Goal: Task Accomplishment & Management: Use online tool/utility

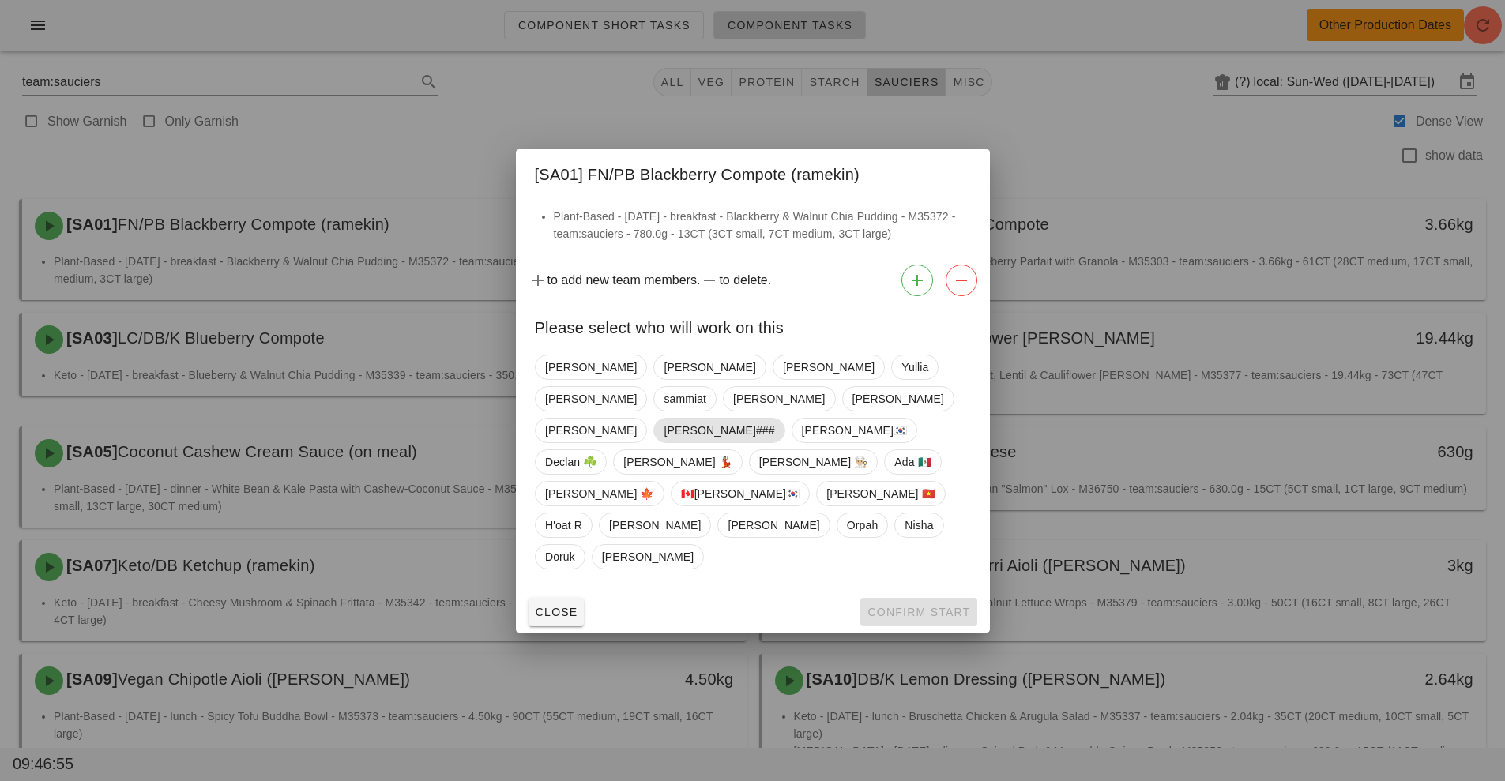
click at [680, 442] on span "[PERSON_NAME]###" at bounding box center [718, 431] width 111 height 24
click at [923, 606] on span "Confirm Start" at bounding box center [917, 612] width 103 height 13
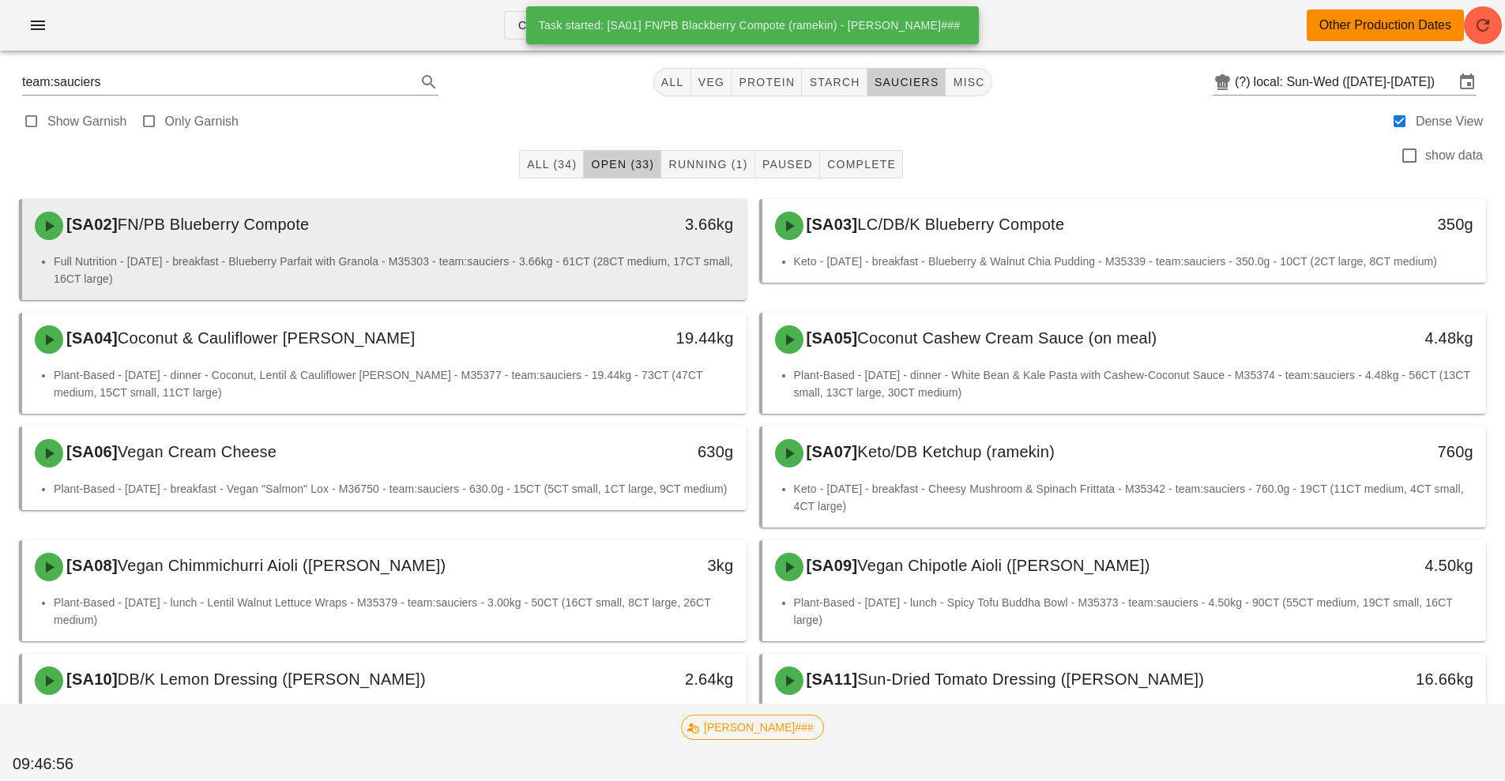
click at [544, 249] on div "[SA02] FN/PB Blueberry Compote" at bounding box center [294, 225] width 538 height 47
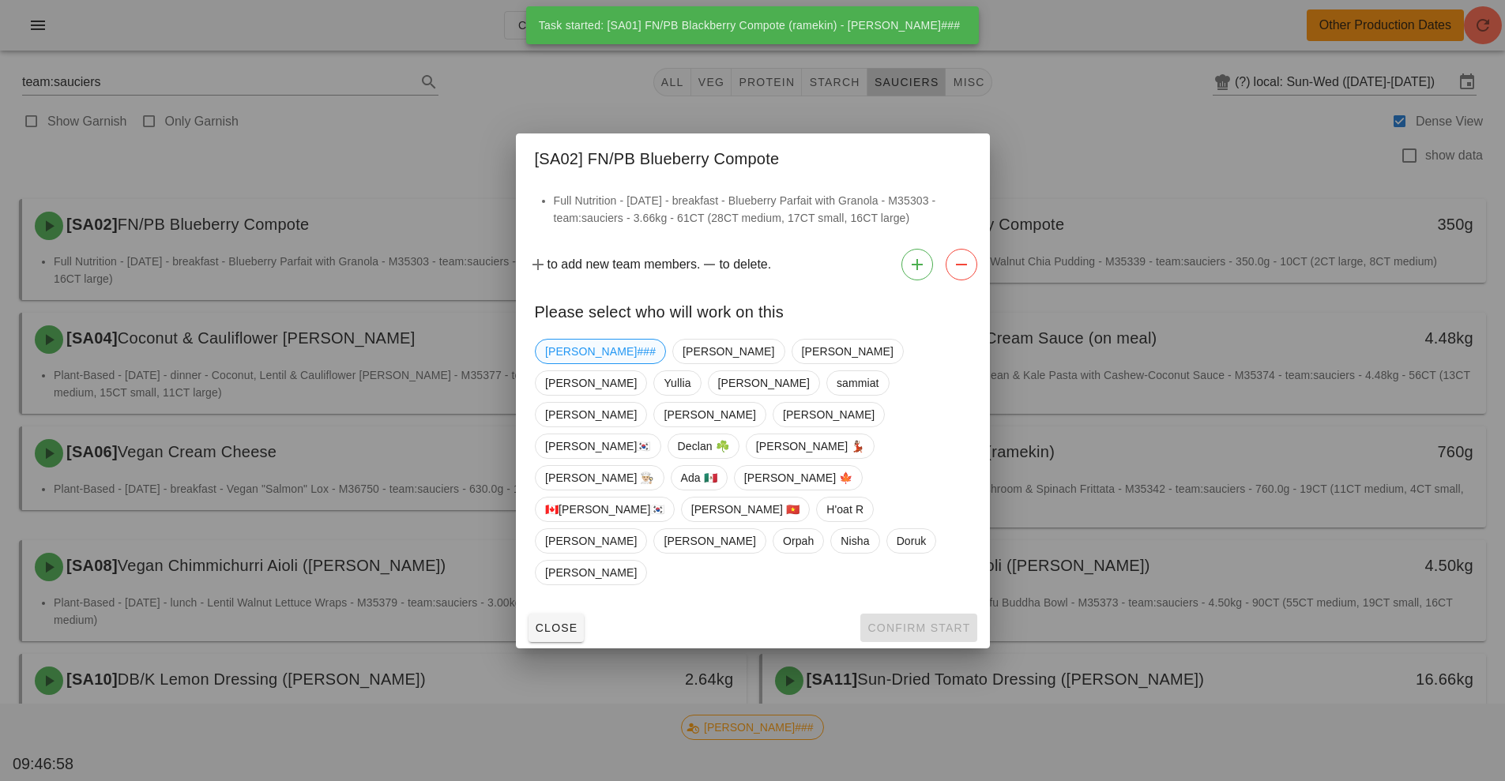
click at [574, 363] on span "[PERSON_NAME]###" at bounding box center [600, 352] width 111 height 24
click at [930, 622] on span "Confirm Start" at bounding box center [917, 628] width 103 height 13
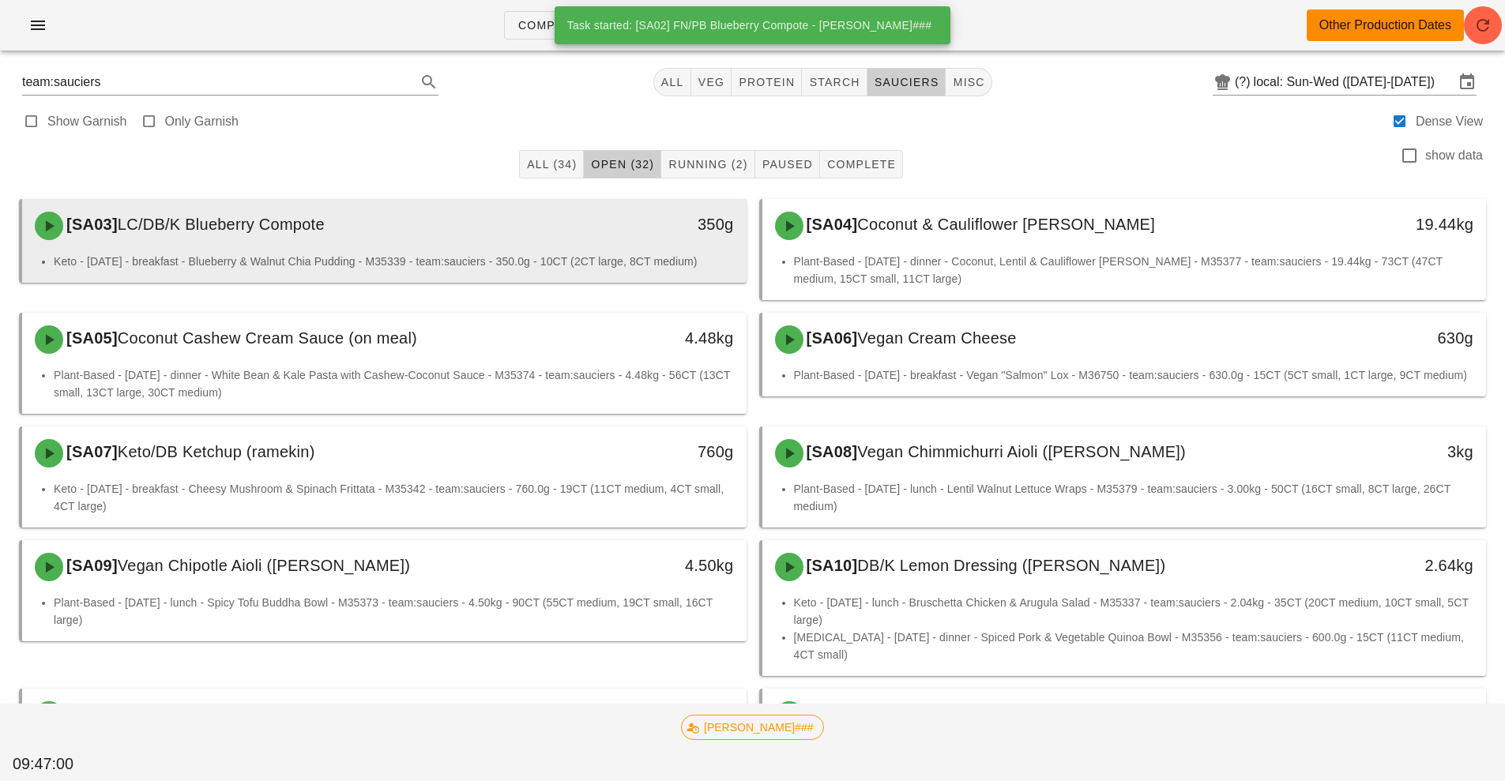
click at [545, 242] on div "[SA03] LC/DB/K Blueberry Compote" at bounding box center [294, 225] width 538 height 47
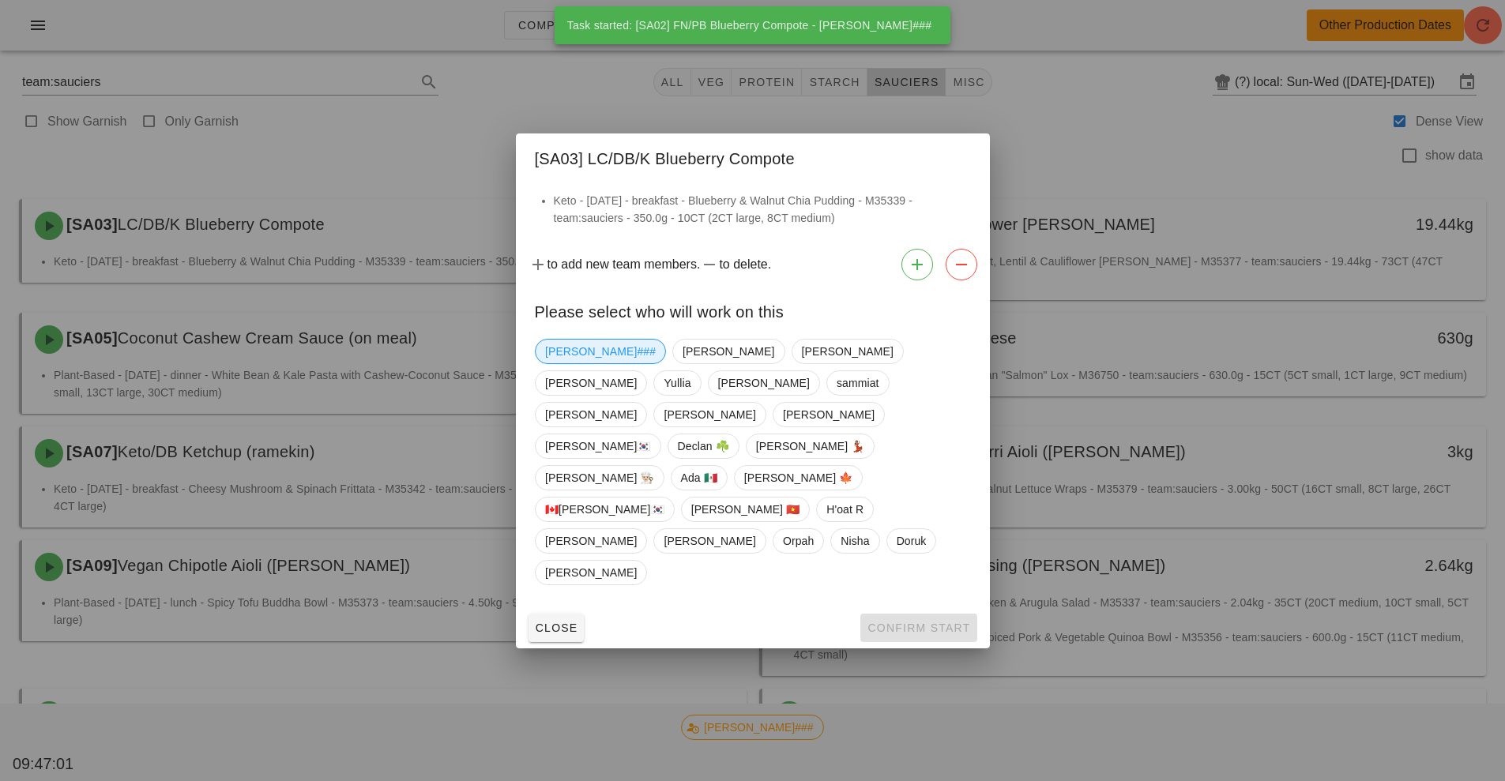
click at [577, 363] on span "[PERSON_NAME]###" at bounding box center [600, 352] width 111 height 24
click at [881, 622] on span "Confirm Start" at bounding box center [917, 628] width 103 height 13
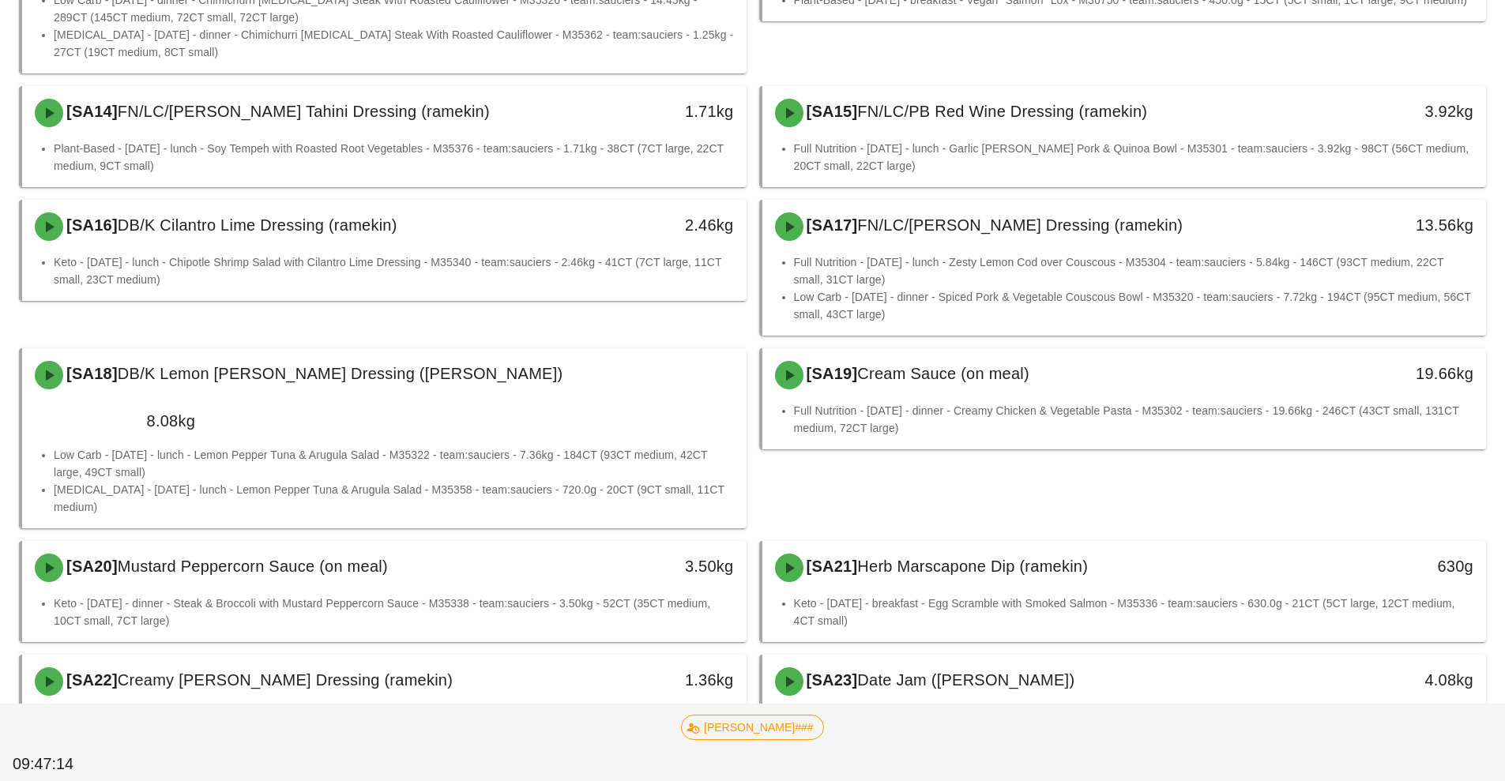
scroll to position [806, 0]
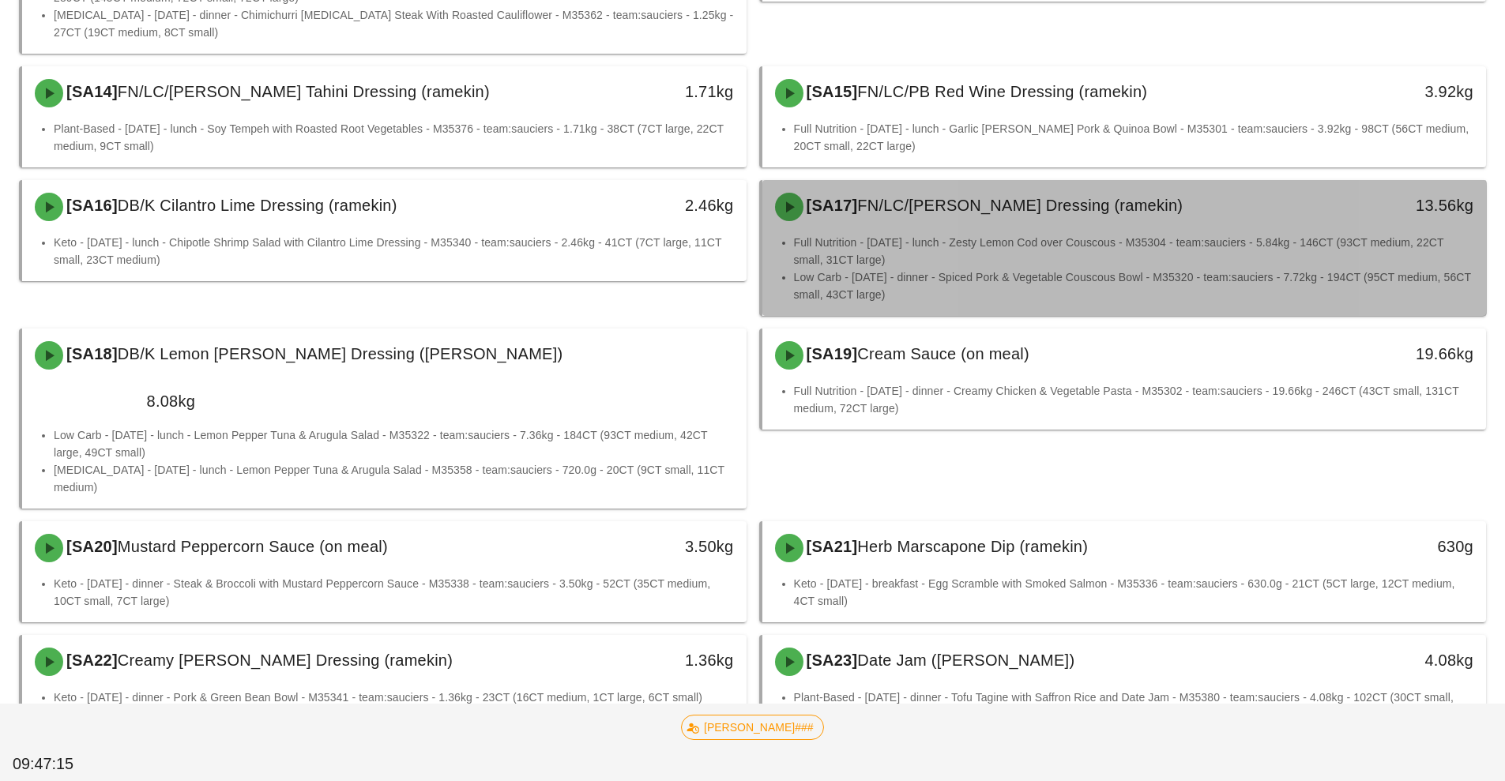
click at [1018, 214] on span "FN/LC/[PERSON_NAME] Dressing (ramekin)" at bounding box center [1019, 205] width 325 height 17
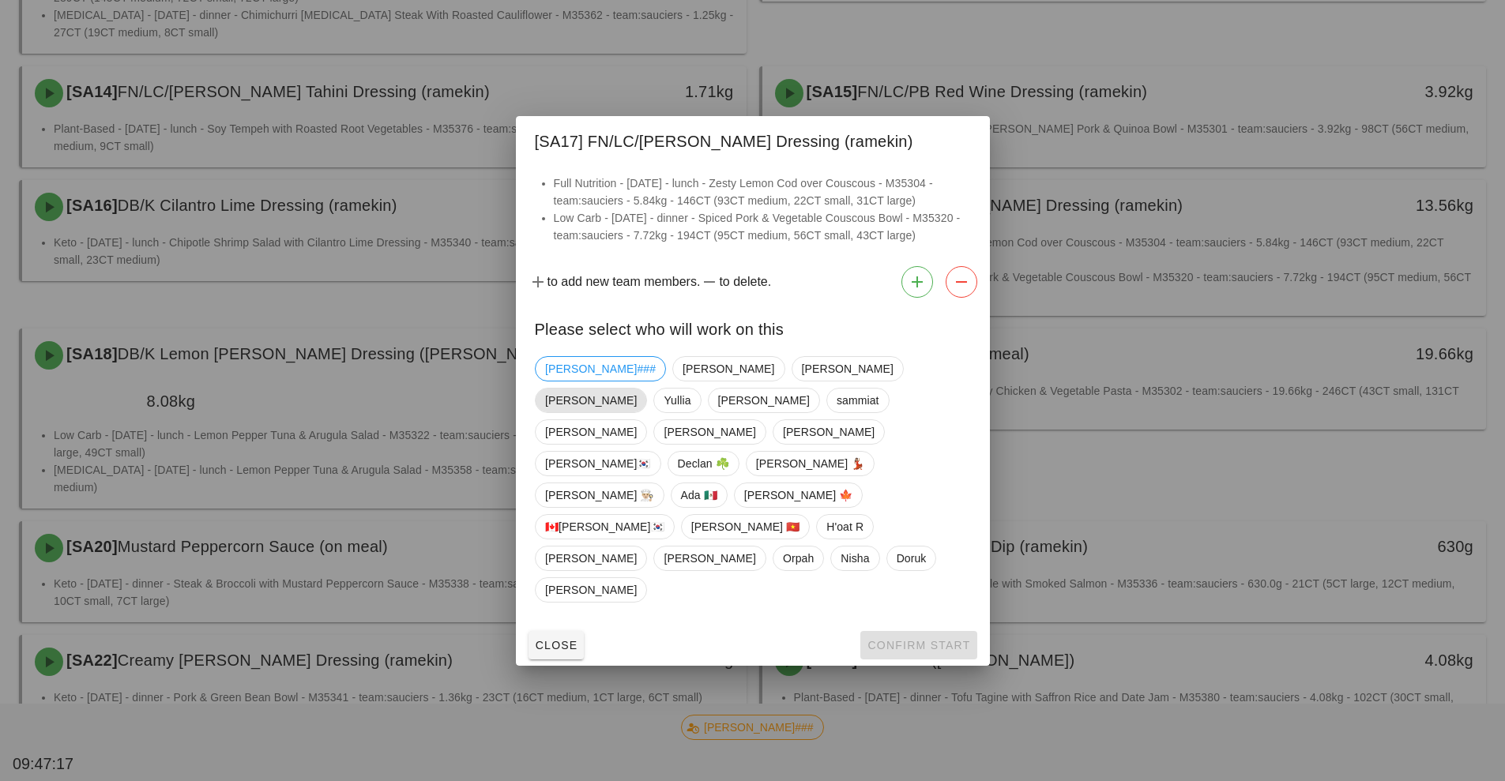
click at [637, 412] on span "[PERSON_NAME]" at bounding box center [591, 401] width 92 height 24
click at [907, 639] on span "Confirm Start" at bounding box center [917, 645] width 103 height 13
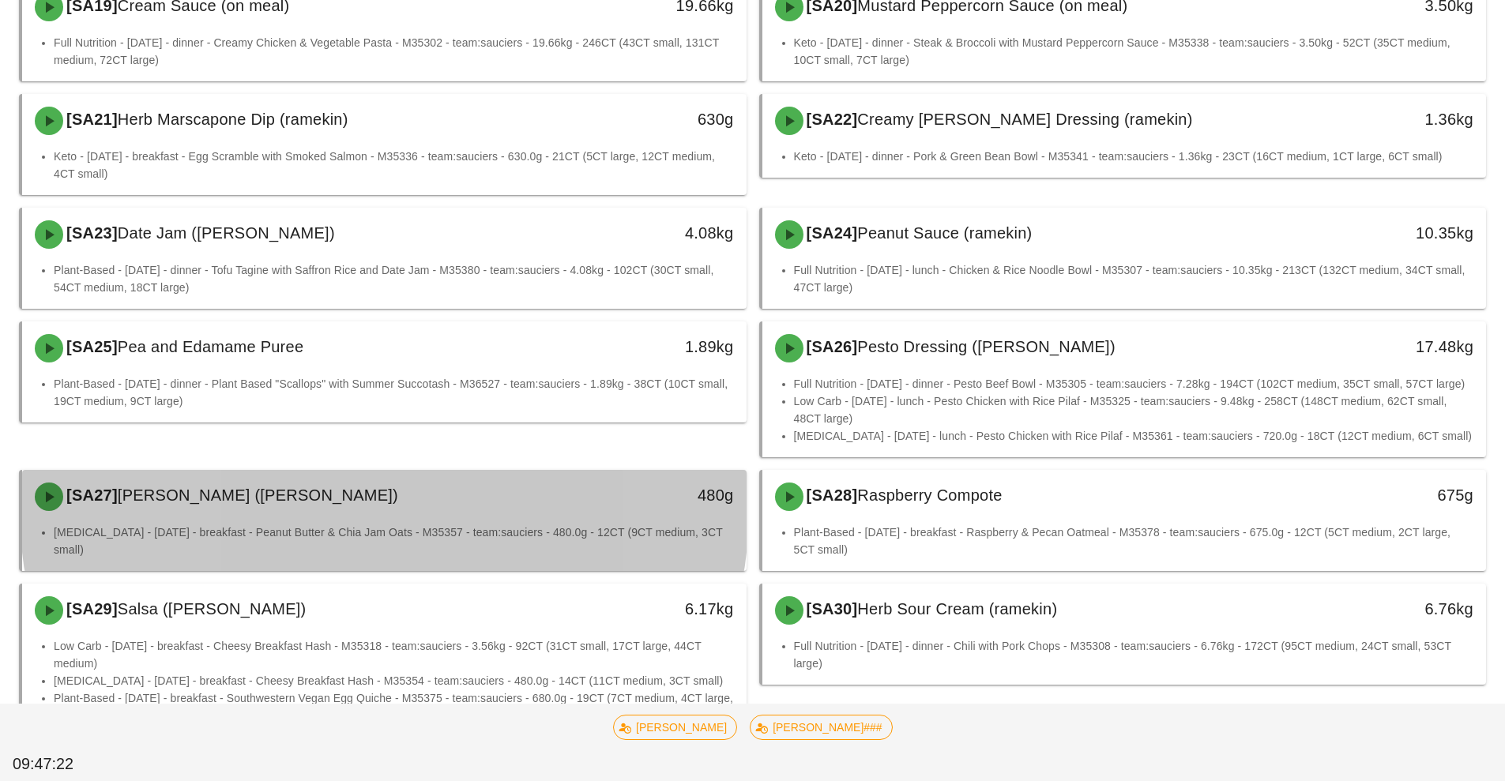
scroll to position [1203, 0]
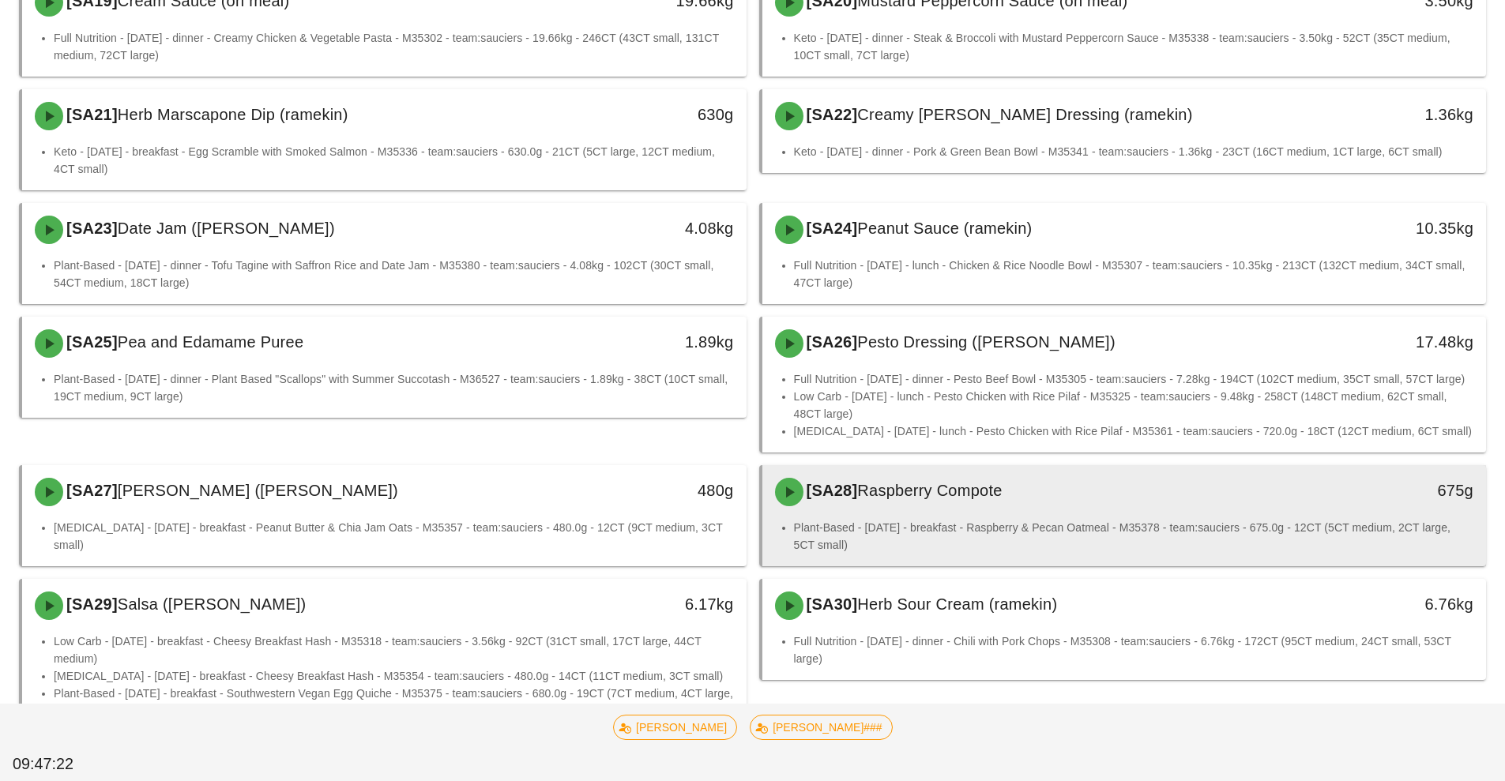
click at [865, 468] on div "[SA28] Raspberry Compote" at bounding box center [1034, 491] width 538 height 47
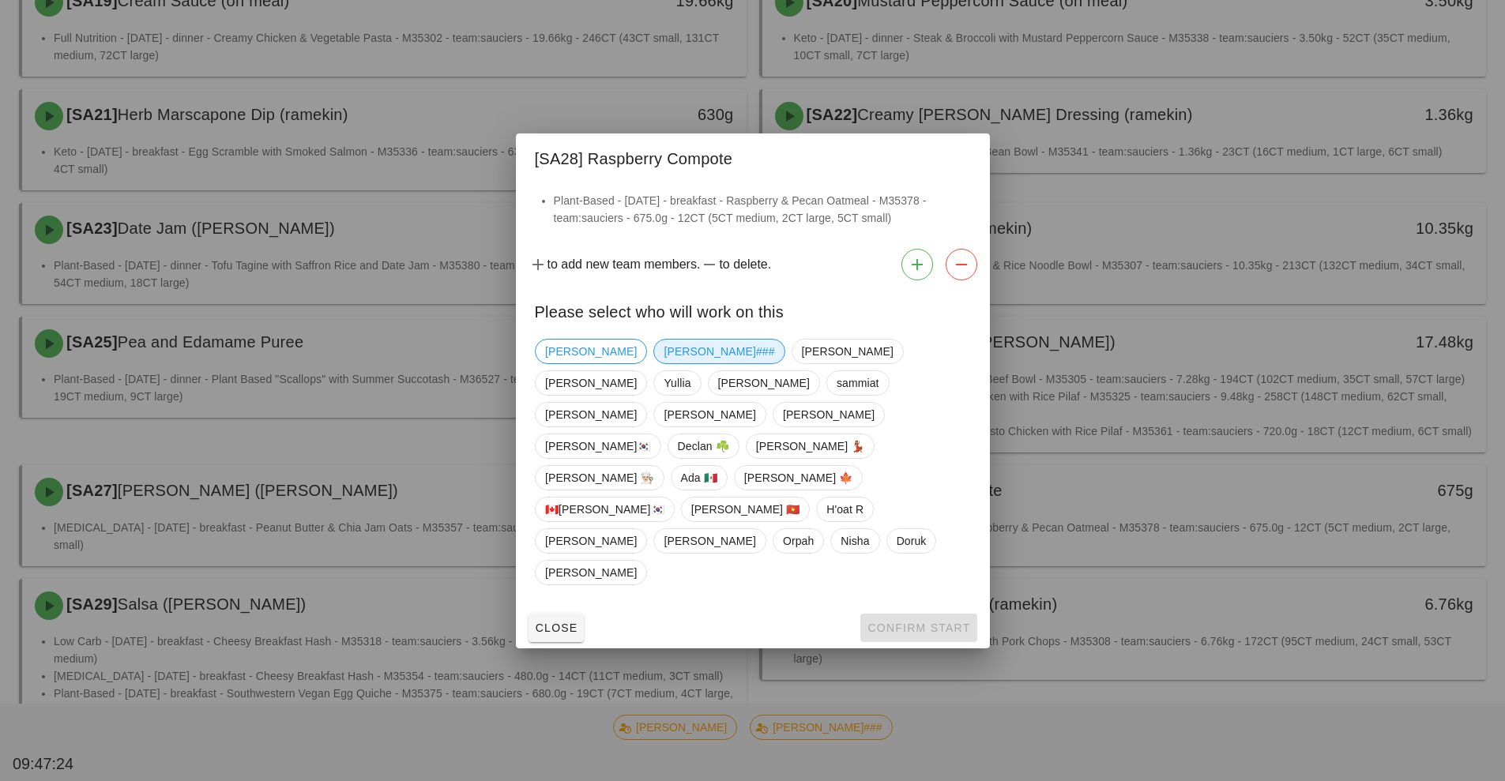
click at [663, 363] on span "[PERSON_NAME]###" at bounding box center [718, 352] width 111 height 24
click at [900, 622] on span "Confirm Start" at bounding box center [917, 628] width 103 height 13
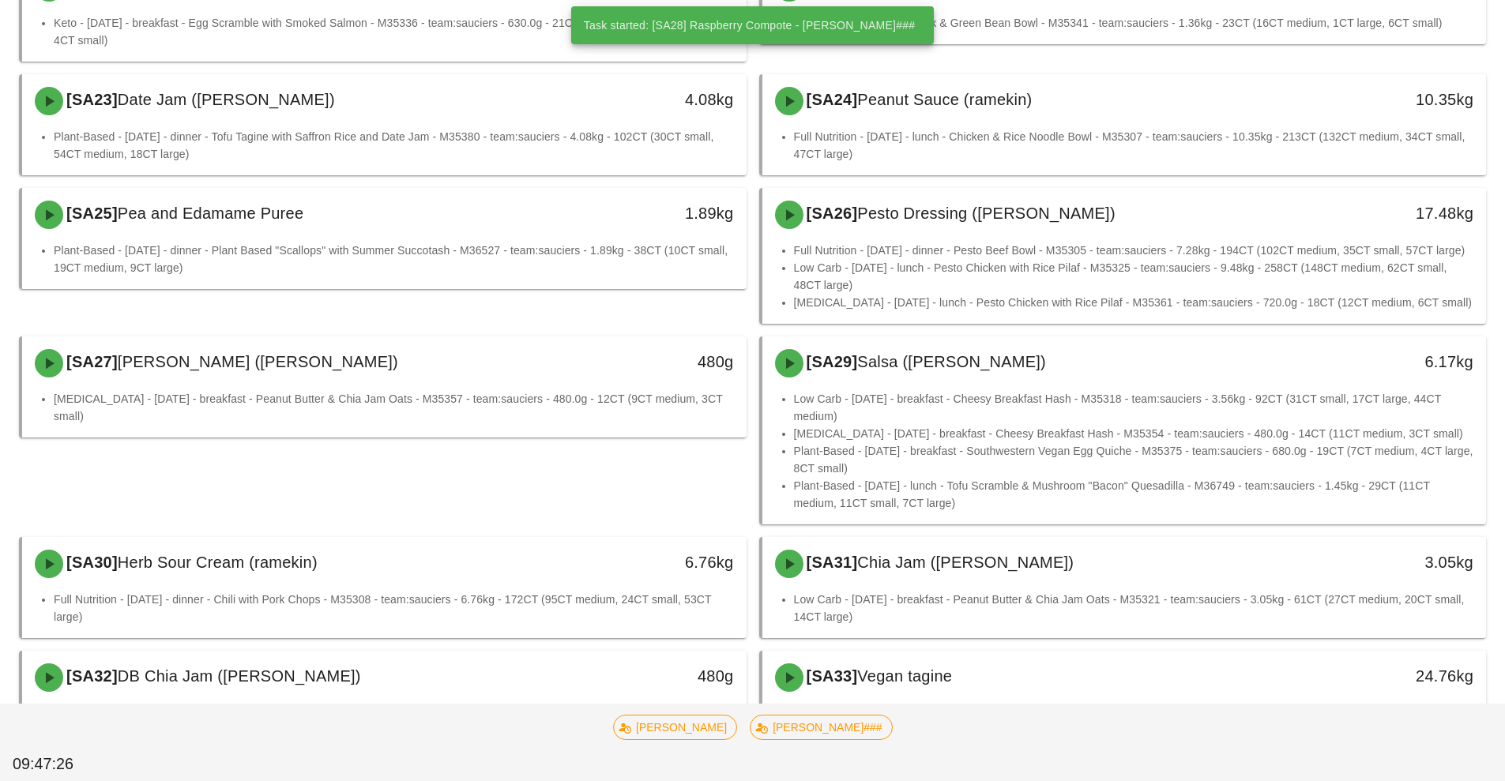
scroll to position [1336, 0]
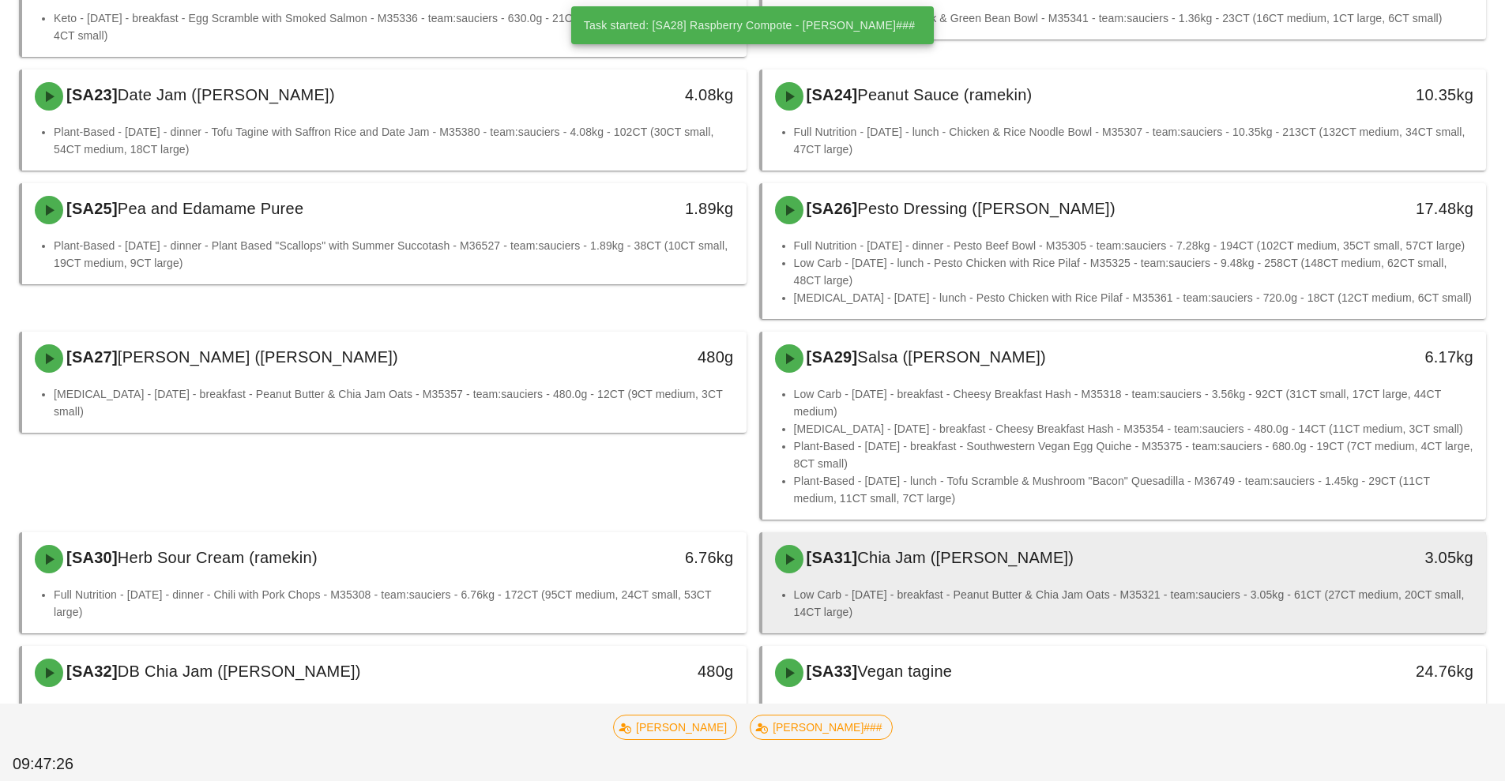
click at [926, 586] on li "Low Carb - Tuesday - breakfast - Peanut Butter & Chia Jam Oats - M35321 - team:…" at bounding box center [1134, 603] width 680 height 35
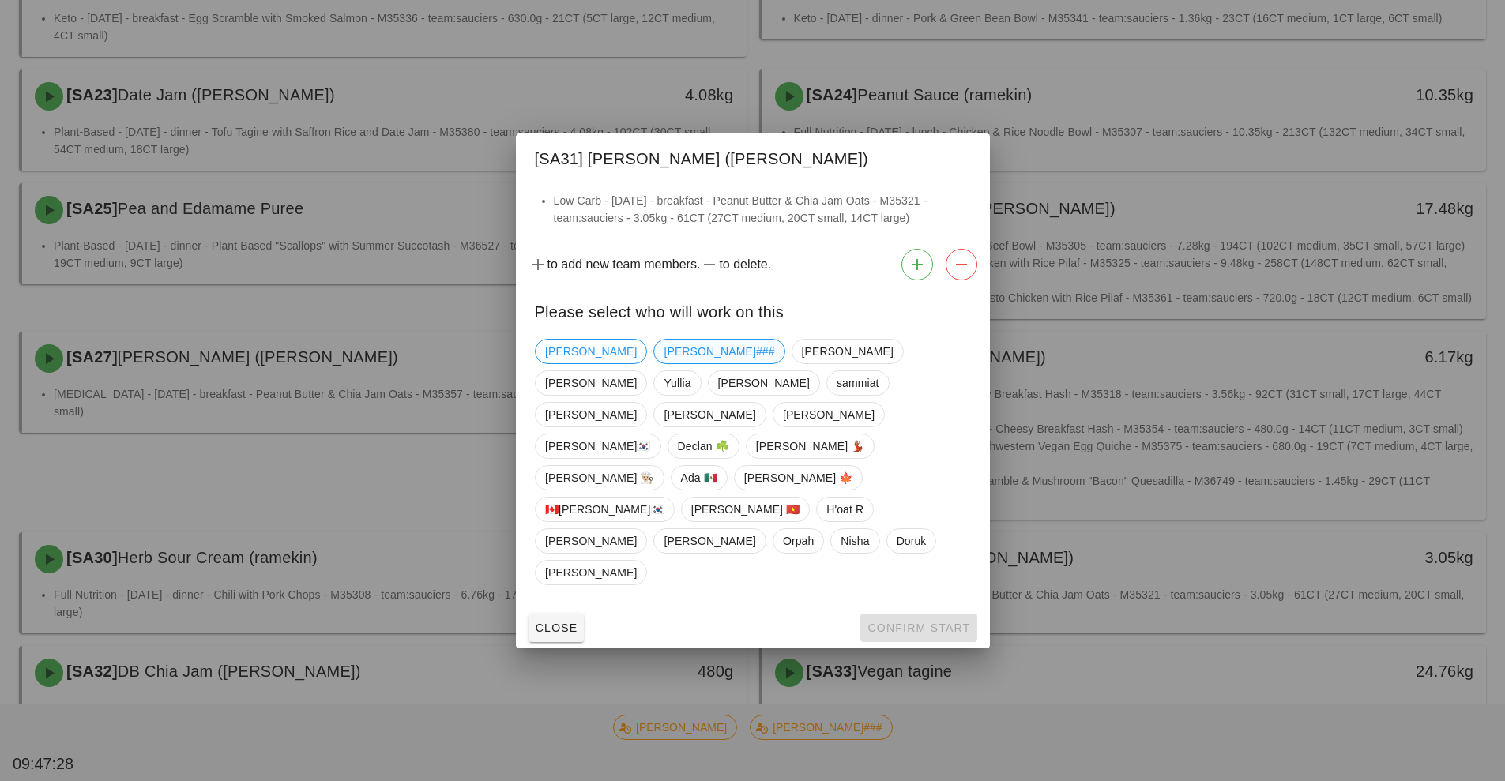
click at [663, 363] on span "[PERSON_NAME]###" at bounding box center [718, 352] width 111 height 24
click at [880, 614] on button "Confirm Start" at bounding box center [918, 628] width 116 height 28
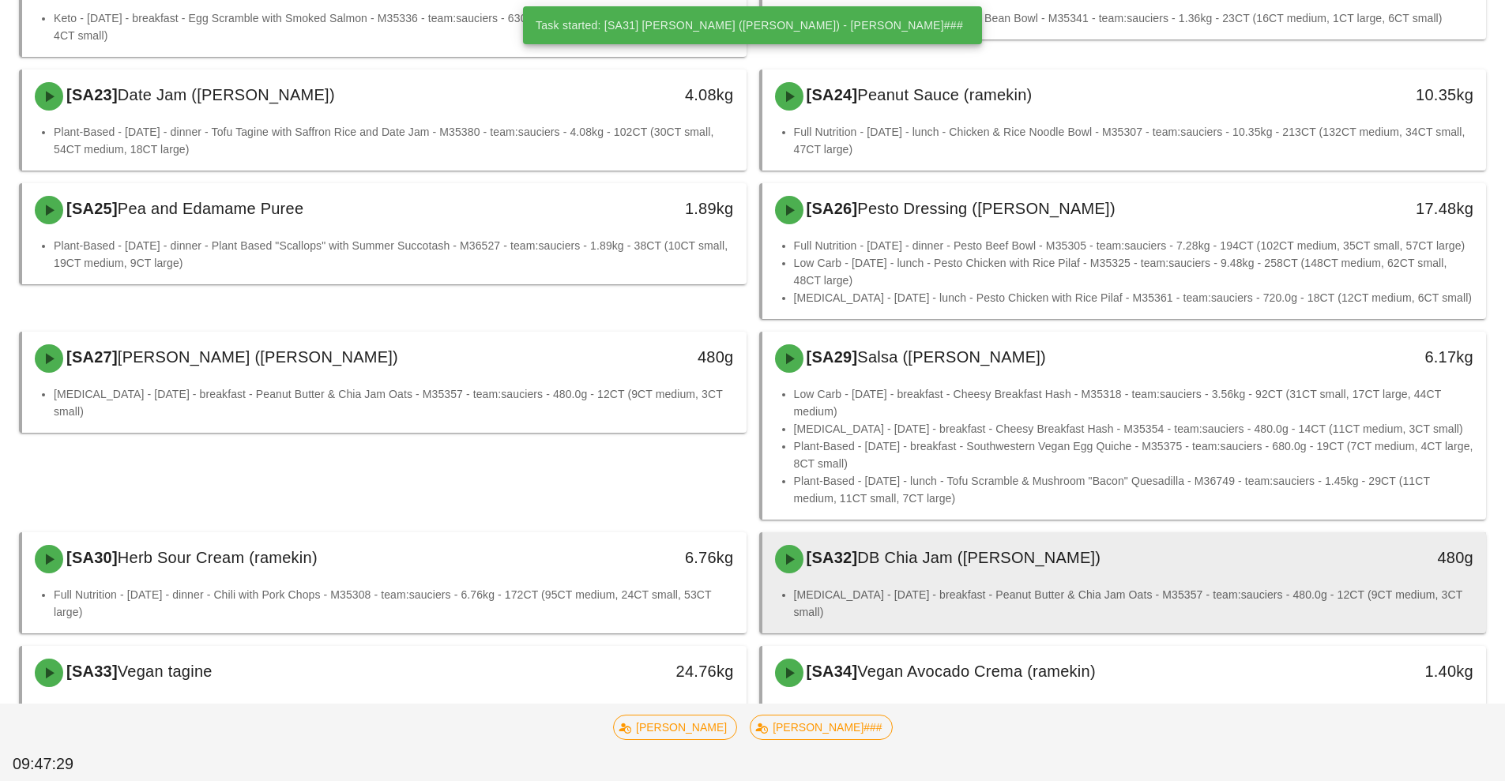
click at [909, 535] on div "[SA32] DB Chia Jam (ramekin)" at bounding box center [1034, 558] width 538 height 47
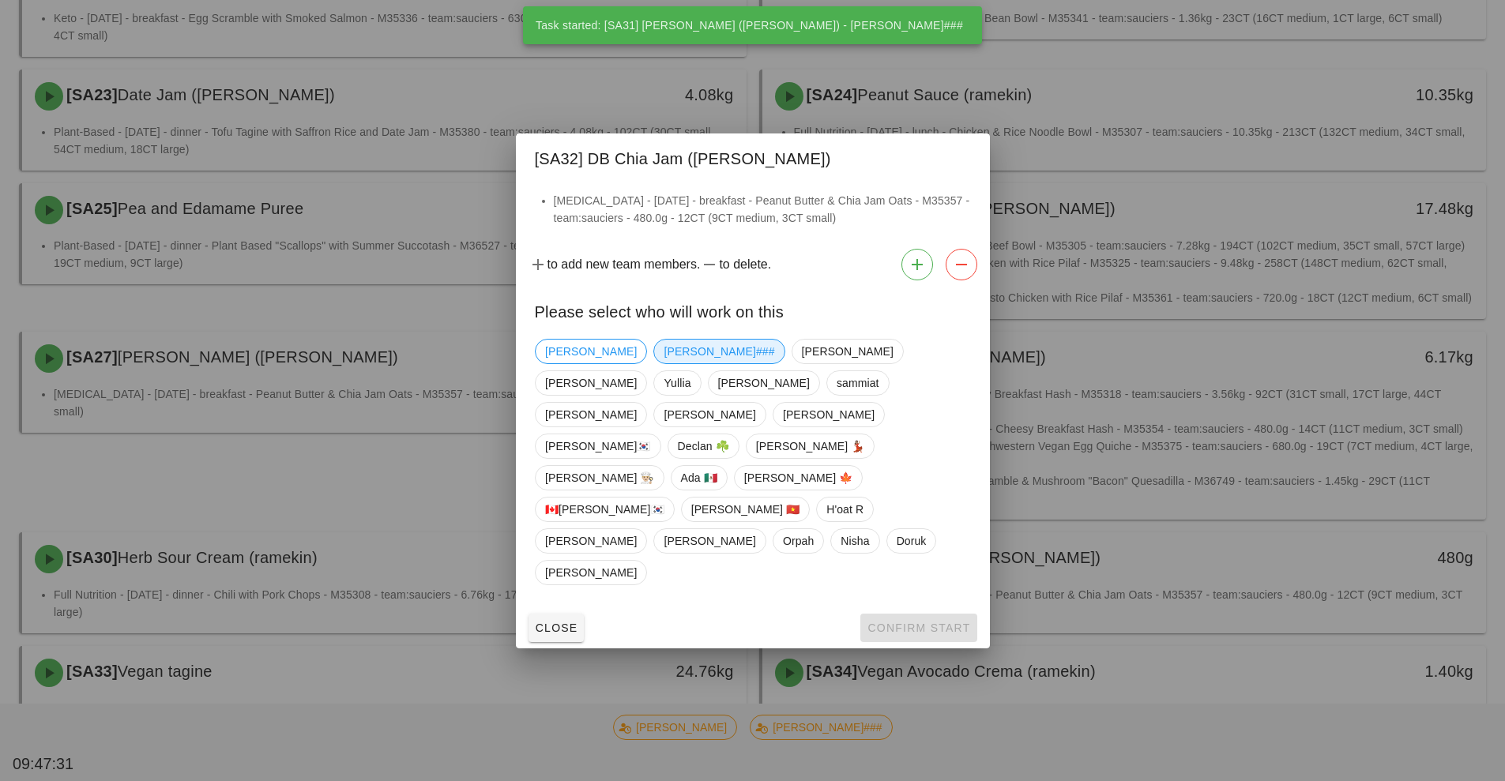
click at [663, 363] on span "[PERSON_NAME]###" at bounding box center [718, 352] width 111 height 24
click at [894, 622] on span "Confirm Start" at bounding box center [917, 628] width 103 height 13
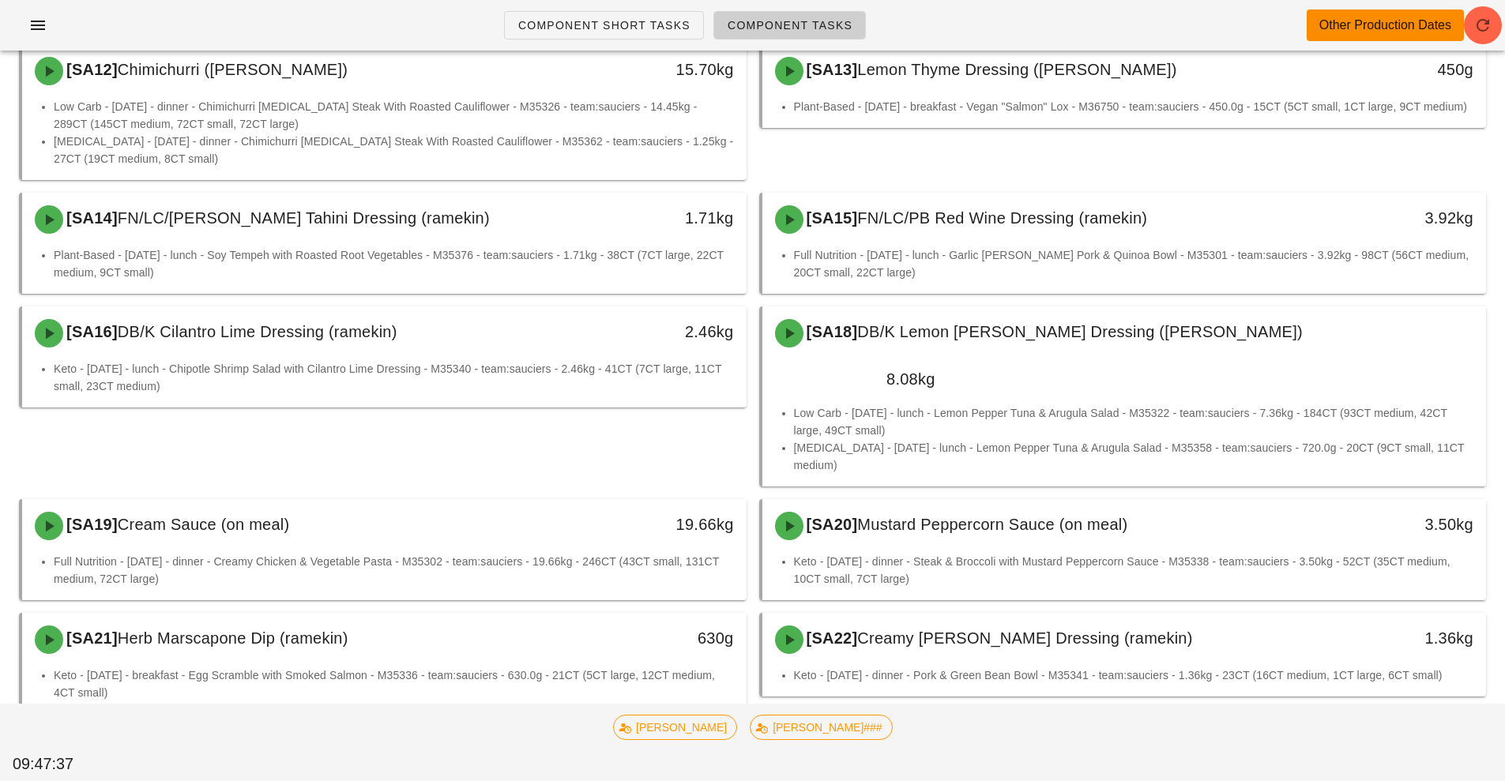
scroll to position [673, 0]
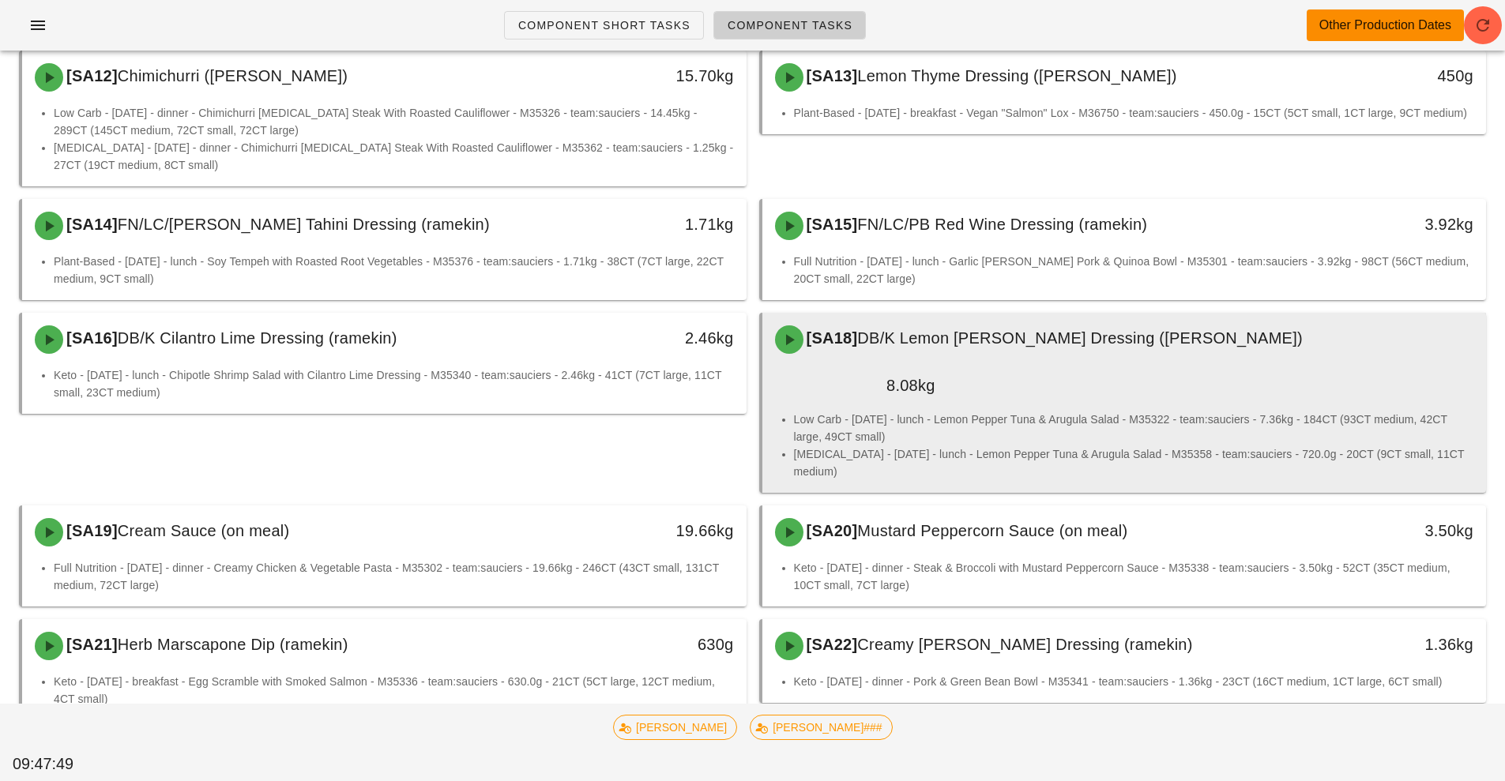
click at [984, 362] on div "[SA18] DB/K Lemon Dill Dressing (ramekin)" at bounding box center [1124, 339] width 718 height 47
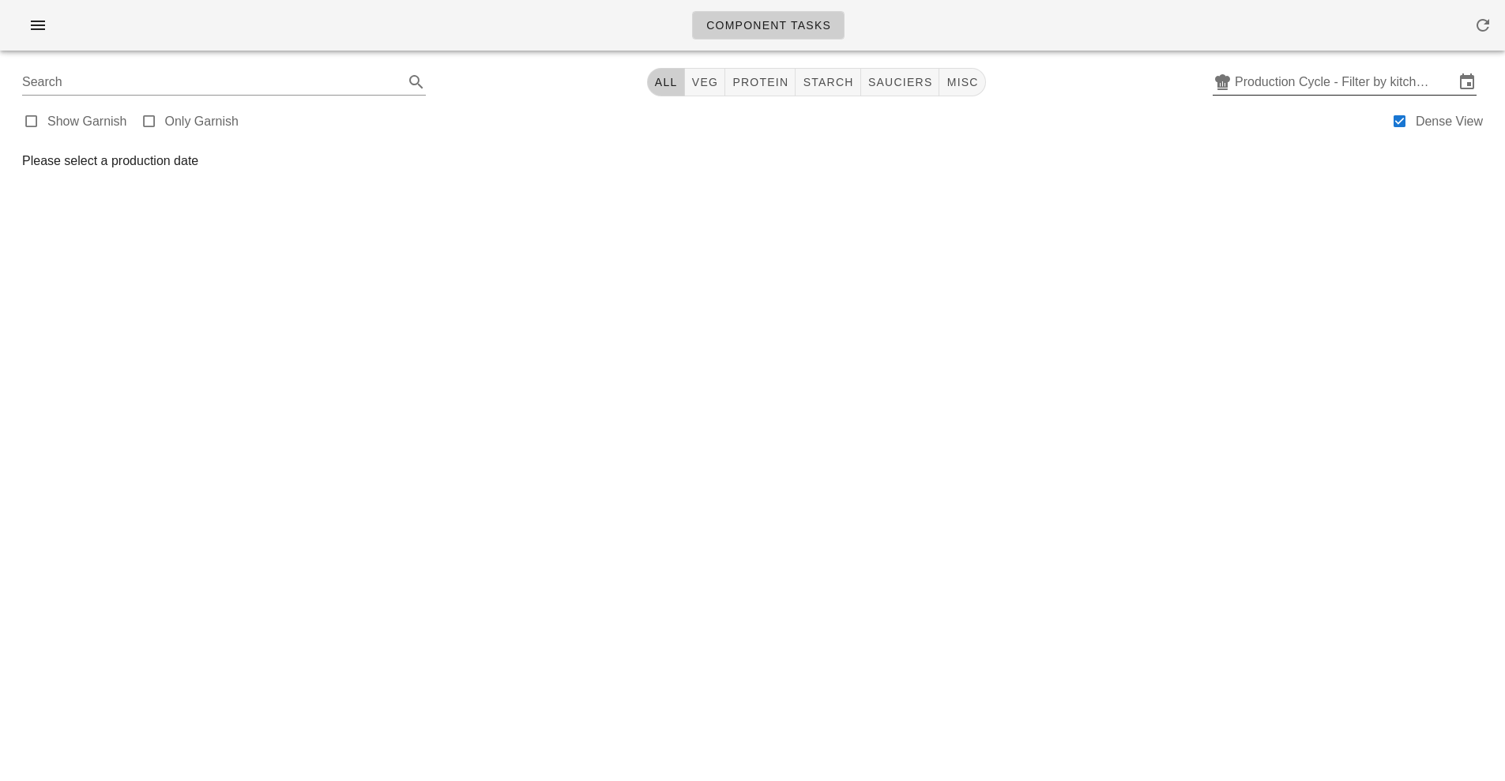
click at [1291, 88] on input "Production Cycle - Filter by kitchen production schedules" at bounding box center [1344, 82] width 220 height 25
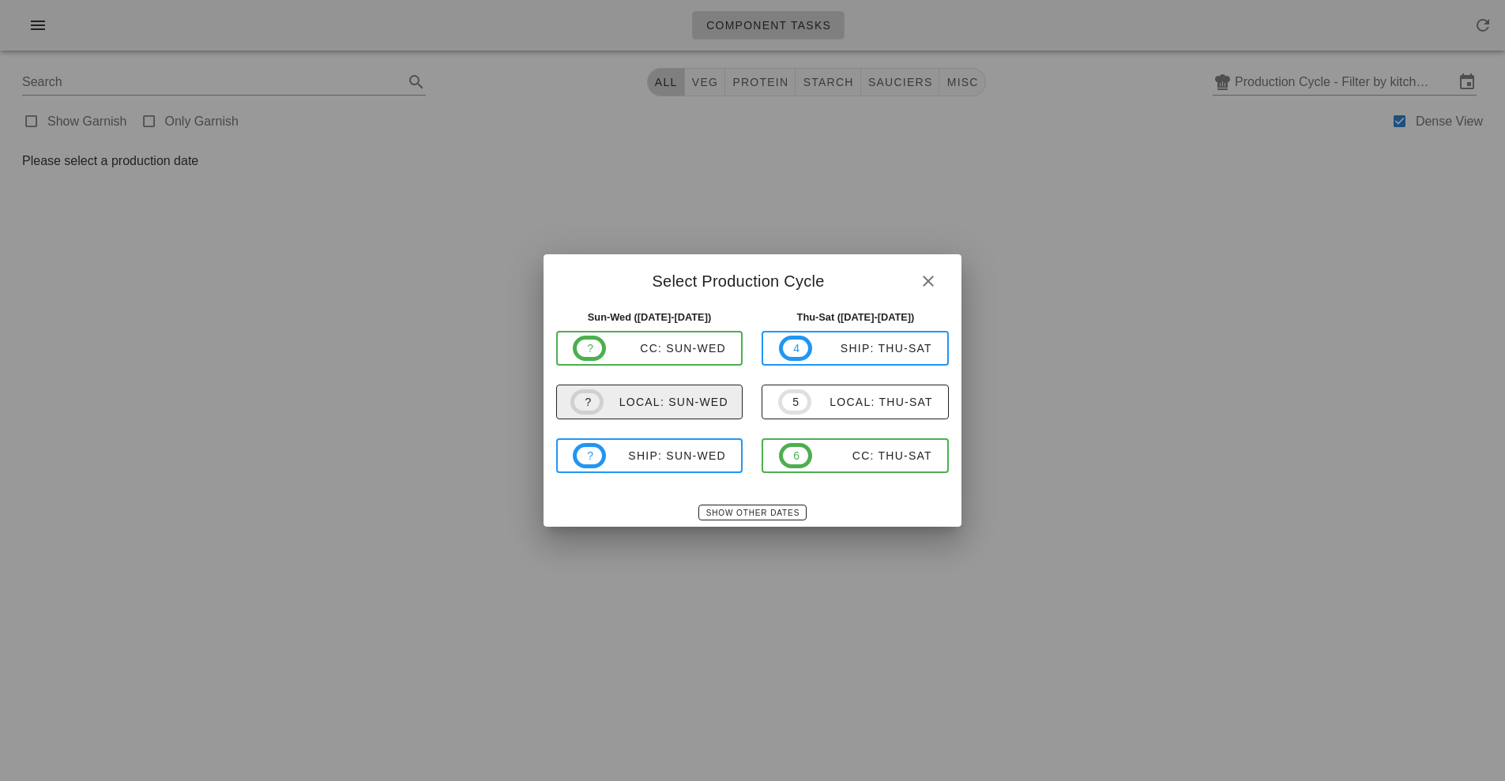
click at [687, 408] on div "local: Sun-Wed" at bounding box center [665, 402] width 125 height 13
type input "local: Sun-Wed ([DATE]-[DATE])"
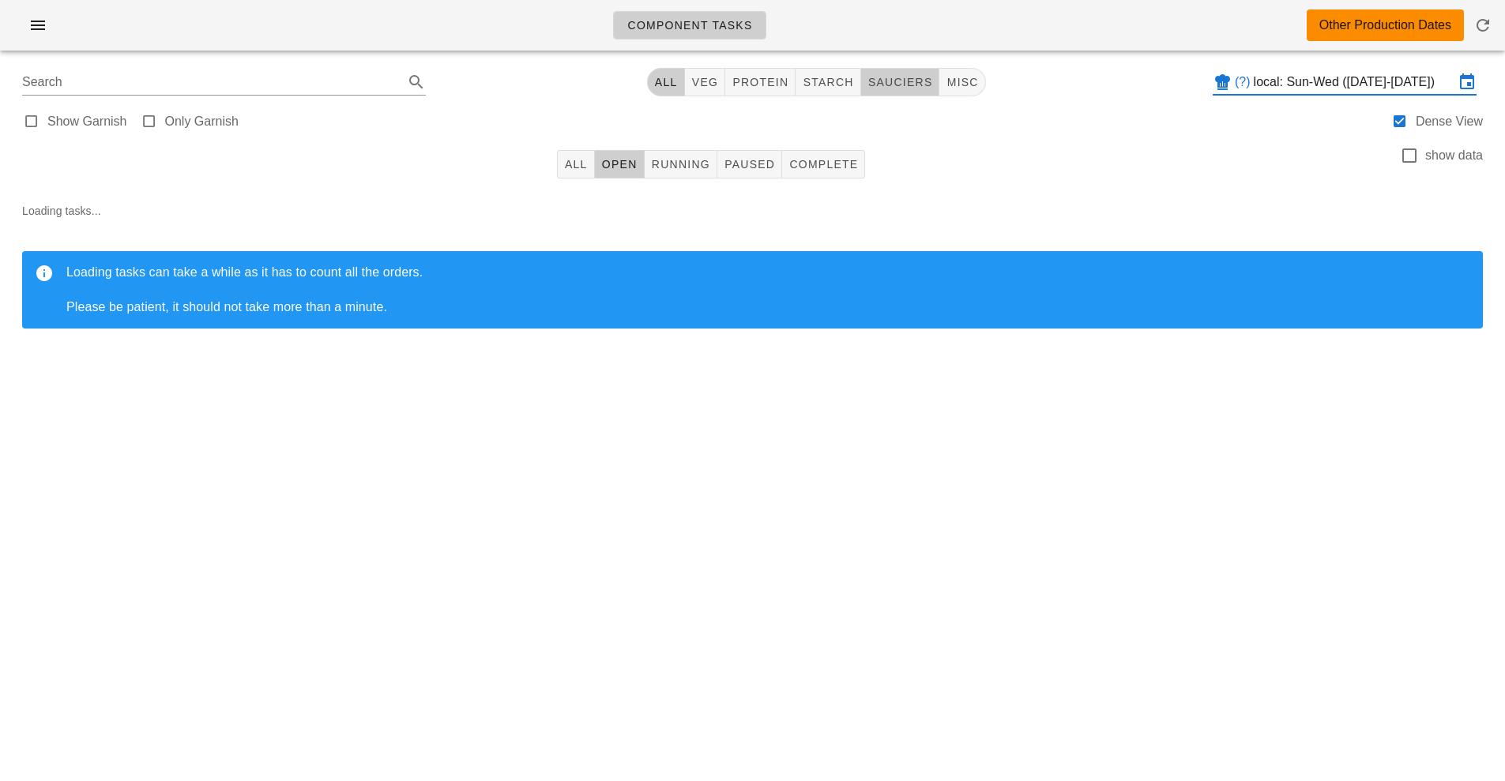
click at [904, 91] on button "sauciers" at bounding box center [900, 82] width 79 height 28
type input "team:sauciers"
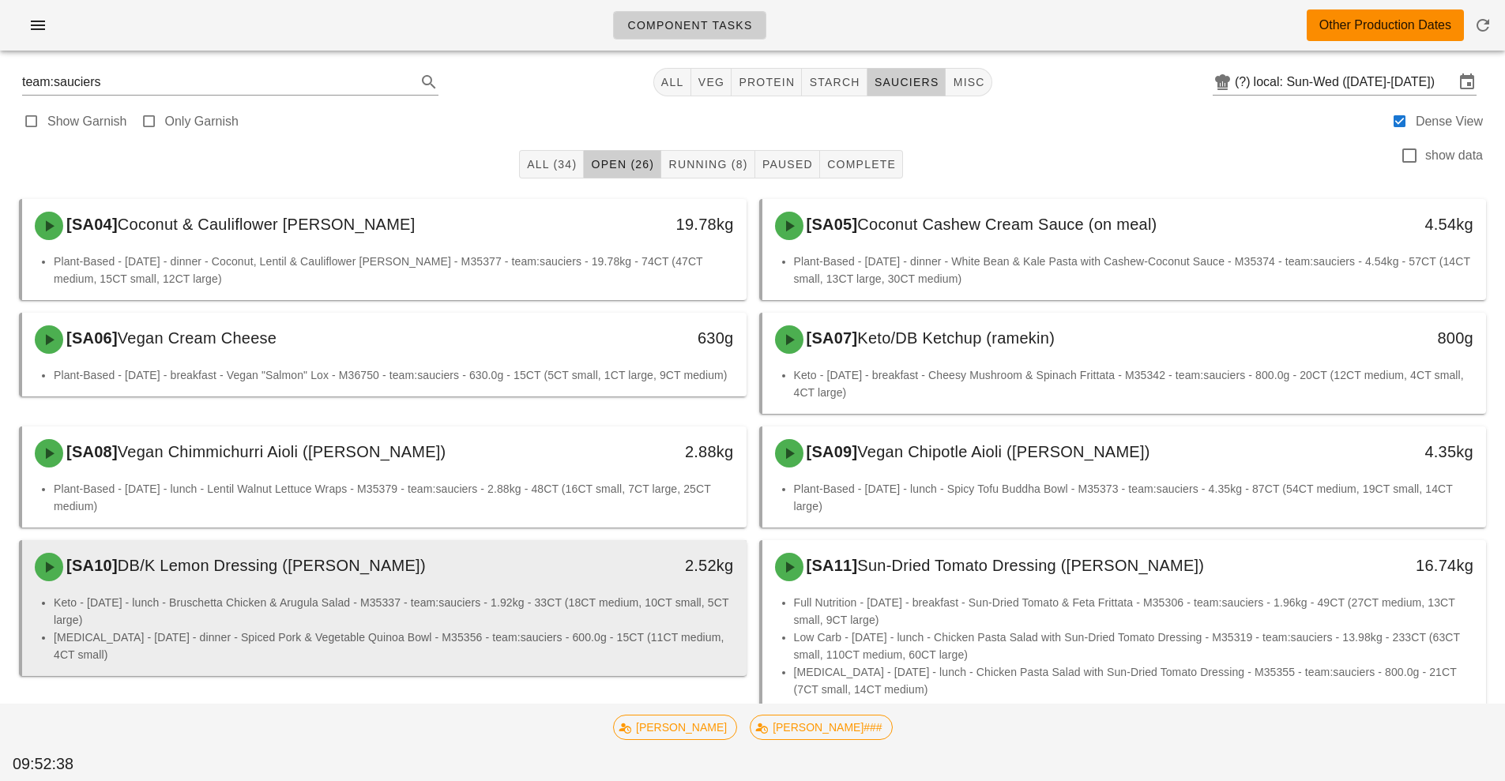
click at [422, 618] on li "Keto - [DATE] - lunch - Bruschetta Chicken & Arugula Salad - M35337 - team:sauc…" at bounding box center [394, 611] width 680 height 35
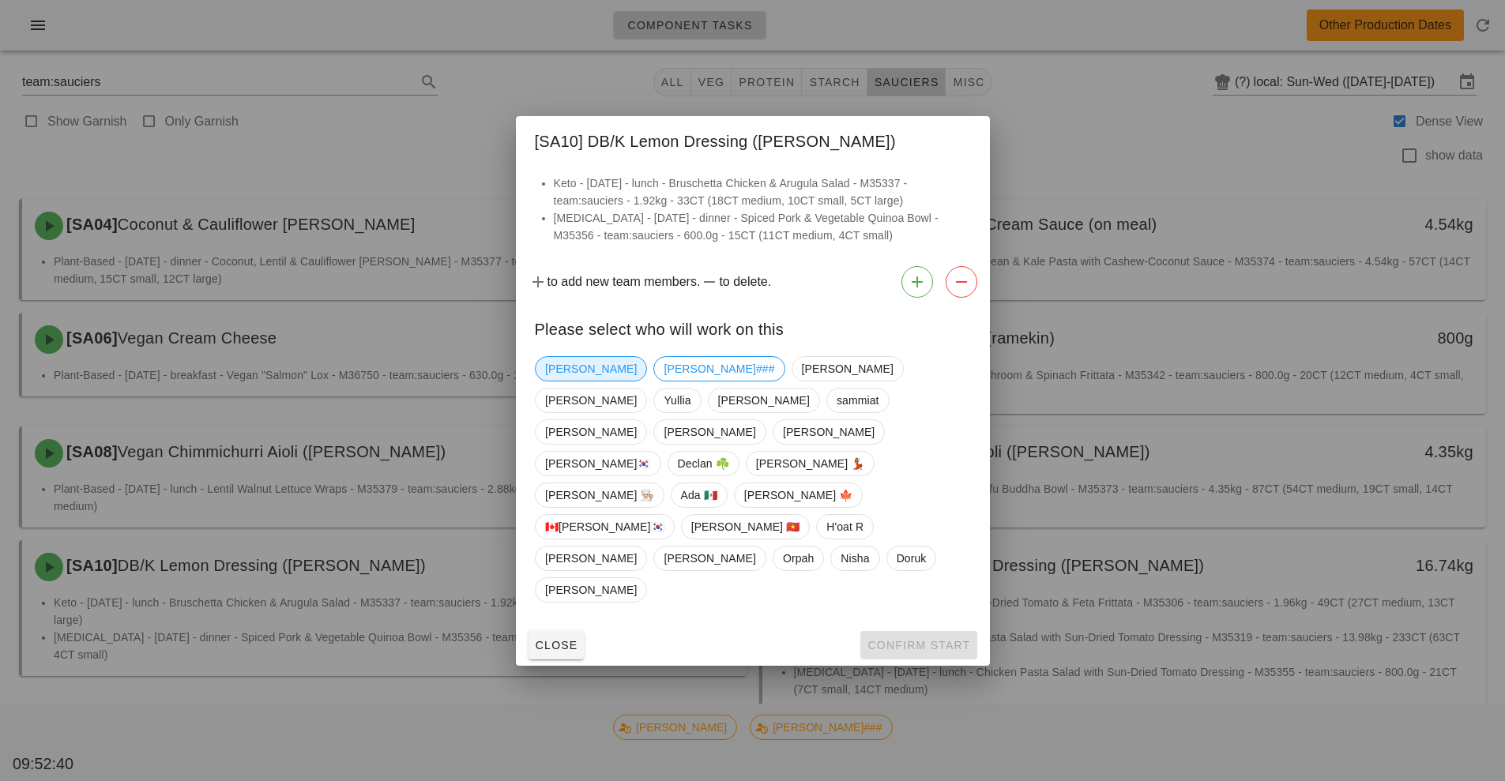
click at [559, 381] on span "[PERSON_NAME]" at bounding box center [591, 369] width 92 height 24
click at [911, 639] on span "Confirm Start" at bounding box center [917, 645] width 103 height 13
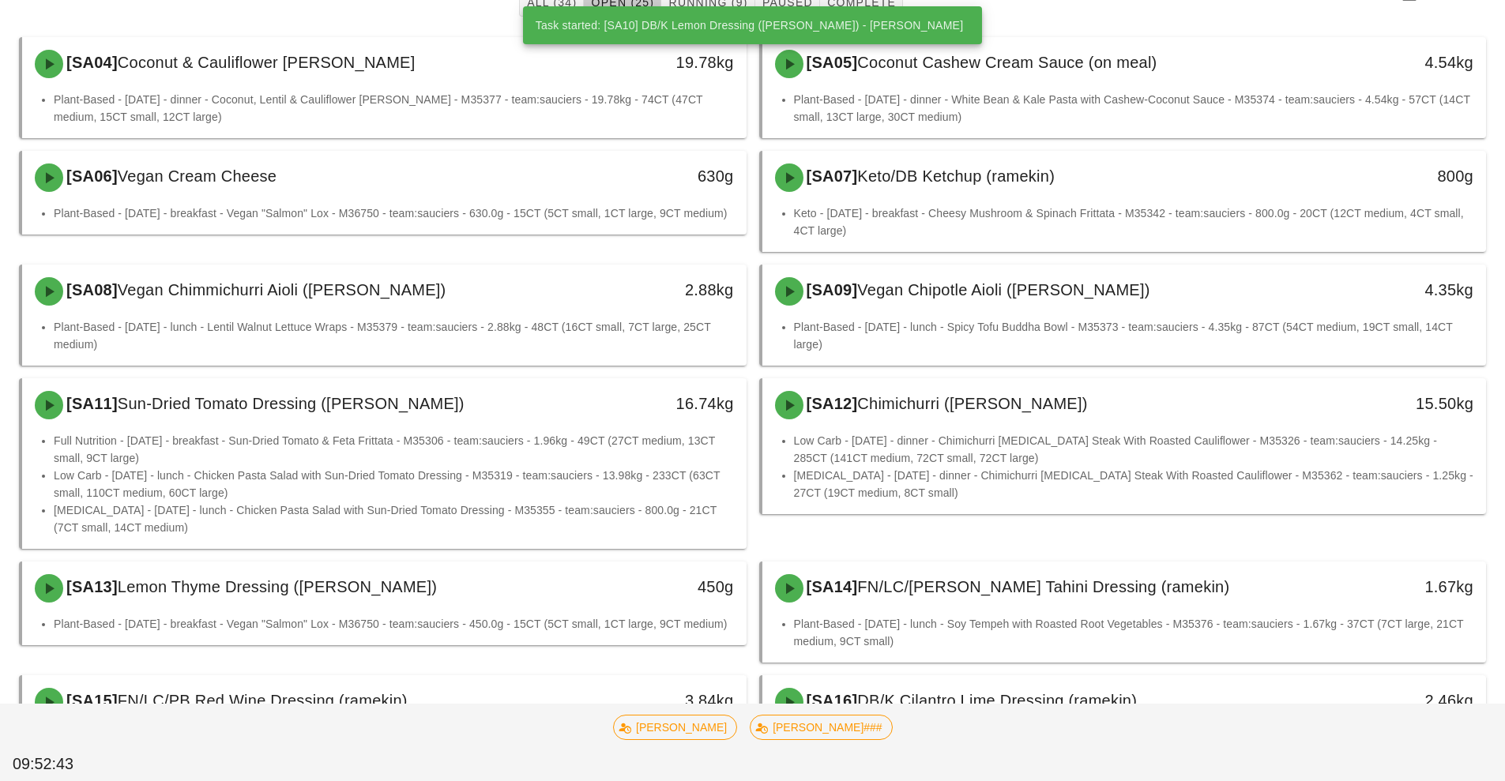
scroll to position [169, 0]
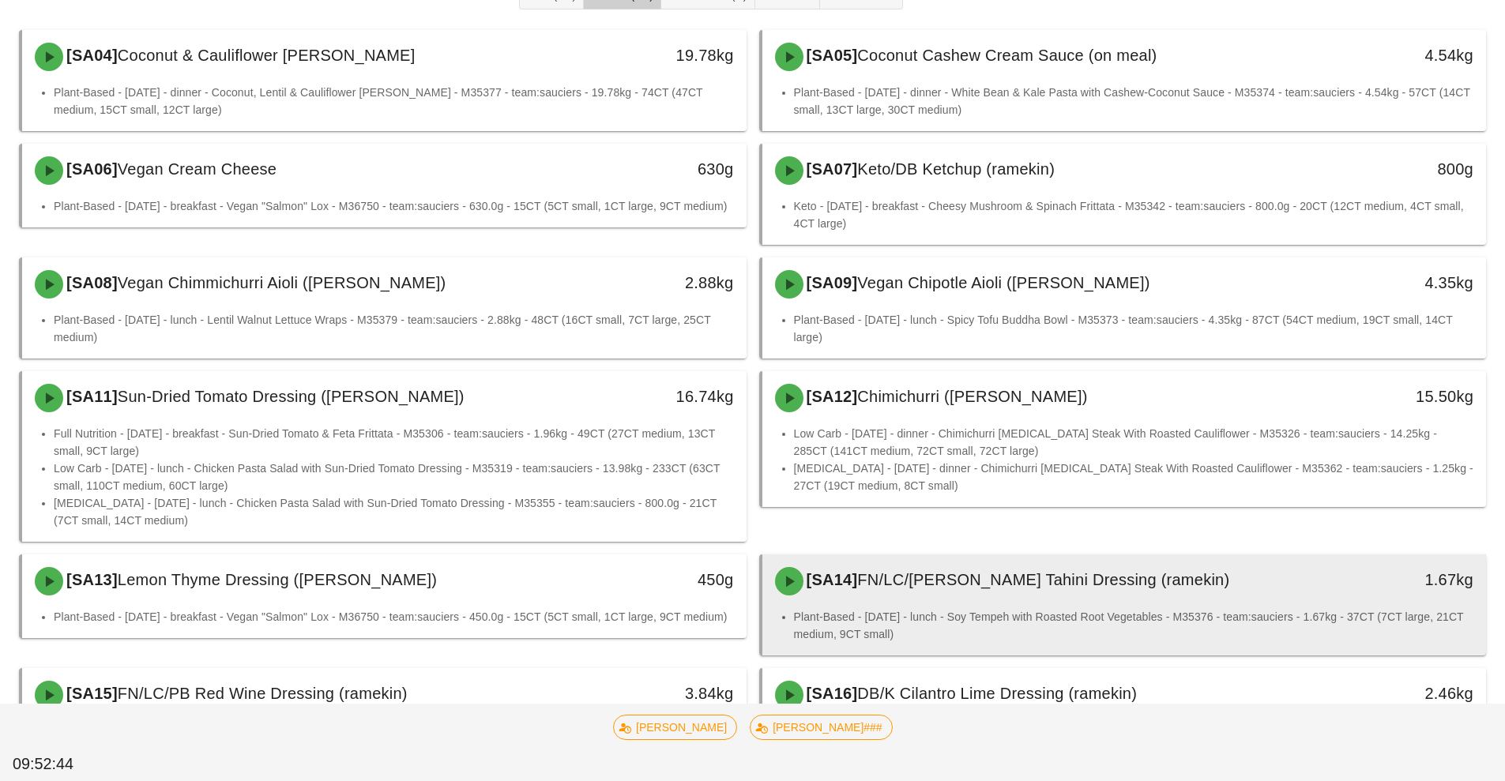
click at [932, 600] on div "[SA14] FN/LC/[PERSON_NAME] Tahini Dressing ([PERSON_NAME])" at bounding box center [1034, 581] width 538 height 47
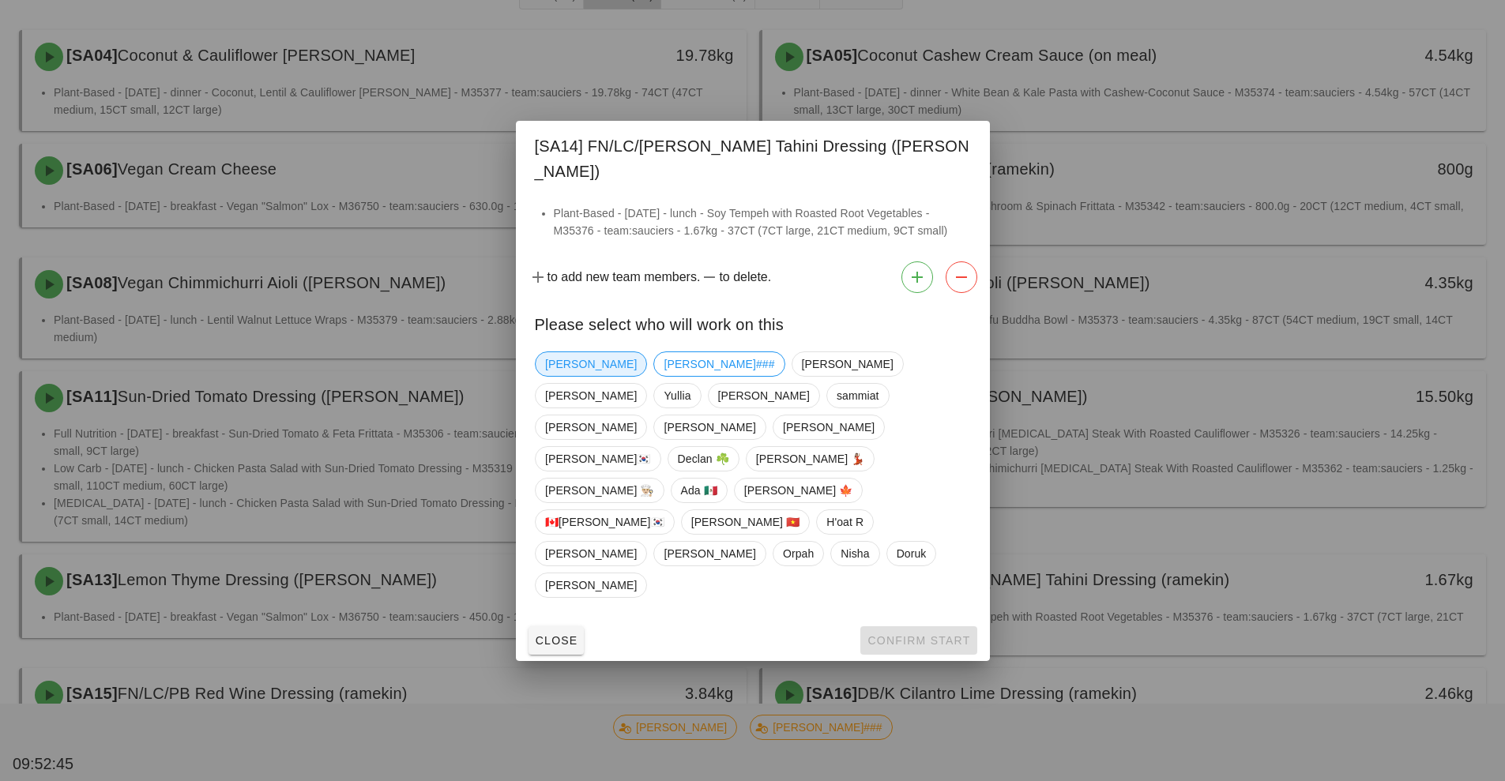
click at [563, 376] on span "[PERSON_NAME]" at bounding box center [591, 364] width 92 height 24
click at [908, 626] on button "Confirm Start" at bounding box center [918, 640] width 116 height 28
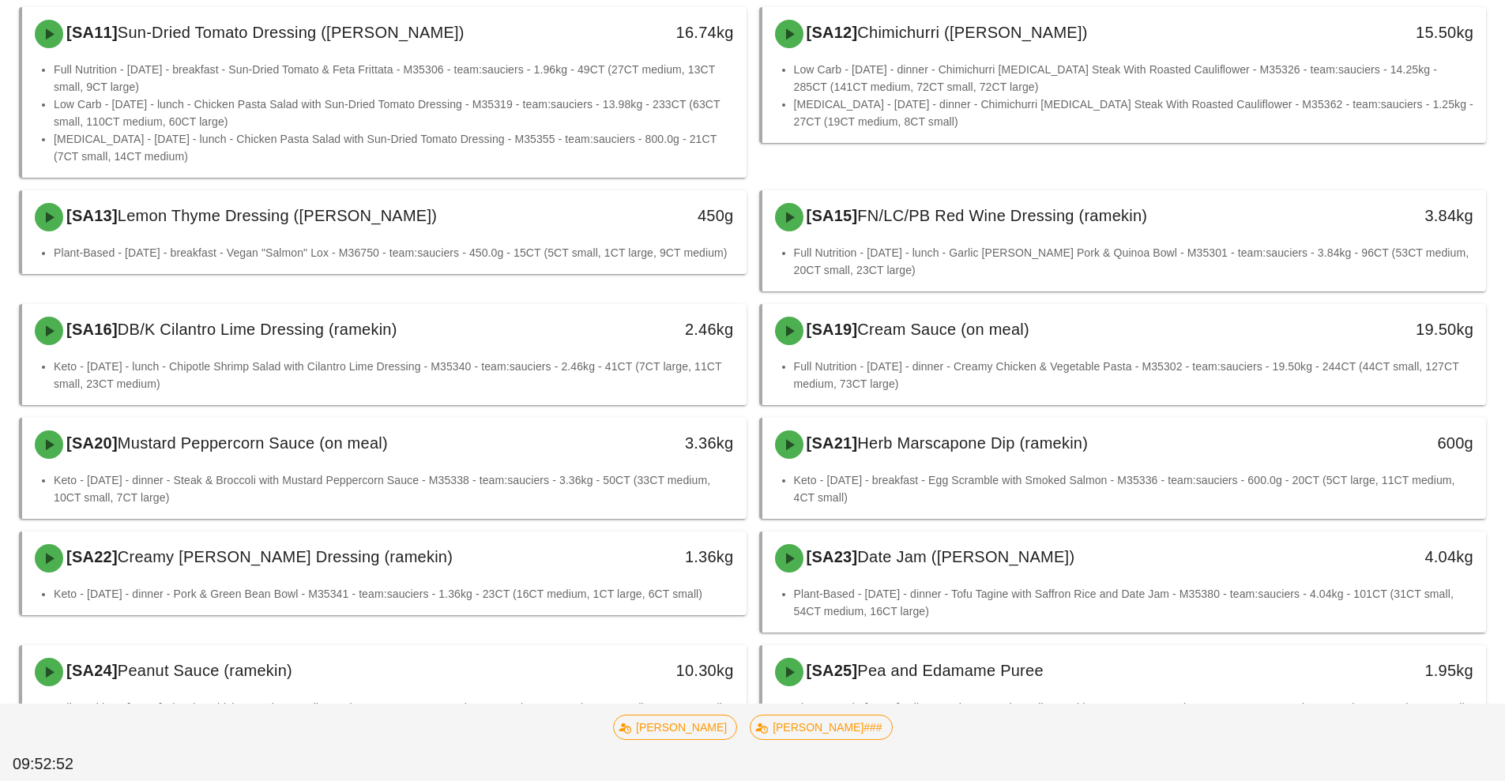
scroll to position [534, 0]
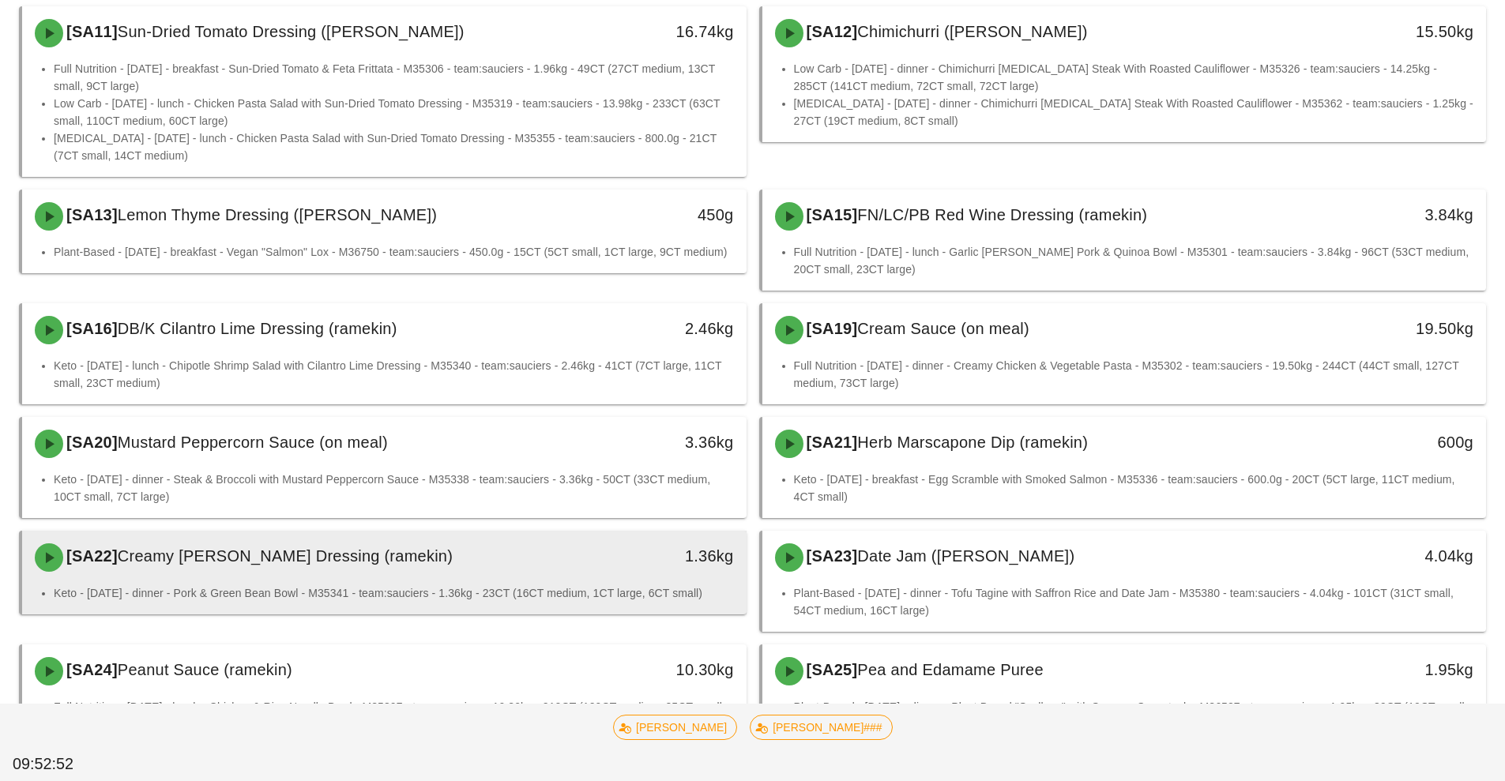
click at [607, 563] on div "1.36kg" at bounding box center [653, 555] width 160 height 25
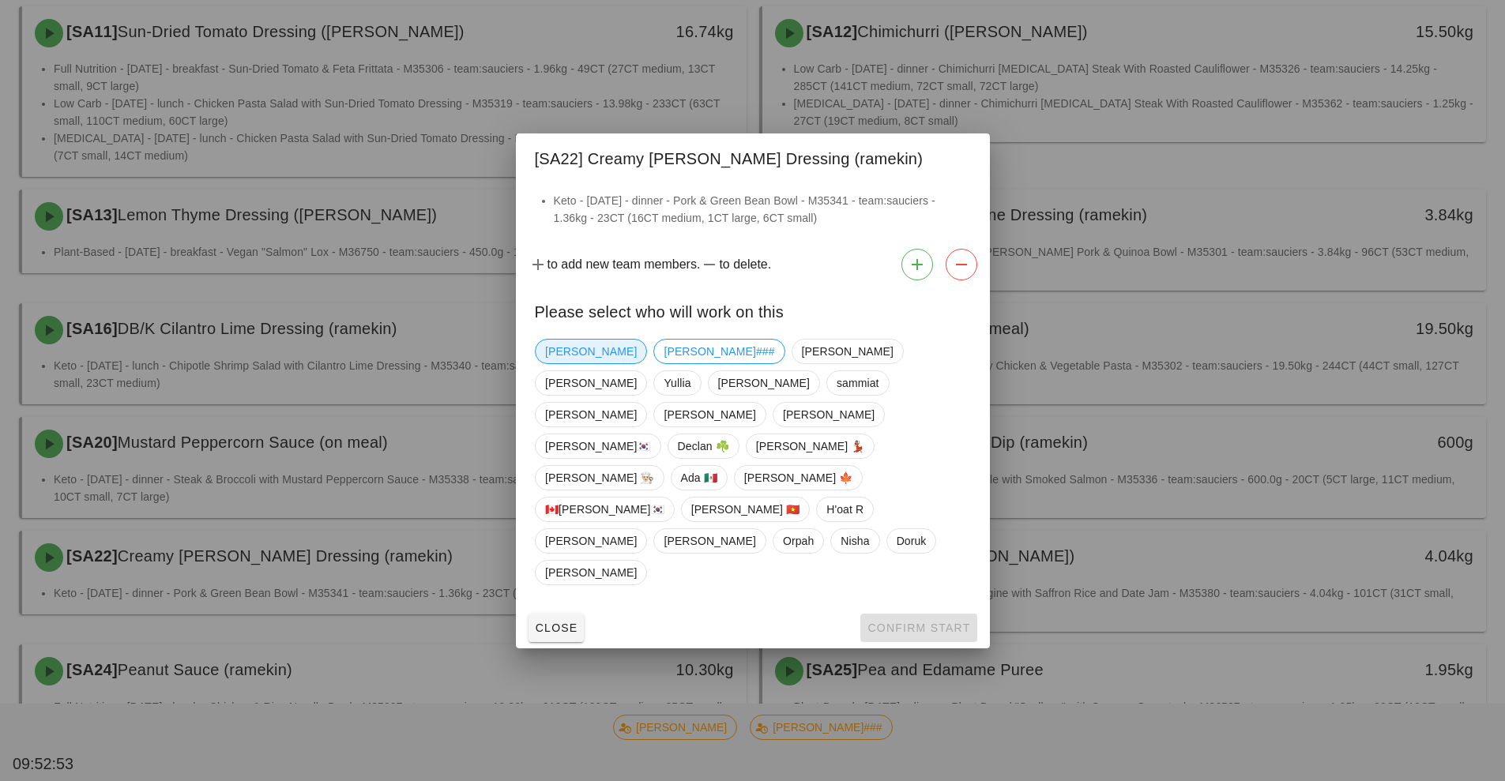
click at [573, 363] on span "[PERSON_NAME]" at bounding box center [591, 352] width 92 height 24
click at [904, 622] on span "Confirm Start" at bounding box center [917, 628] width 103 height 13
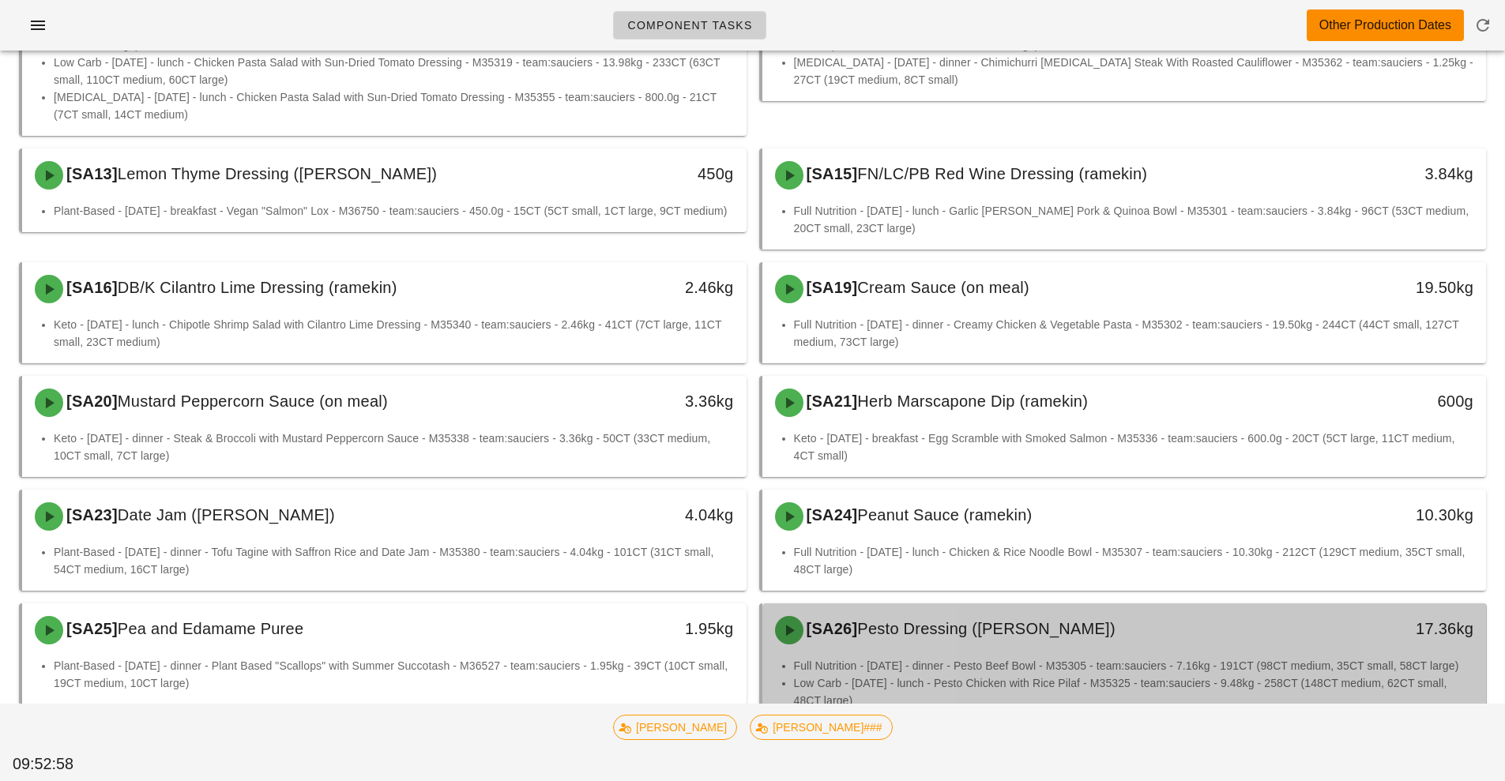
scroll to position [562, 0]
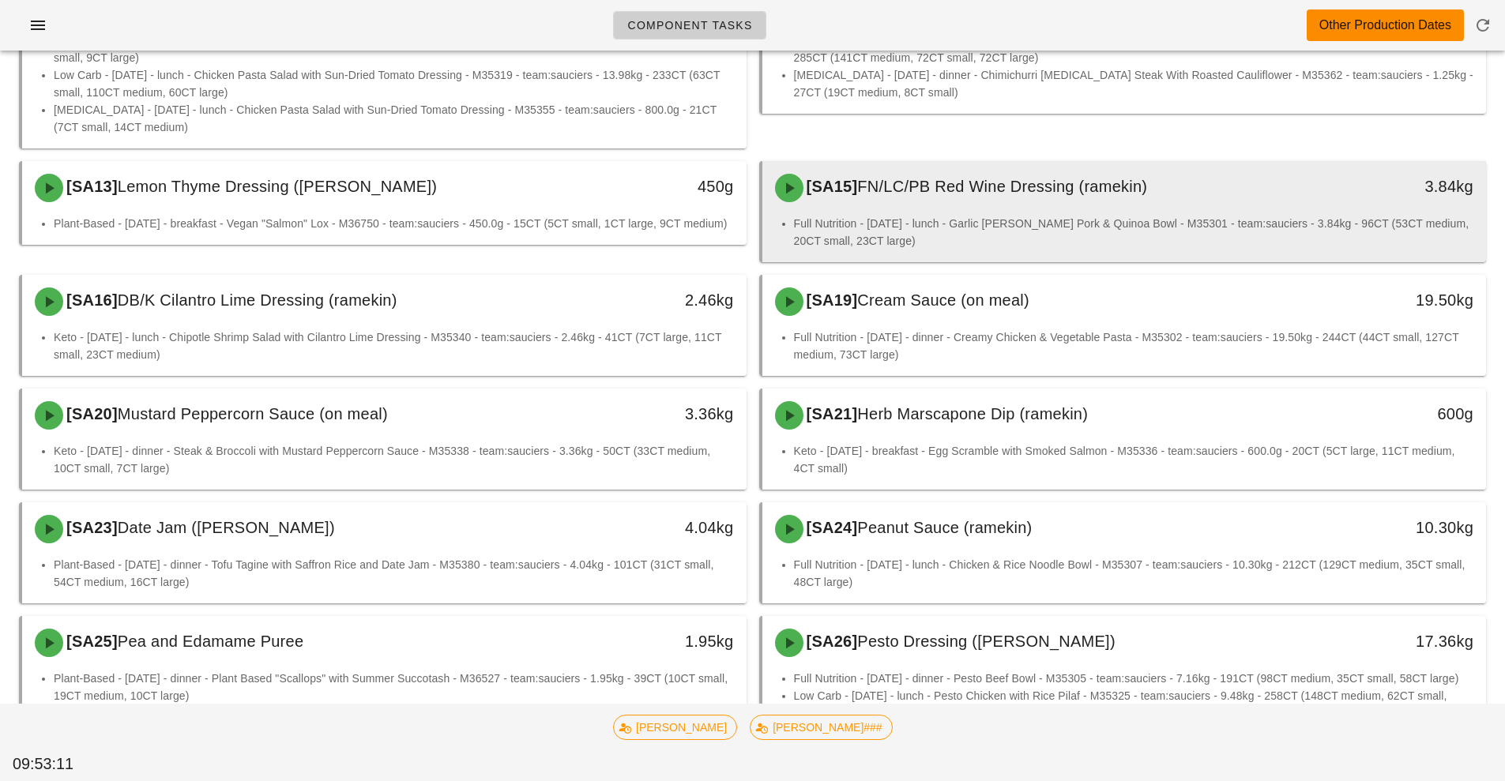
click at [1007, 216] on li "Full Nutrition - [DATE] - lunch - Garlic [PERSON_NAME] Pork & Quinoa Bowl - M35…" at bounding box center [1134, 232] width 680 height 35
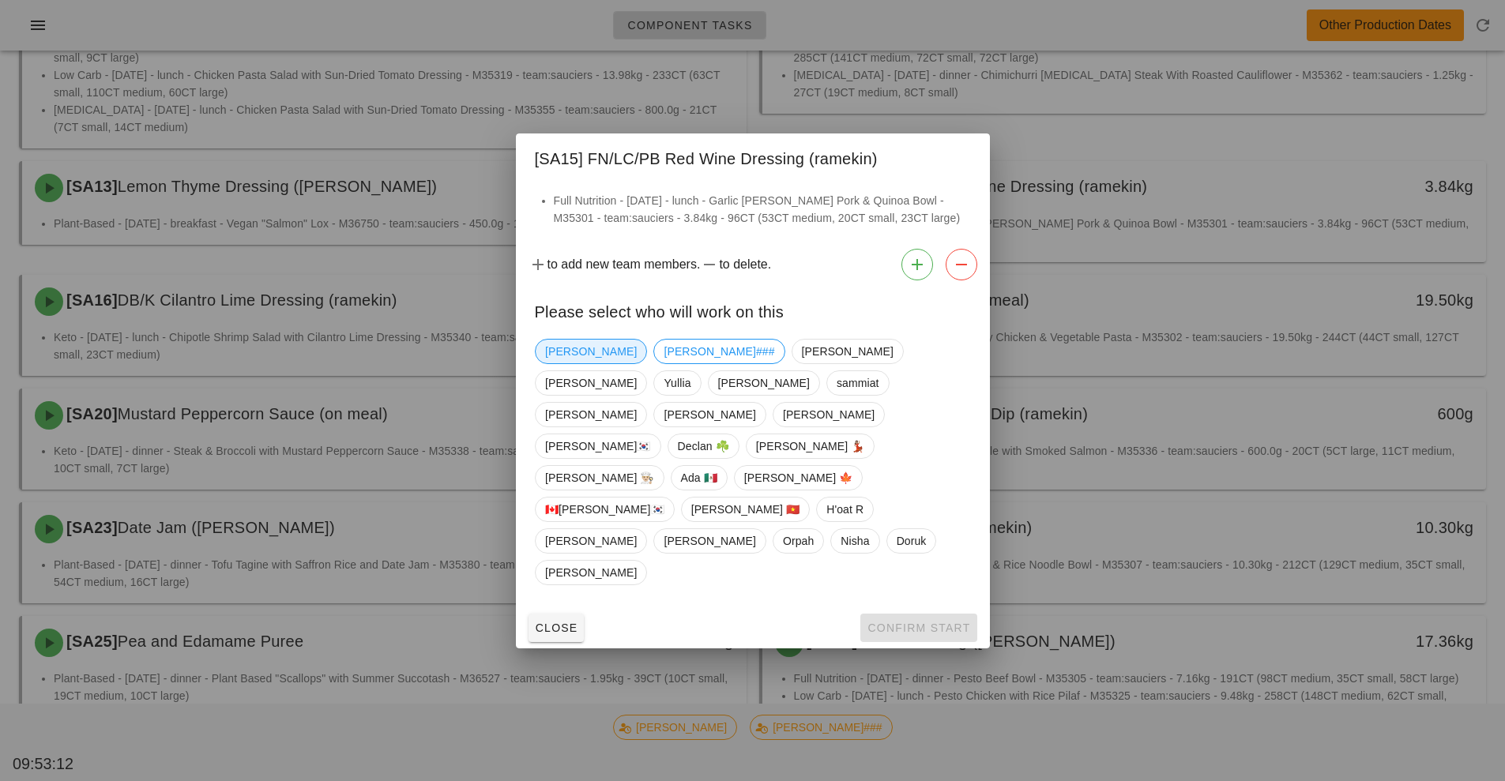
click at [559, 363] on span "[PERSON_NAME]" at bounding box center [591, 352] width 92 height 24
click at [907, 622] on span "Confirm Start" at bounding box center [917, 628] width 103 height 13
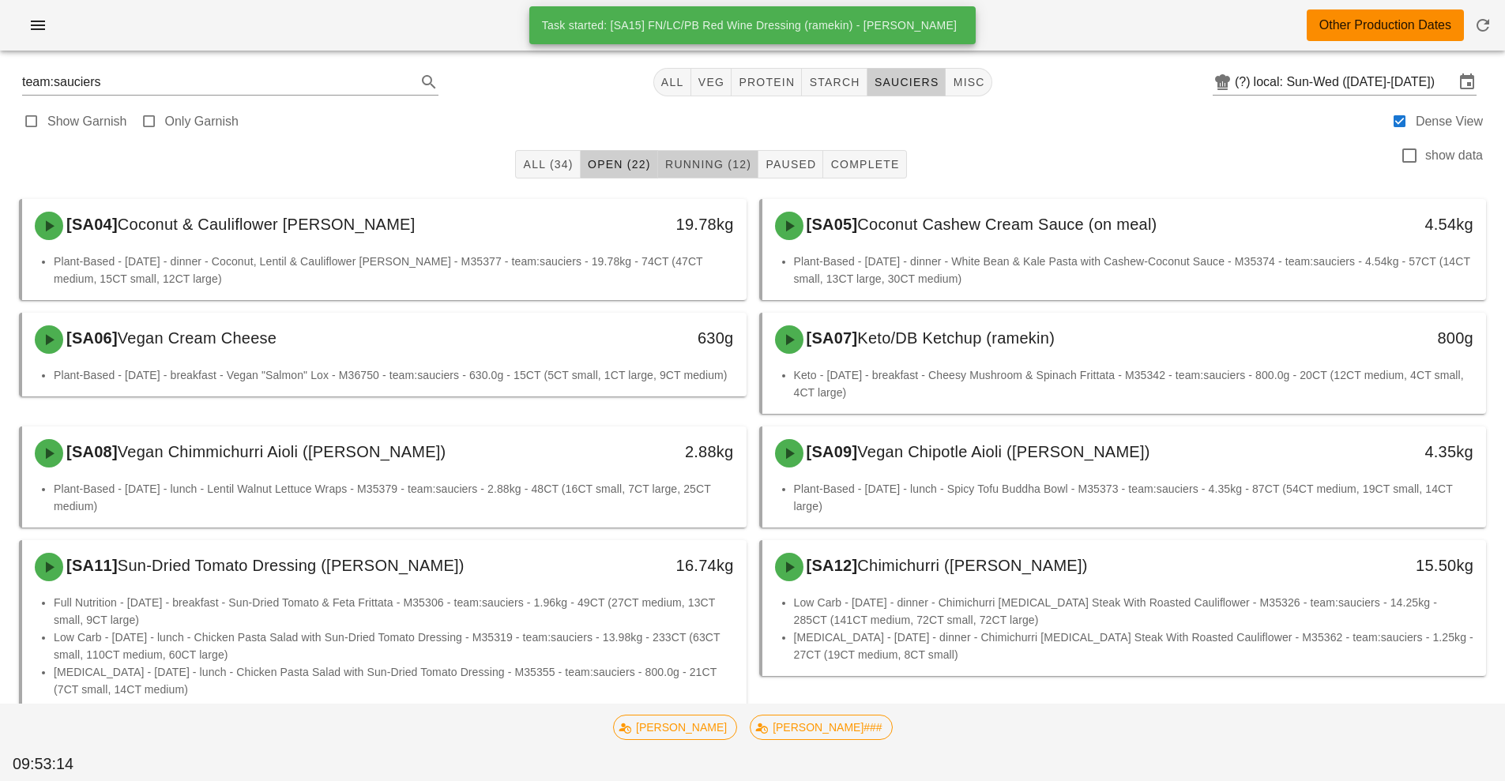
click at [722, 175] on button "Running (12)" at bounding box center [708, 164] width 100 height 28
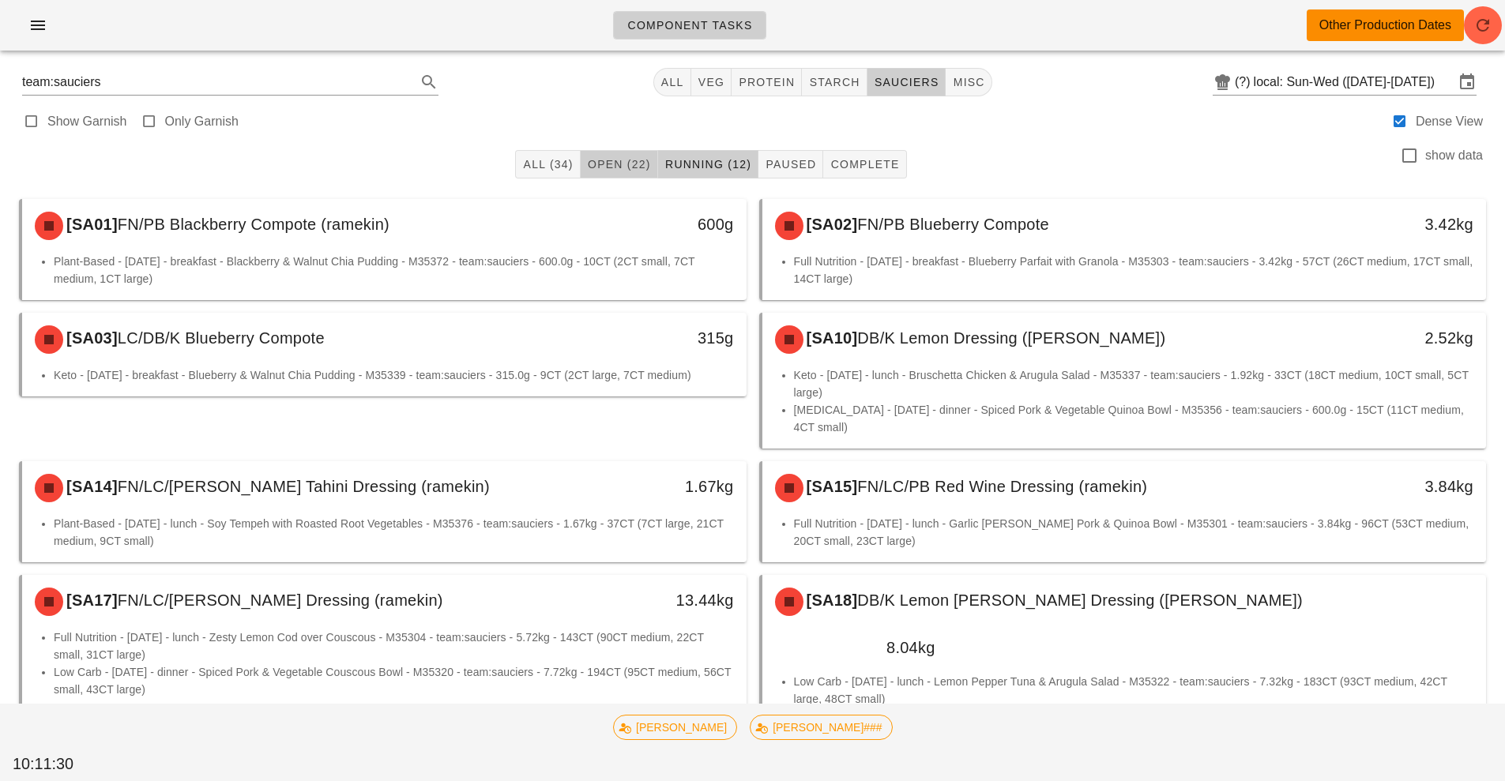
click at [633, 165] on span "Open (22)" at bounding box center [619, 164] width 64 height 13
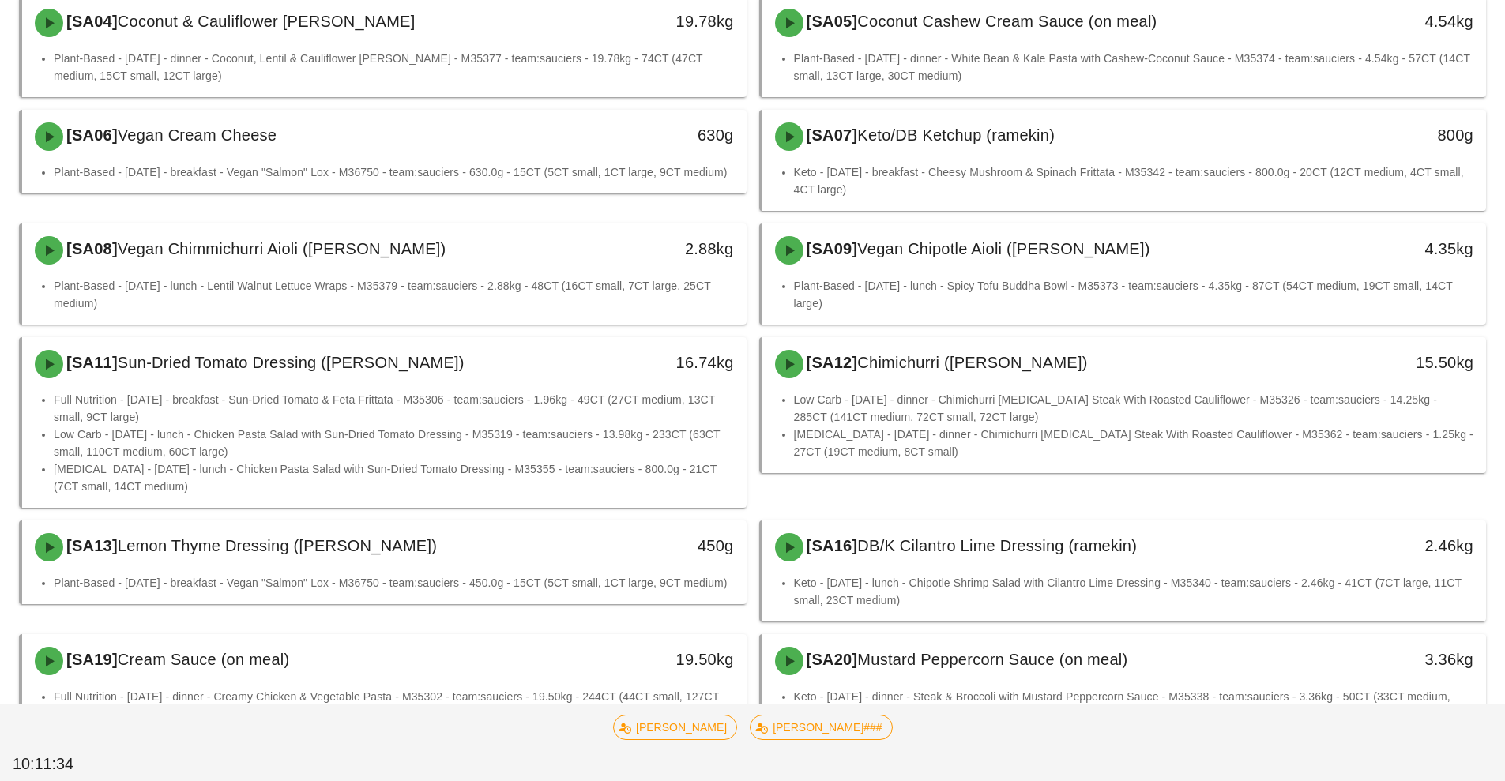
scroll to position [206, 0]
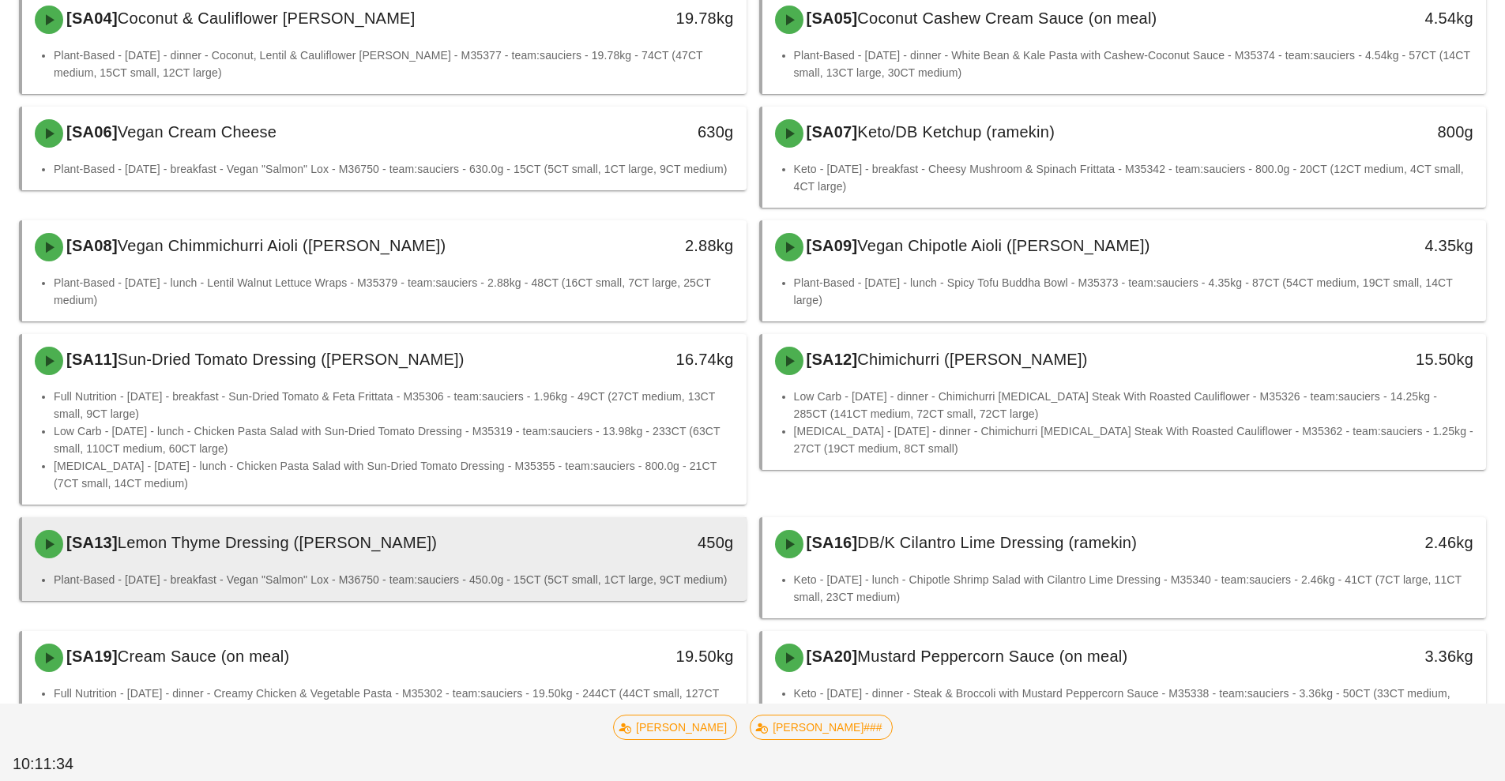
click at [593, 569] on div "[SA13] Lemon Thyme Dressing (ramekin) 450g" at bounding box center [384, 544] width 724 height 54
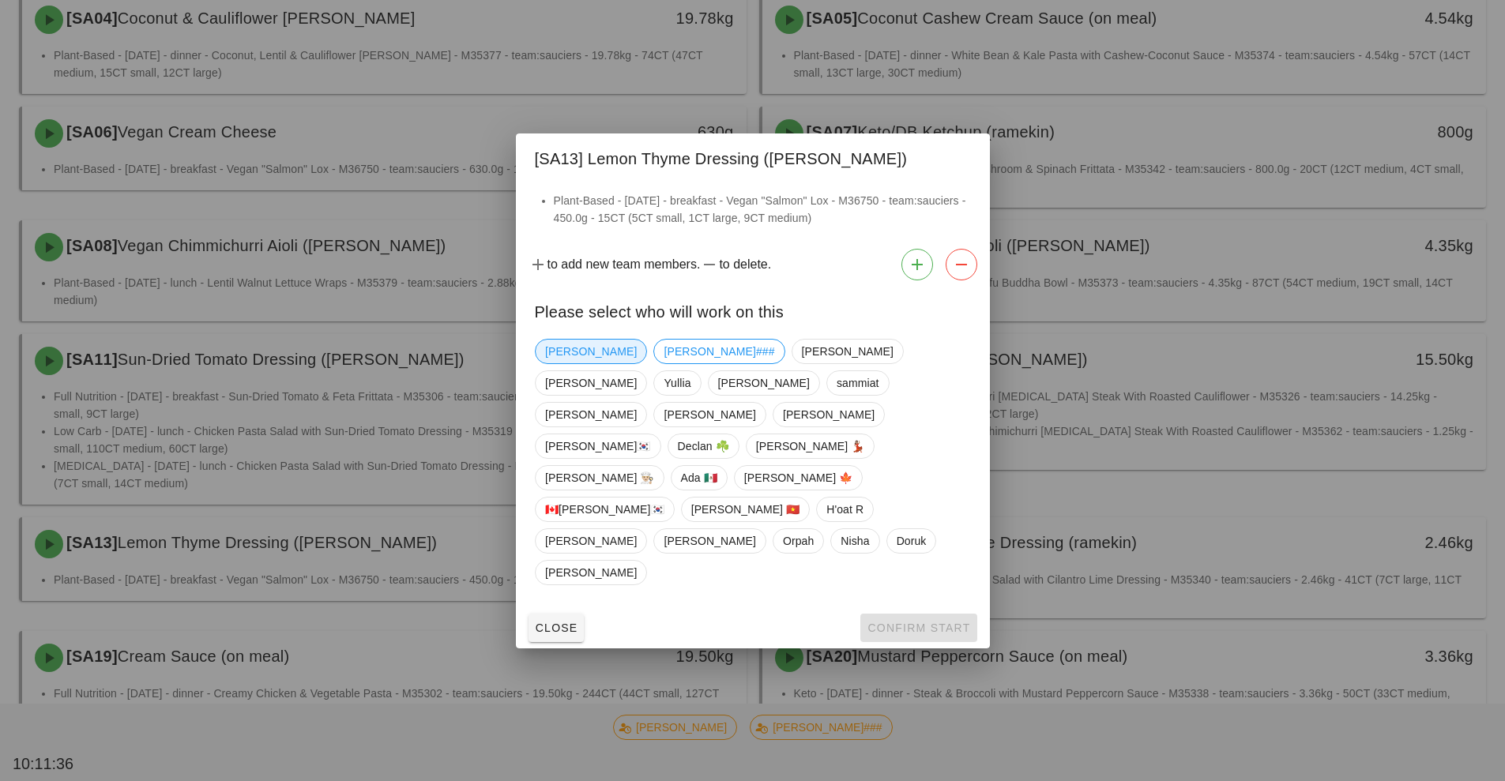
click at [562, 363] on span "[PERSON_NAME]" at bounding box center [591, 352] width 92 height 24
click at [918, 622] on span "Confirm Start" at bounding box center [917, 628] width 103 height 13
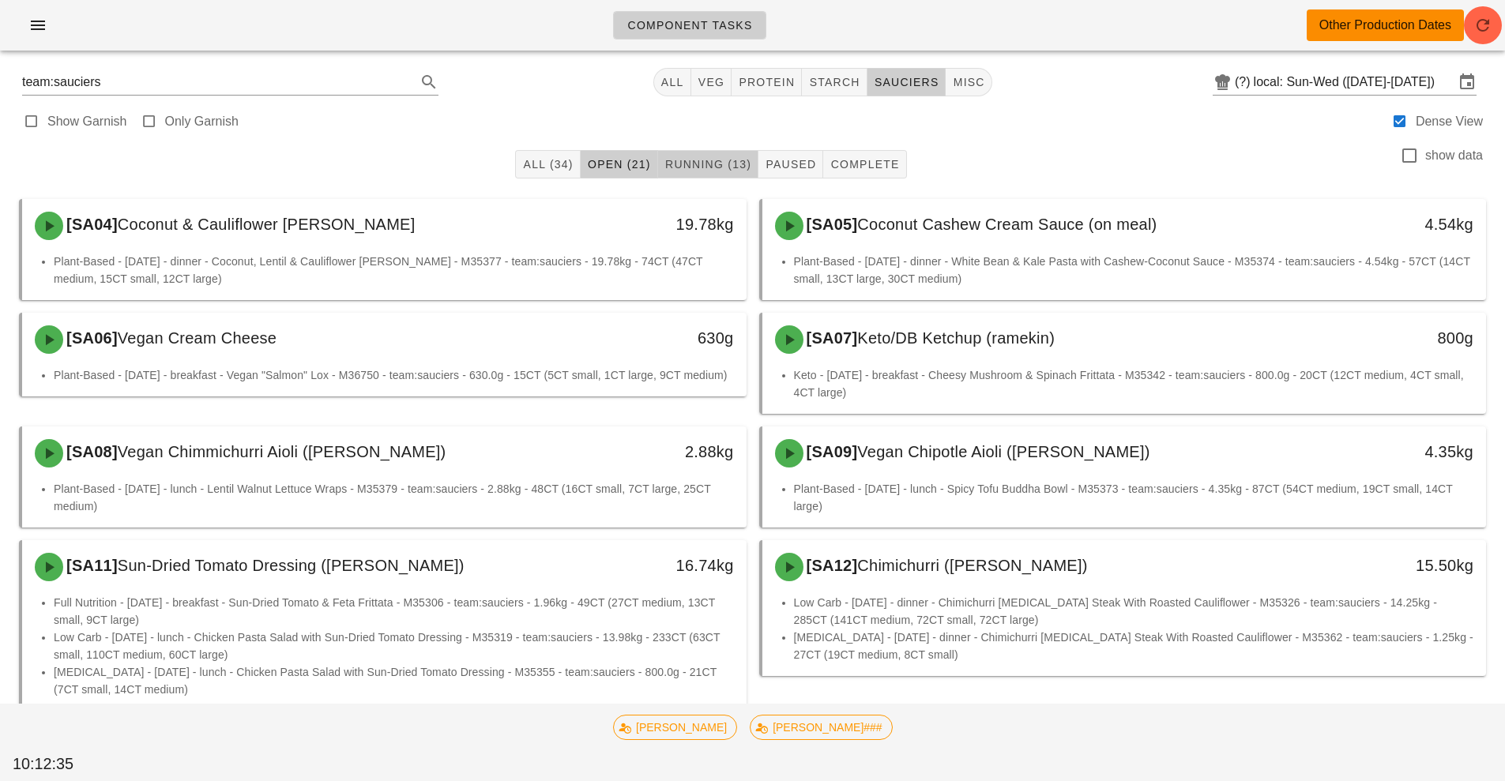
click at [726, 173] on button "Running (13)" at bounding box center [708, 164] width 100 height 28
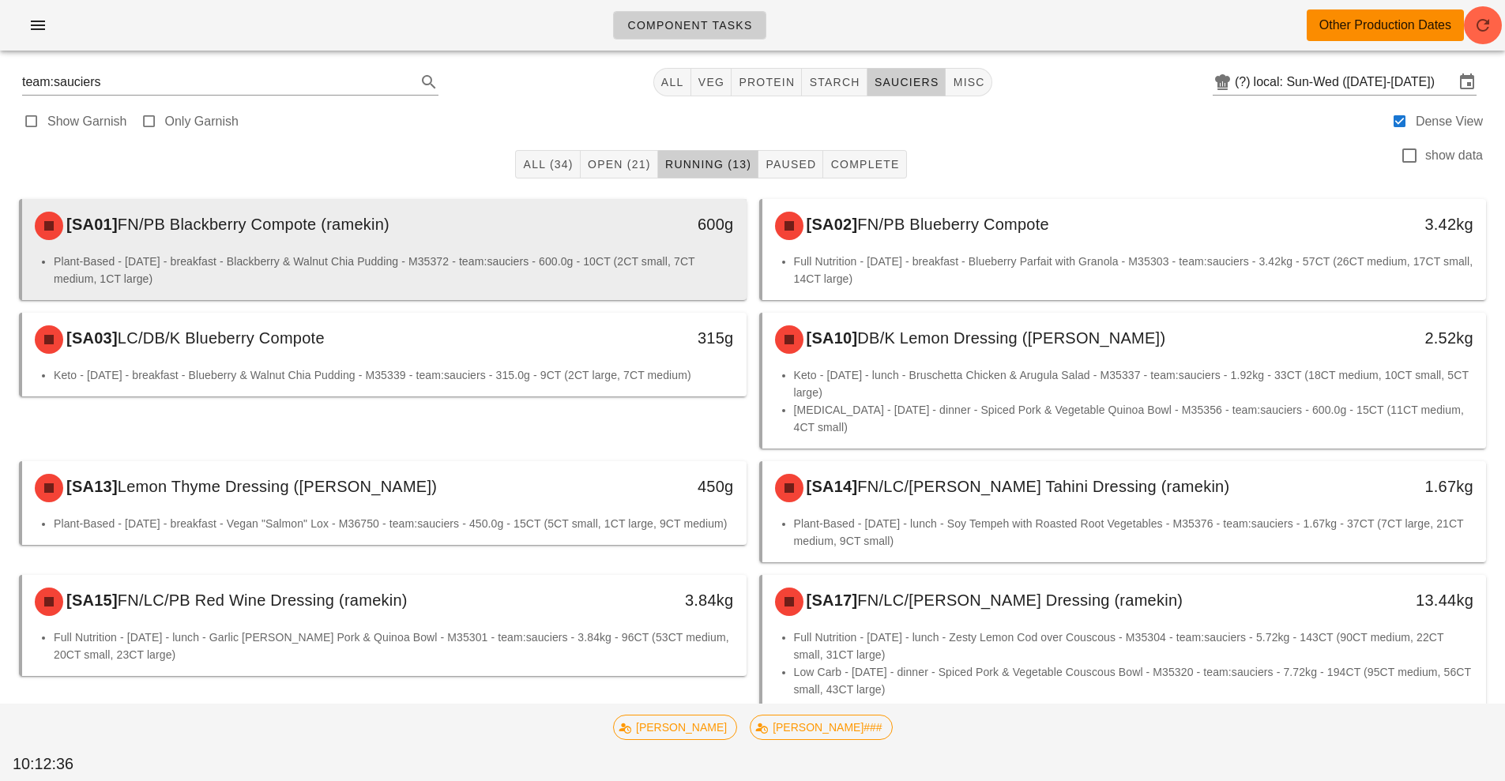
click at [599, 266] on li "Plant-Based - [DATE] - breakfast - Blackberry & Walnut Chia Pudding - M35372 - …" at bounding box center [394, 270] width 680 height 35
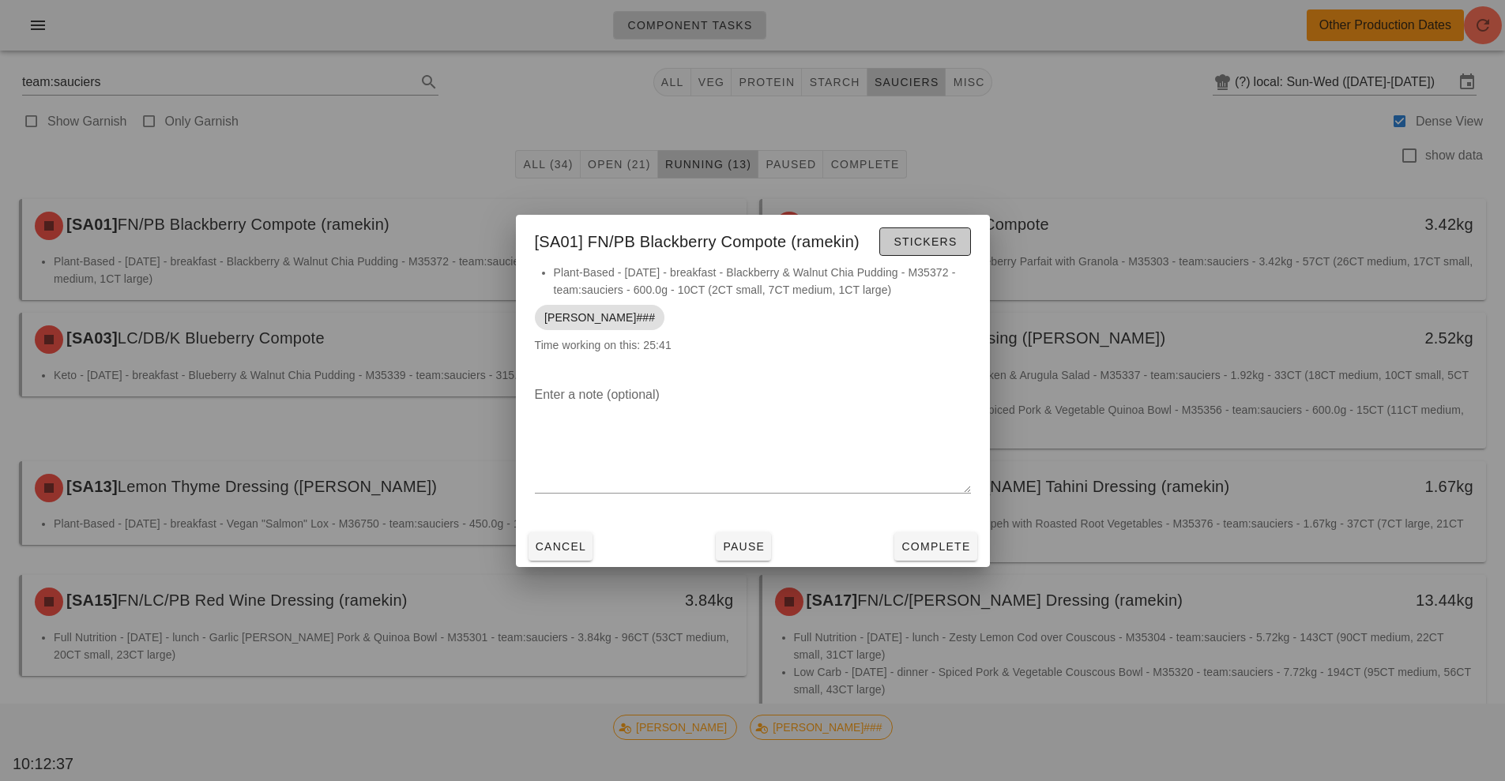
click at [941, 242] on span "Stickers" at bounding box center [924, 241] width 64 height 13
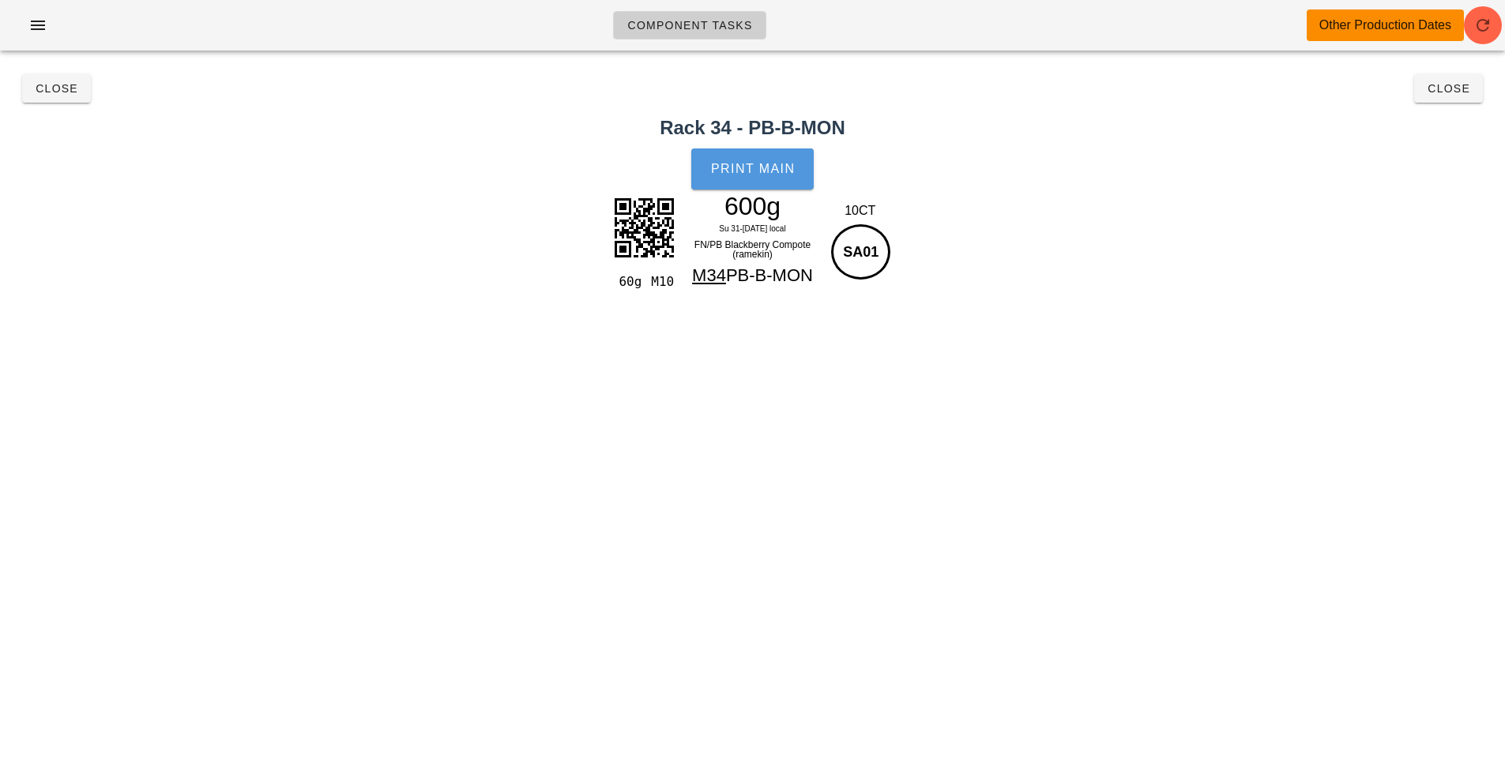
click at [767, 171] on span "Print Main" at bounding box center [752, 169] width 85 height 14
click at [71, 94] on span "Close" at bounding box center [56, 88] width 43 height 13
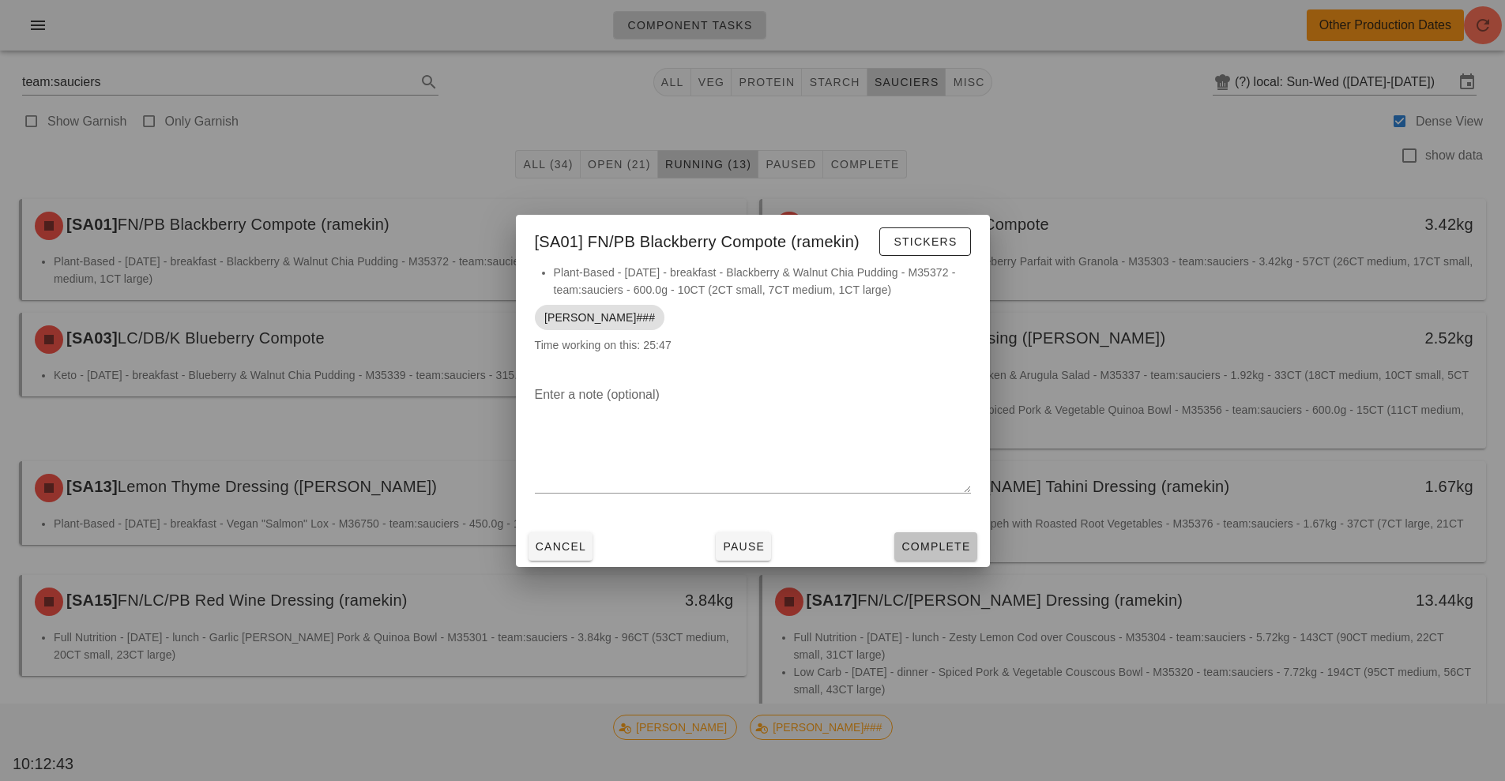
click at [937, 547] on span "Complete" at bounding box center [935, 546] width 70 height 13
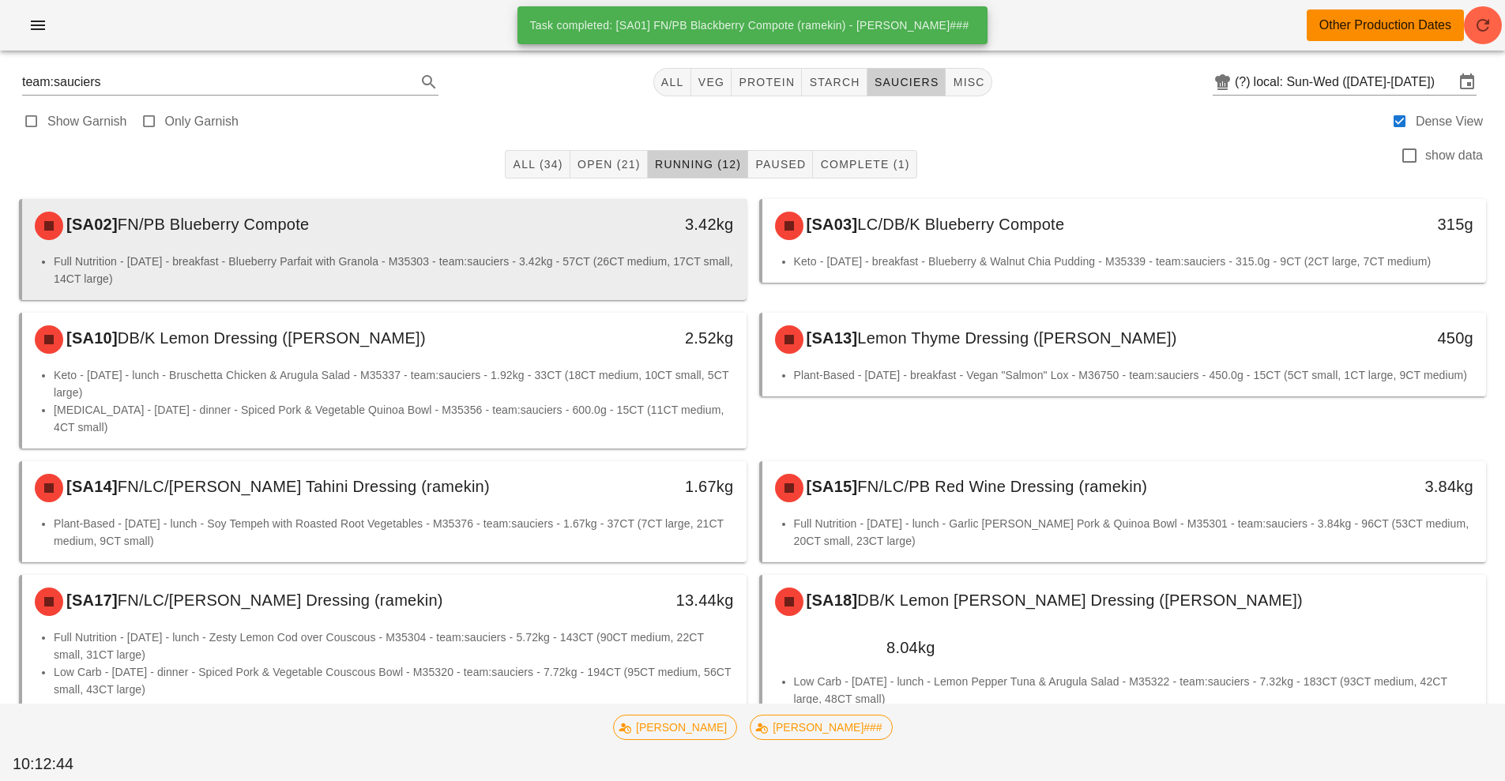
click at [592, 266] on li "Full Nutrition - [DATE] - breakfast - Blueberry Parfait with Granola - M35303 -…" at bounding box center [394, 270] width 680 height 35
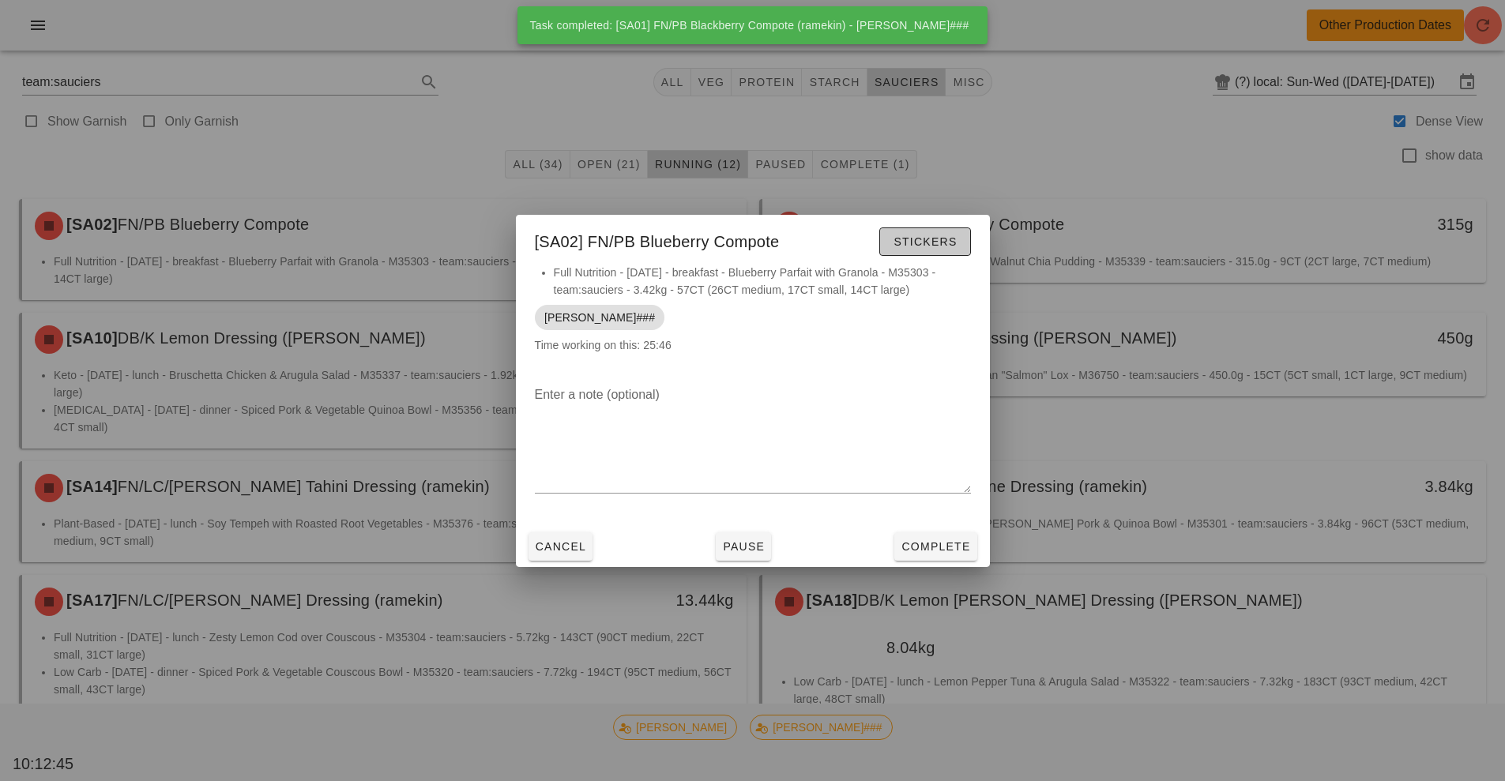
click at [952, 247] on span "Stickers" at bounding box center [924, 241] width 64 height 13
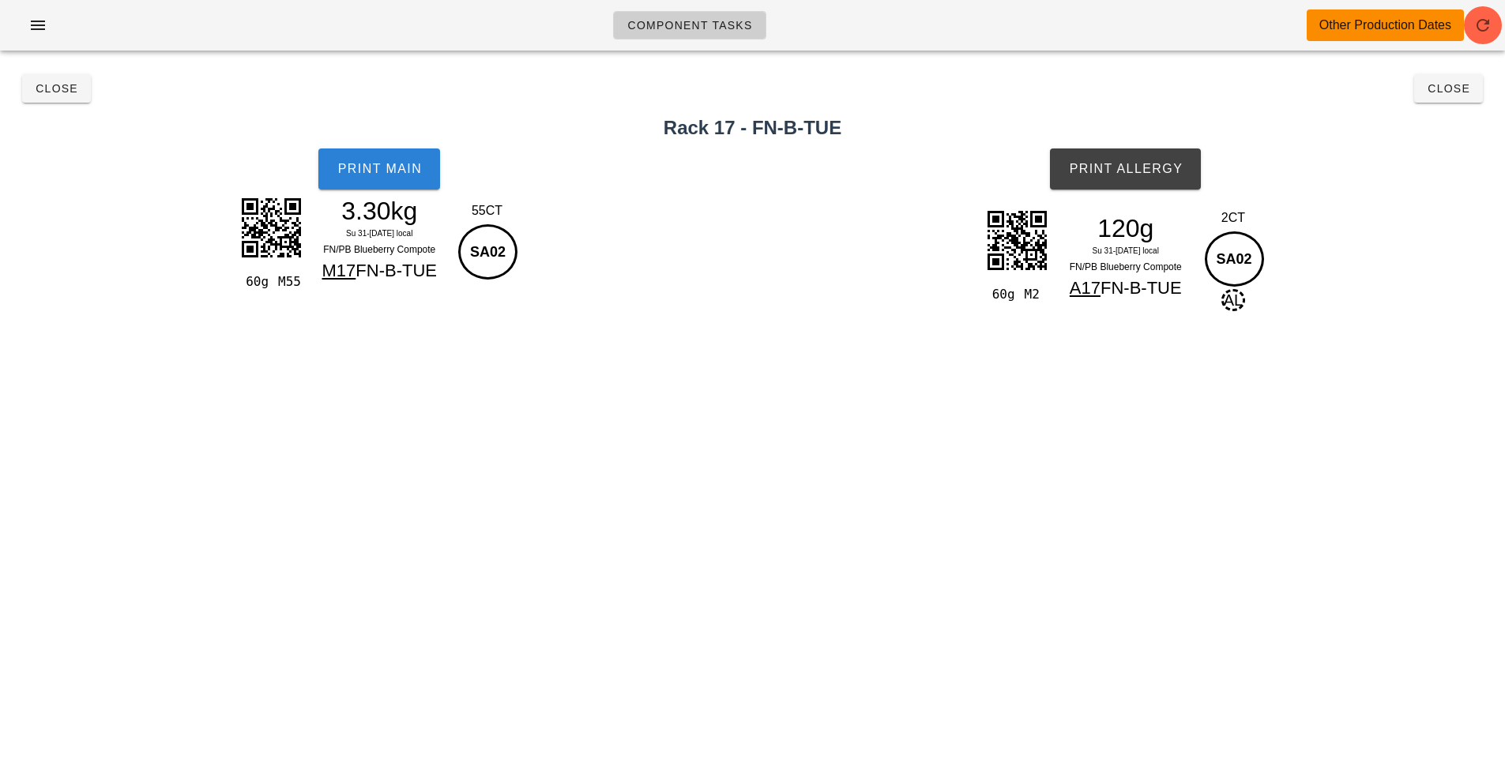
click at [419, 175] on span "Print Main" at bounding box center [378, 169] width 85 height 14
click at [1151, 185] on button "Print Allergy" at bounding box center [1125, 168] width 151 height 41
click at [54, 100] on button "Close" at bounding box center [56, 88] width 69 height 28
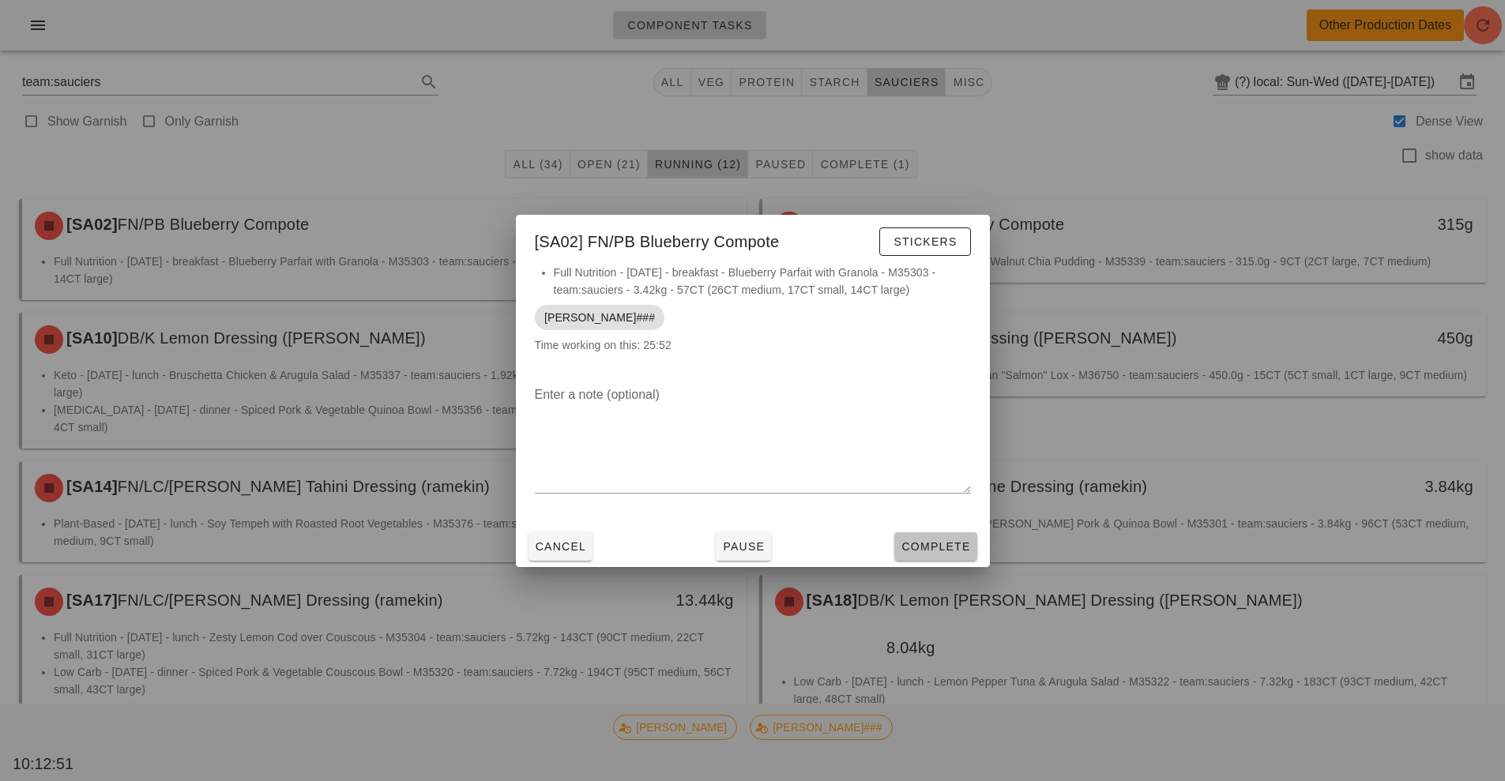
click at [954, 544] on span "Complete" at bounding box center [935, 546] width 70 height 13
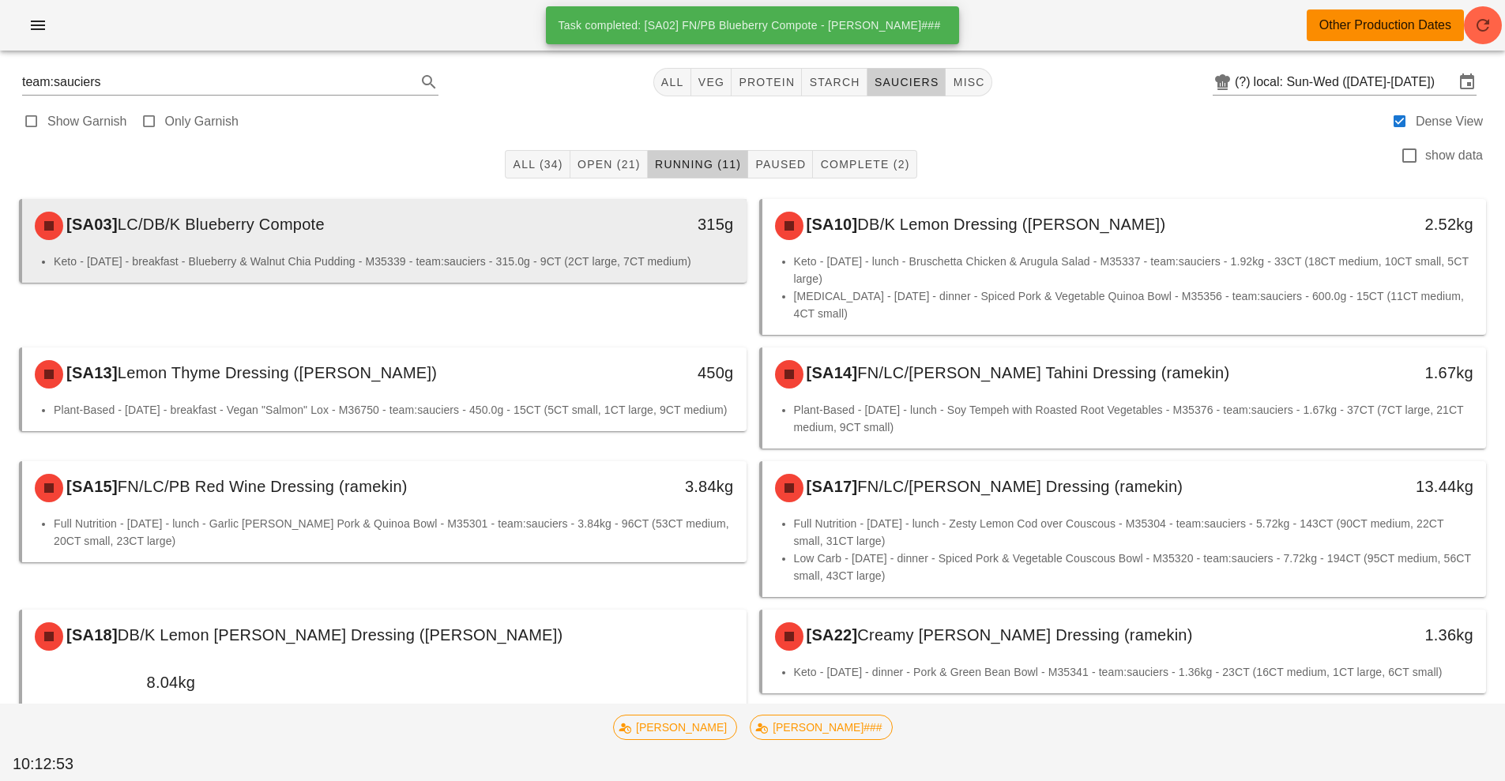
click at [633, 251] on div "[SA03] LC/DB/K Blueberry Compote 315g" at bounding box center [384, 226] width 724 height 54
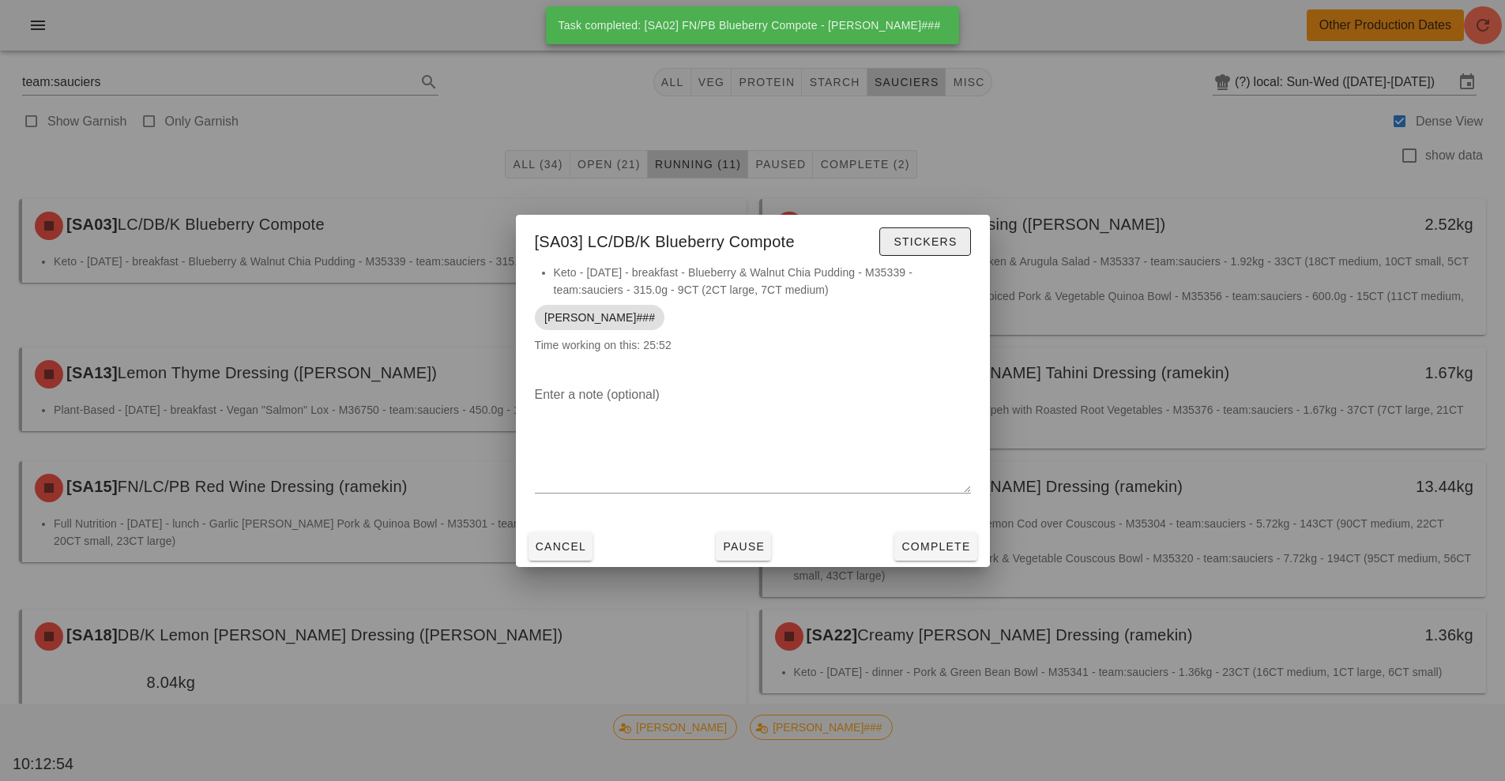
click at [923, 242] on span "Stickers" at bounding box center [924, 241] width 64 height 13
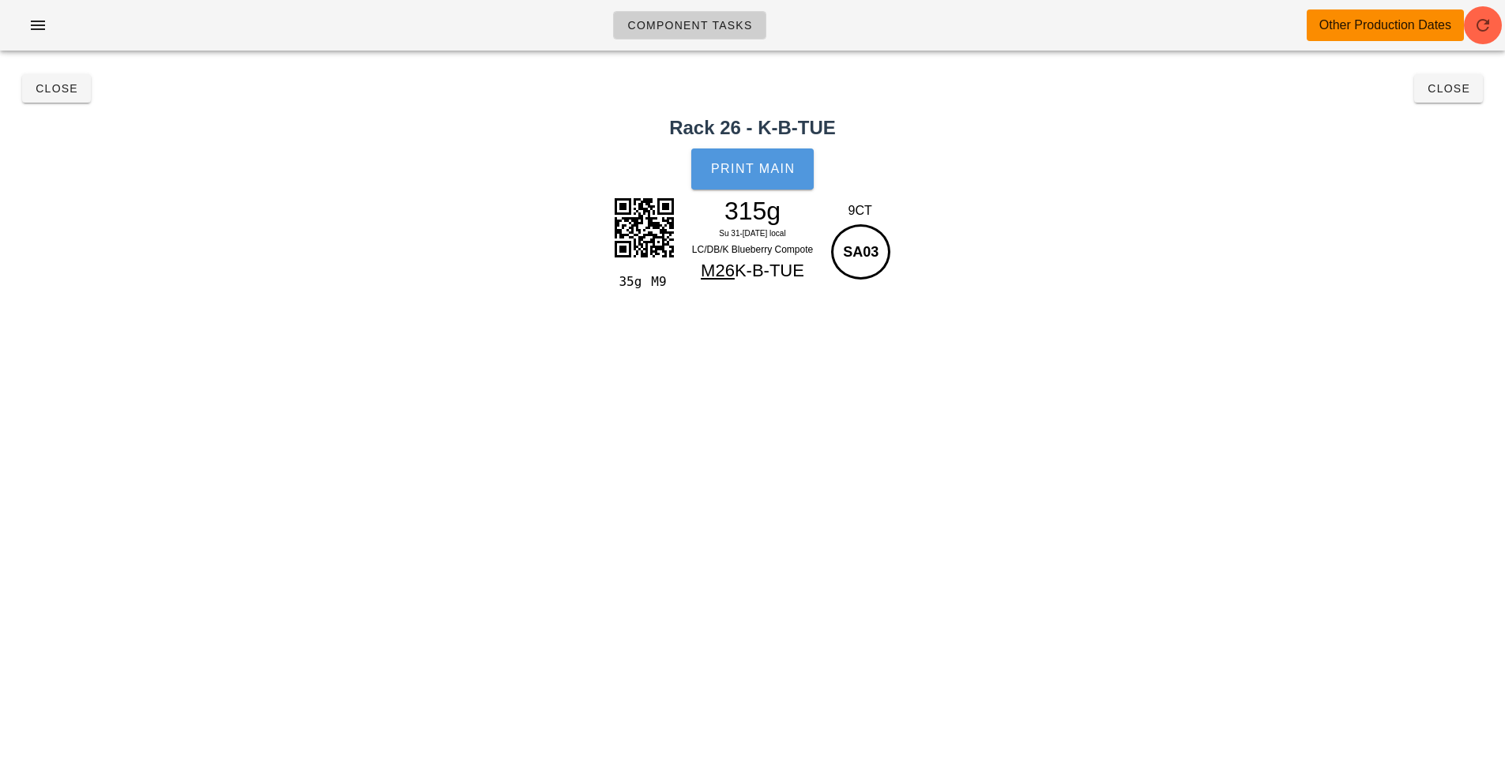
click at [755, 177] on button "Print Main" at bounding box center [752, 168] width 122 height 41
click at [36, 96] on button "Close" at bounding box center [56, 88] width 69 height 28
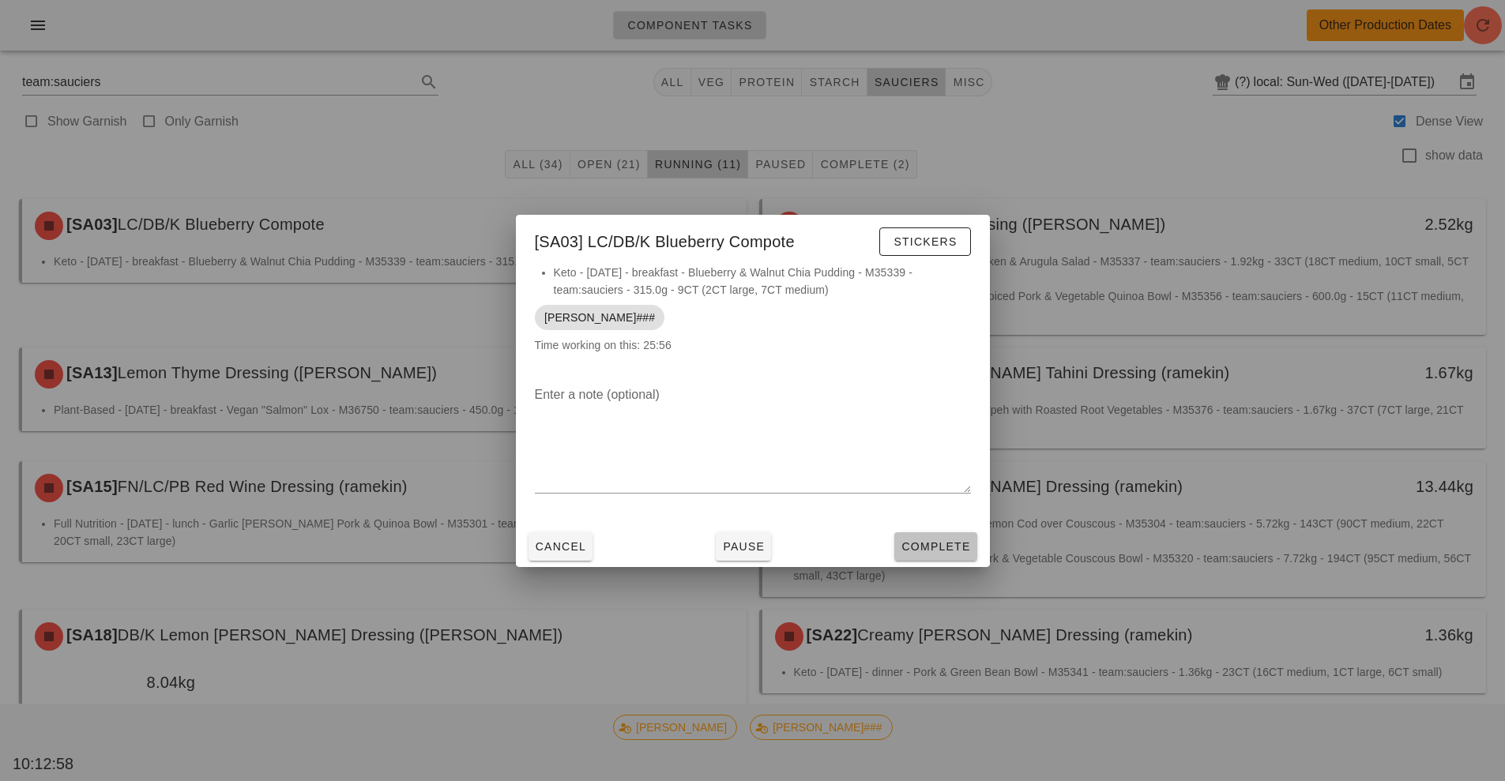
click at [935, 536] on button "Complete" at bounding box center [935, 546] width 82 height 28
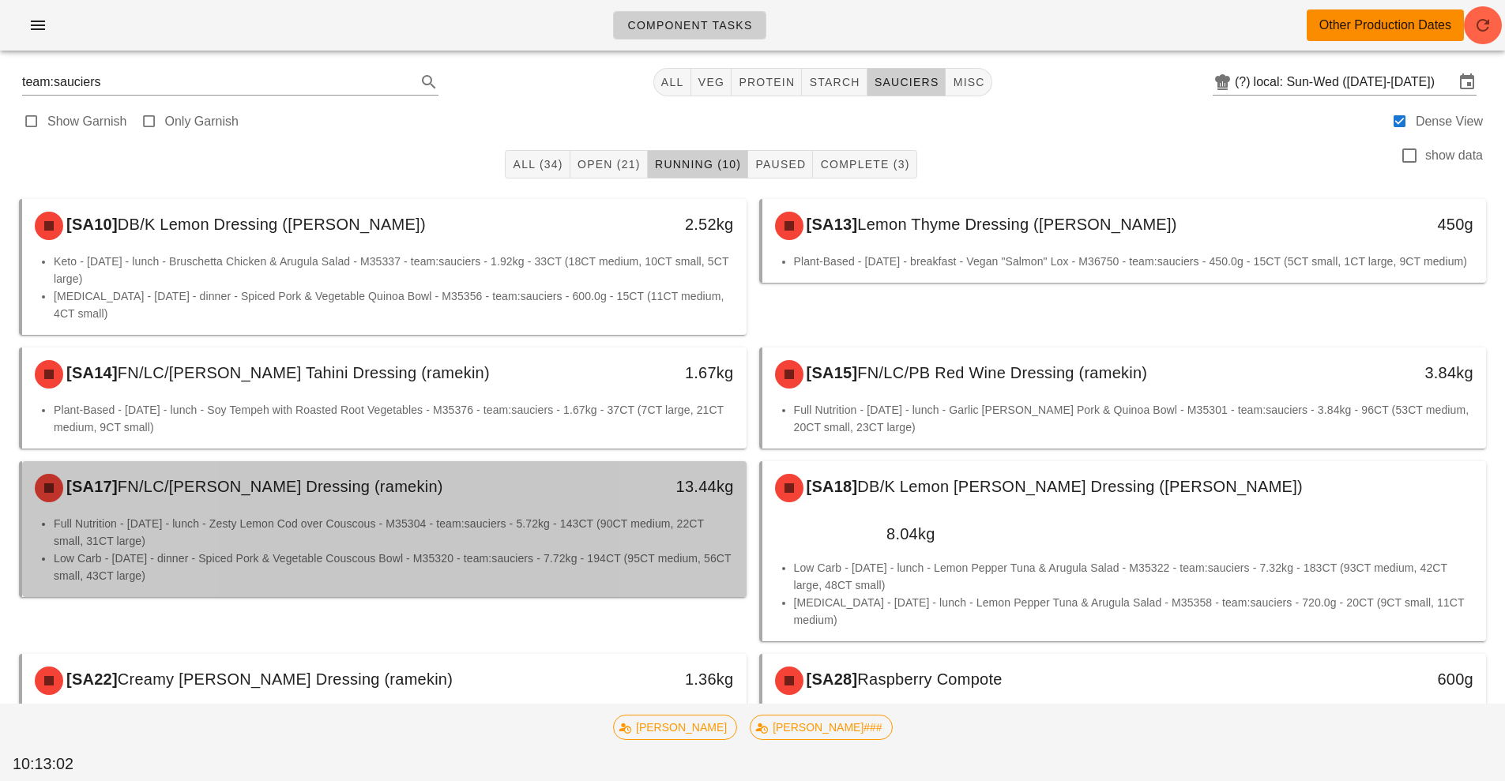
scroll to position [157, 0]
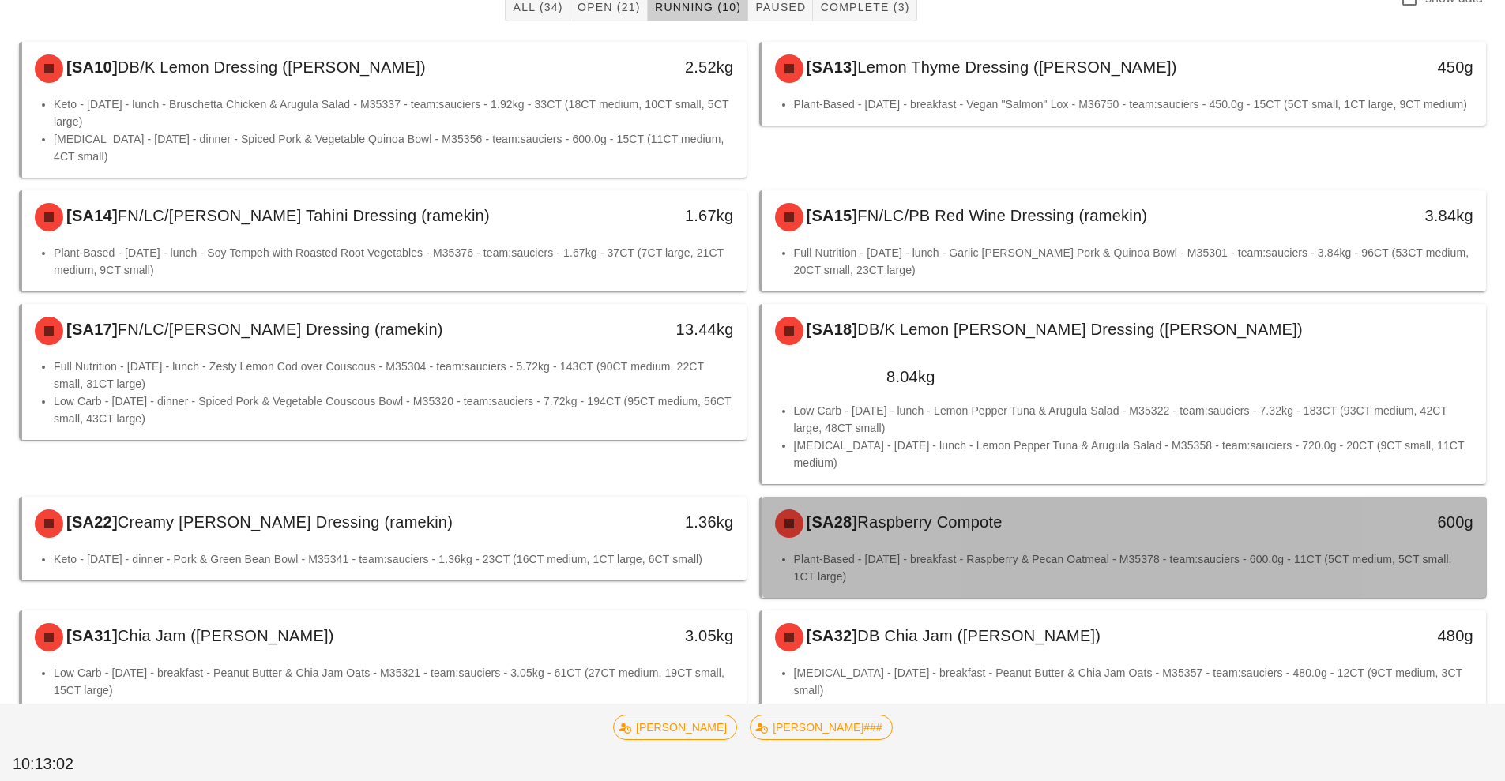
click at [911, 550] on li "Plant-Based - [DATE] - breakfast - Raspberry & Pecan Oatmeal - M35378 - team:sa…" at bounding box center [1134, 567] width 680 height 35
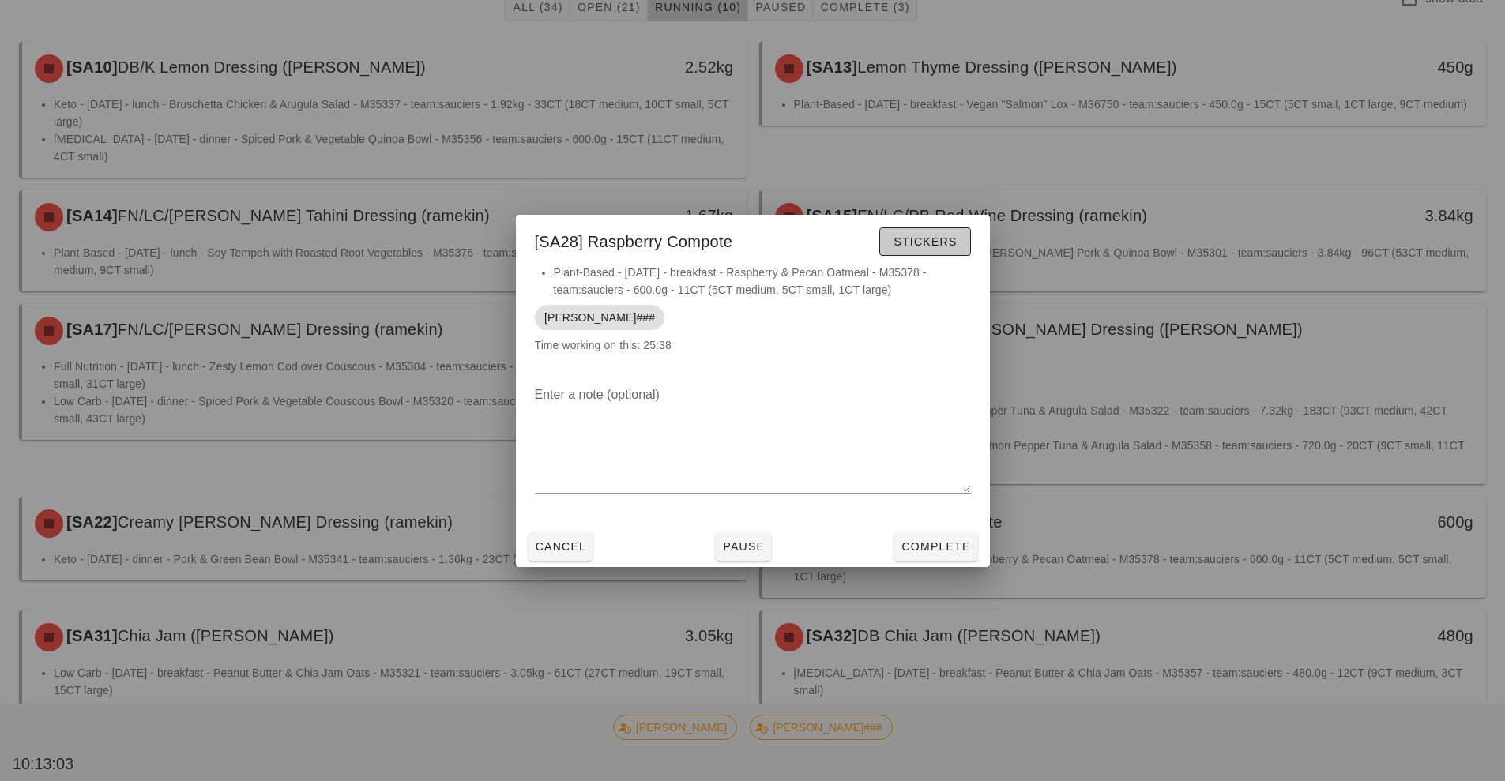
click at [915, 254] on button "Stickers" at bounding box center [924, 241] width 91 height 28
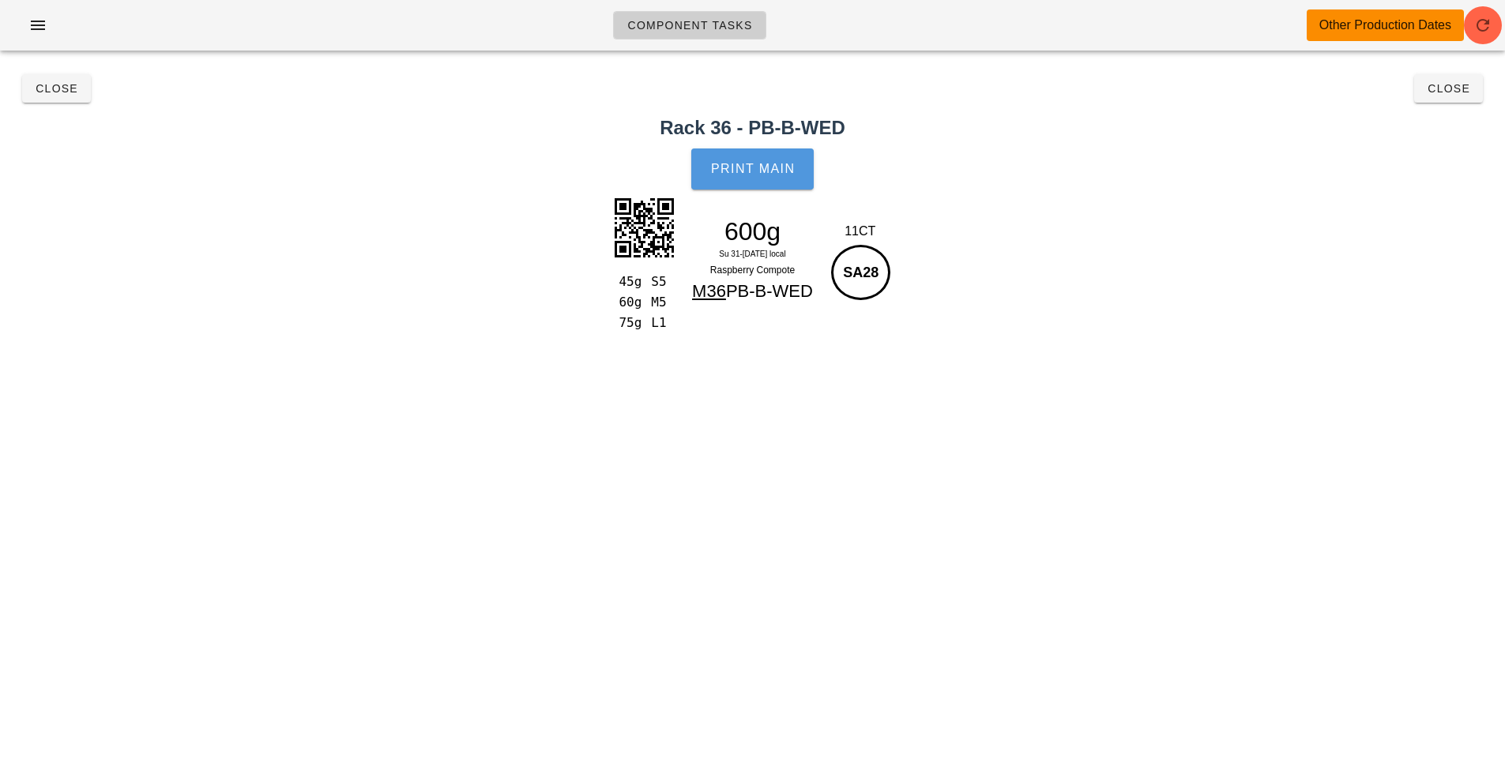
click at [753, 178] on button "Print Main" at bounding box center [752, 168] width 122 height 41
click at [66, 101] on button "Close" at bounding box center [56, 88] width 69 height 28
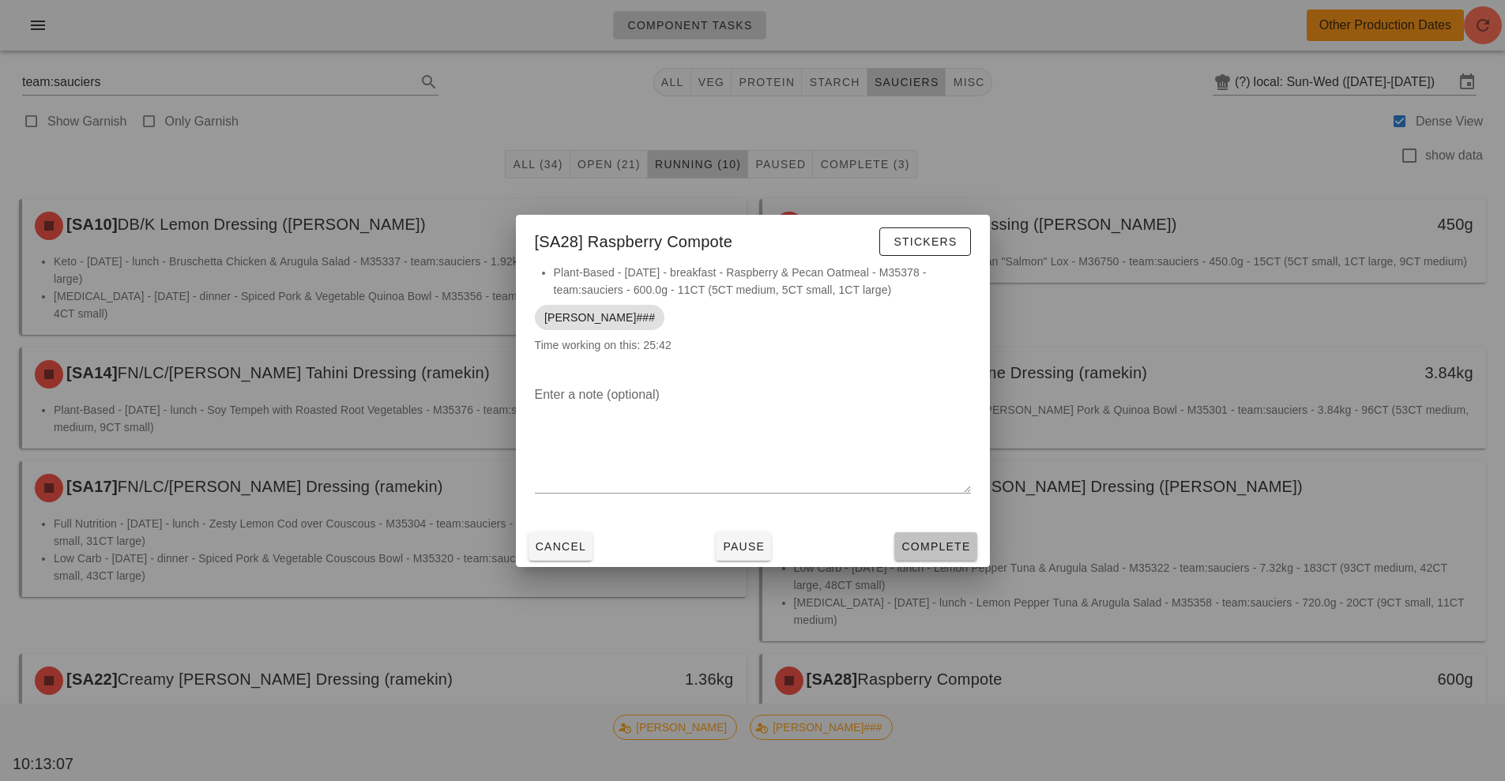
click at [927, 543] on span "Complete" at bounding box center [935, 546] width 70 height 13
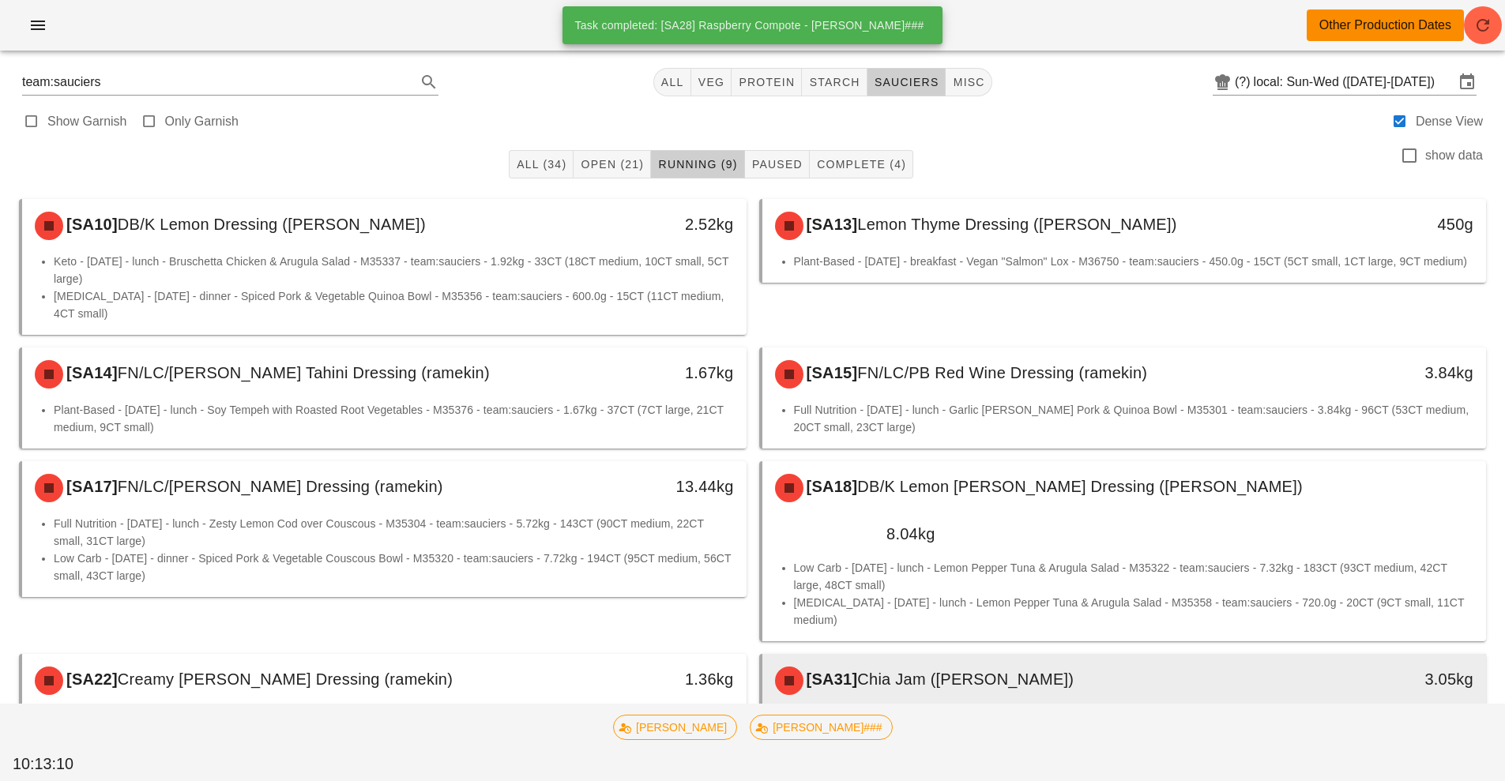
click at [1002, 657] on div "[SA31] [PERSON_NAME] ([PERSON_NAME])" at bounding box center [1034, 680] width 538 height 47
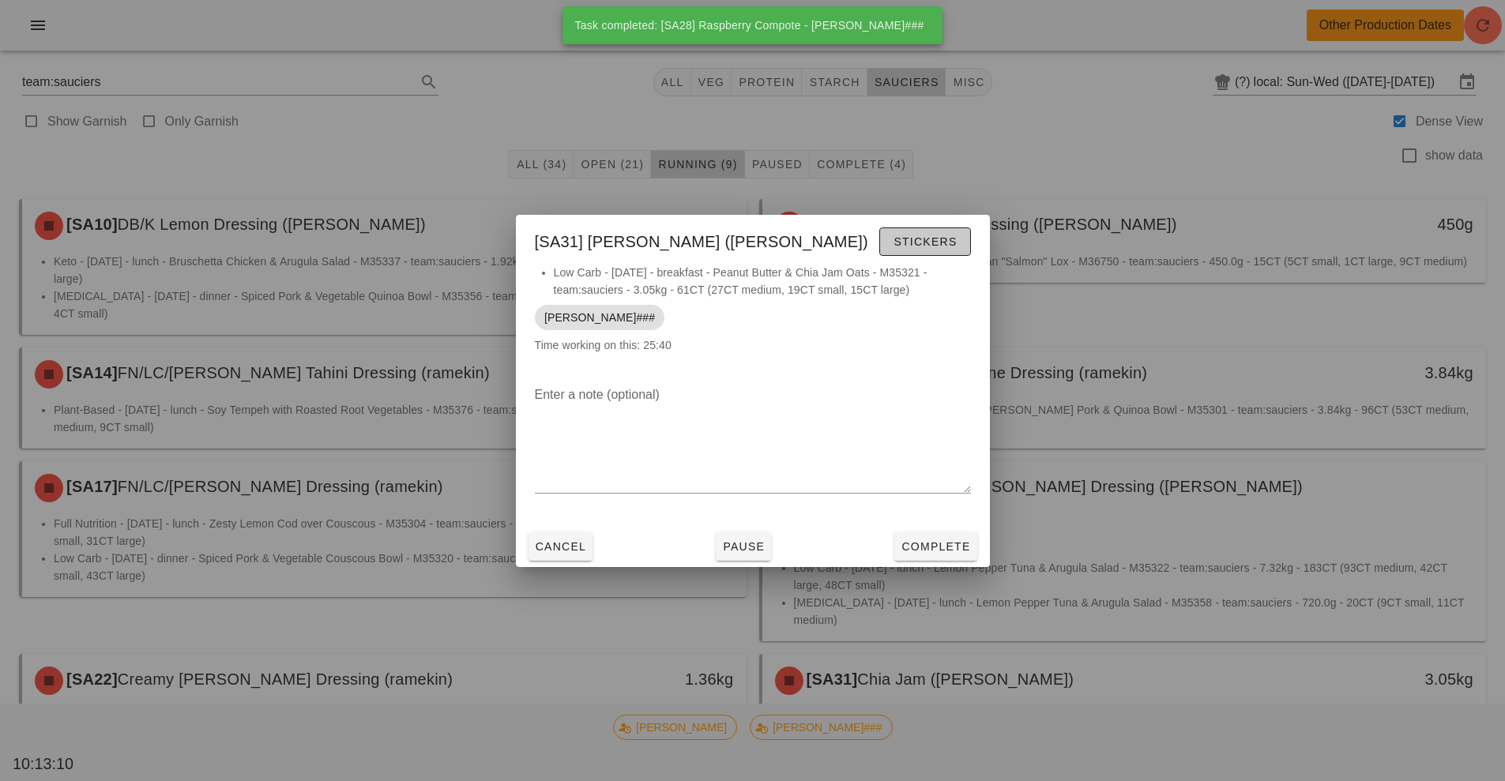
click at [915, 247] on span "Stickers" at bounding box center [924, 241] width 64 height 13
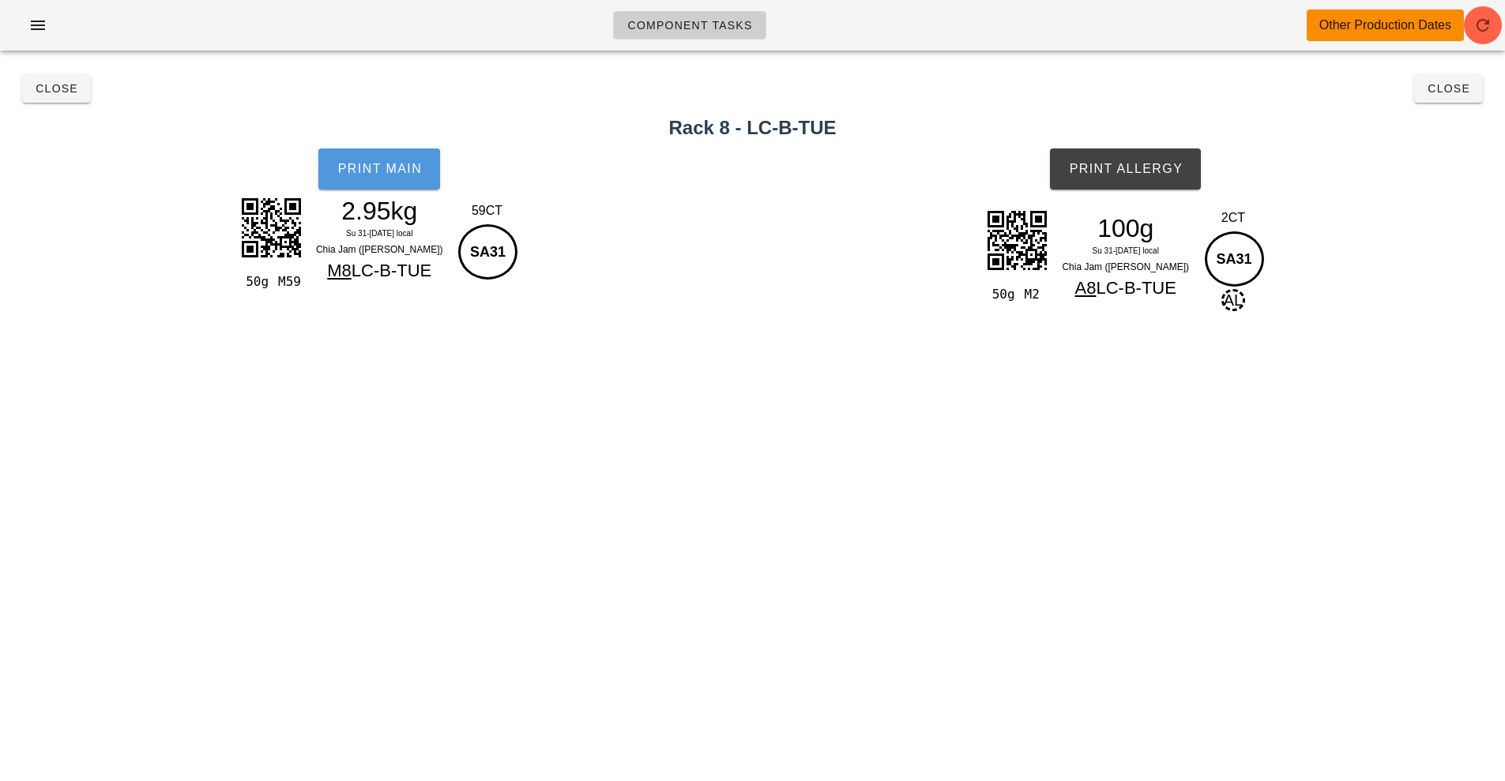
click at [406, 166] on span "Print Main" at bounding box center [378, 169] width 85 height 14
click at [1129, 170] on span "Print Allergy" at bounding box center [1125, 169] width 115 height 14
click at [64, 88] on span "Close" at bounding box center [56, 88] width 43 height 13
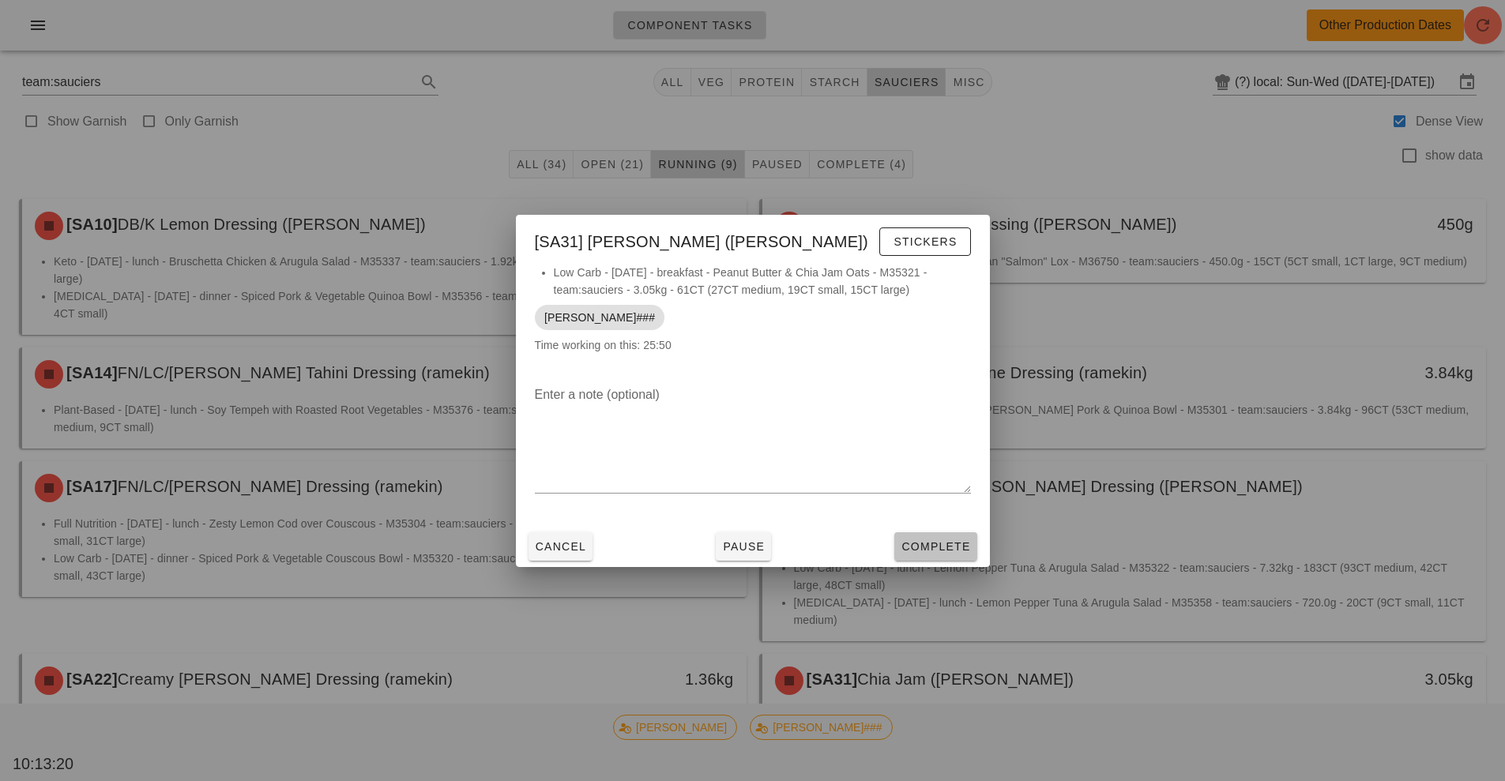
click at [943, 547] on span "Complete" at bounding box center [935, 546] width 70 height 13
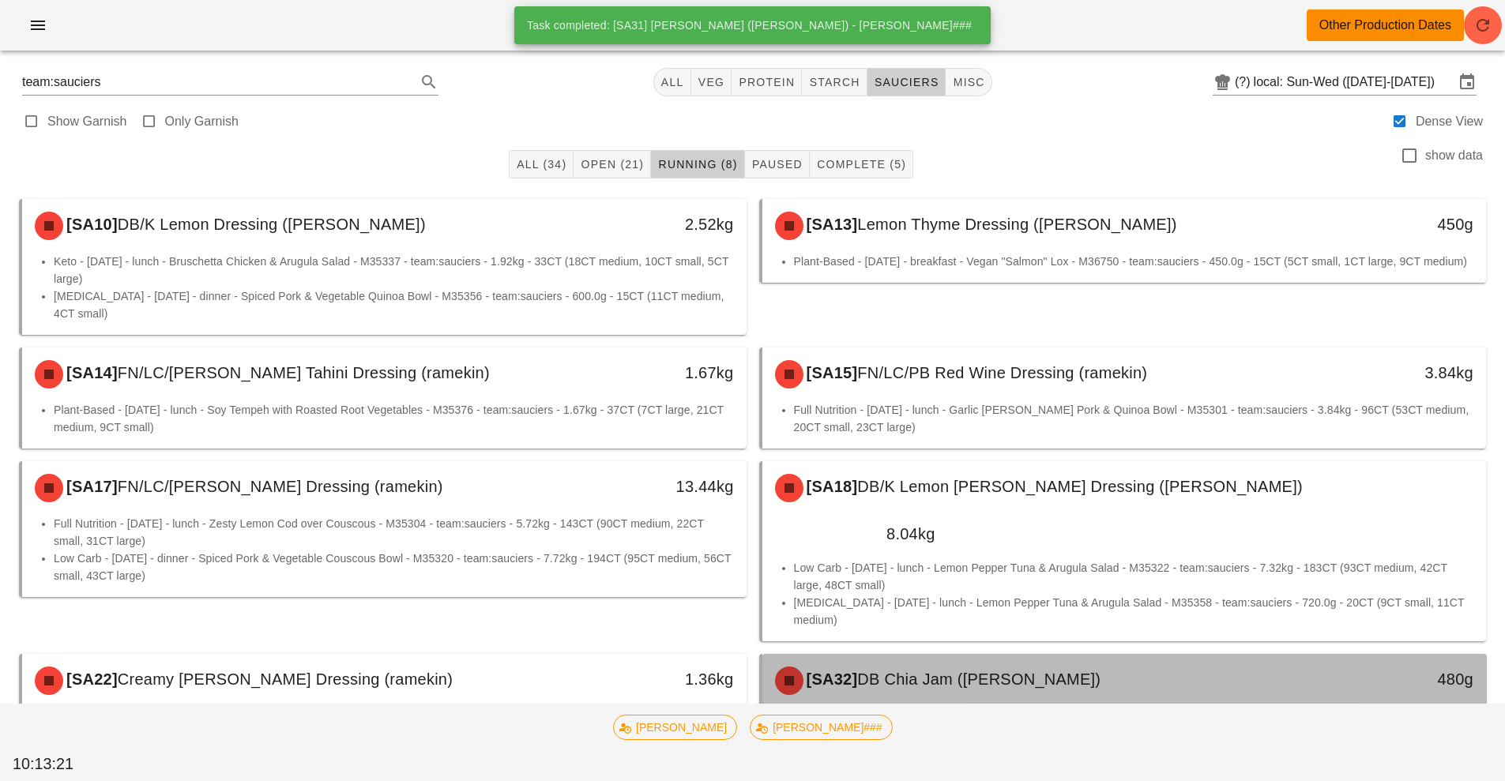
click at [906, 671] on span "DB Chia Jam ([PERSON_NAME])" at bounding box center [978, 679] width 243 height 17
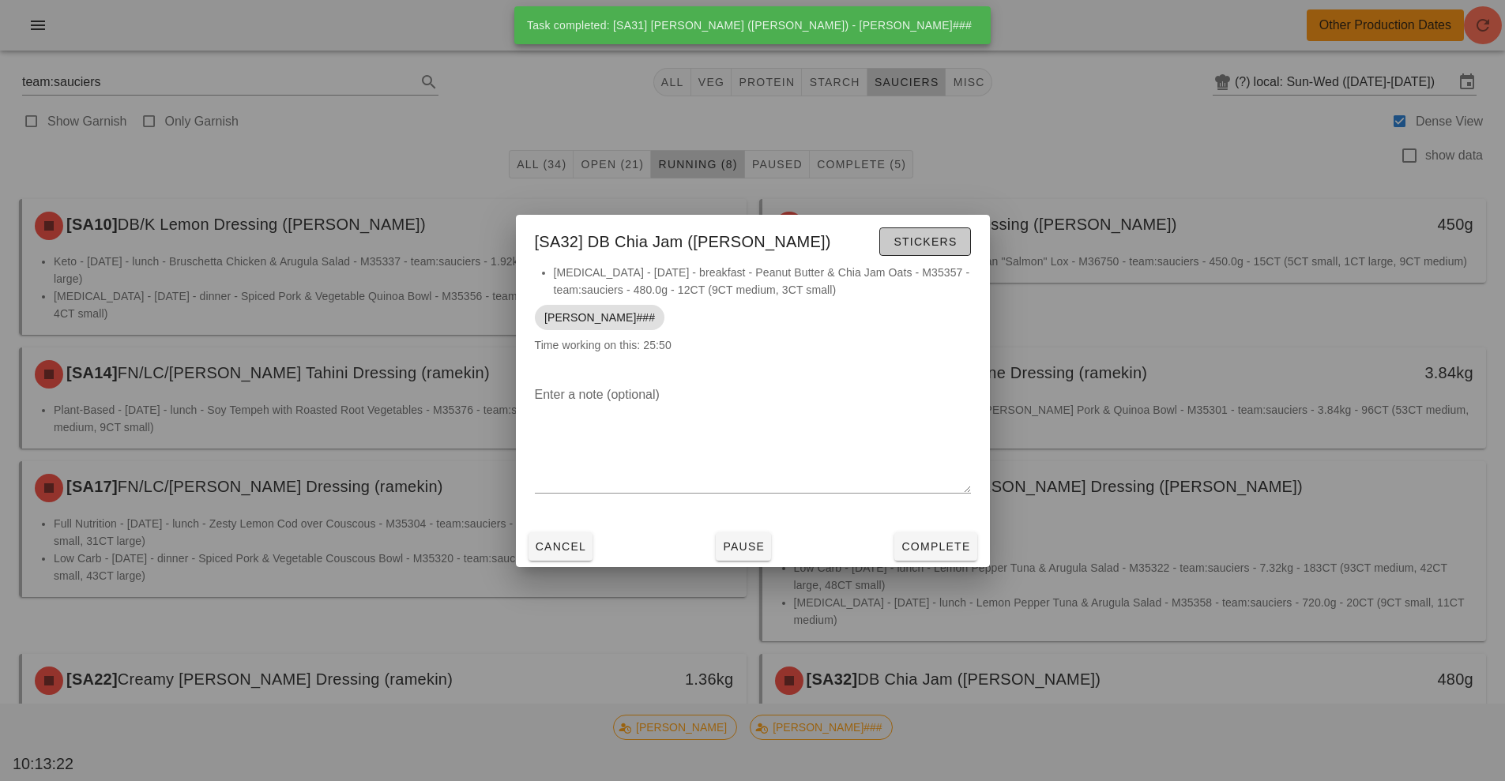
click at [925, 244] on span "Stickers" at bounding box center [924, 241] width 64 height 13
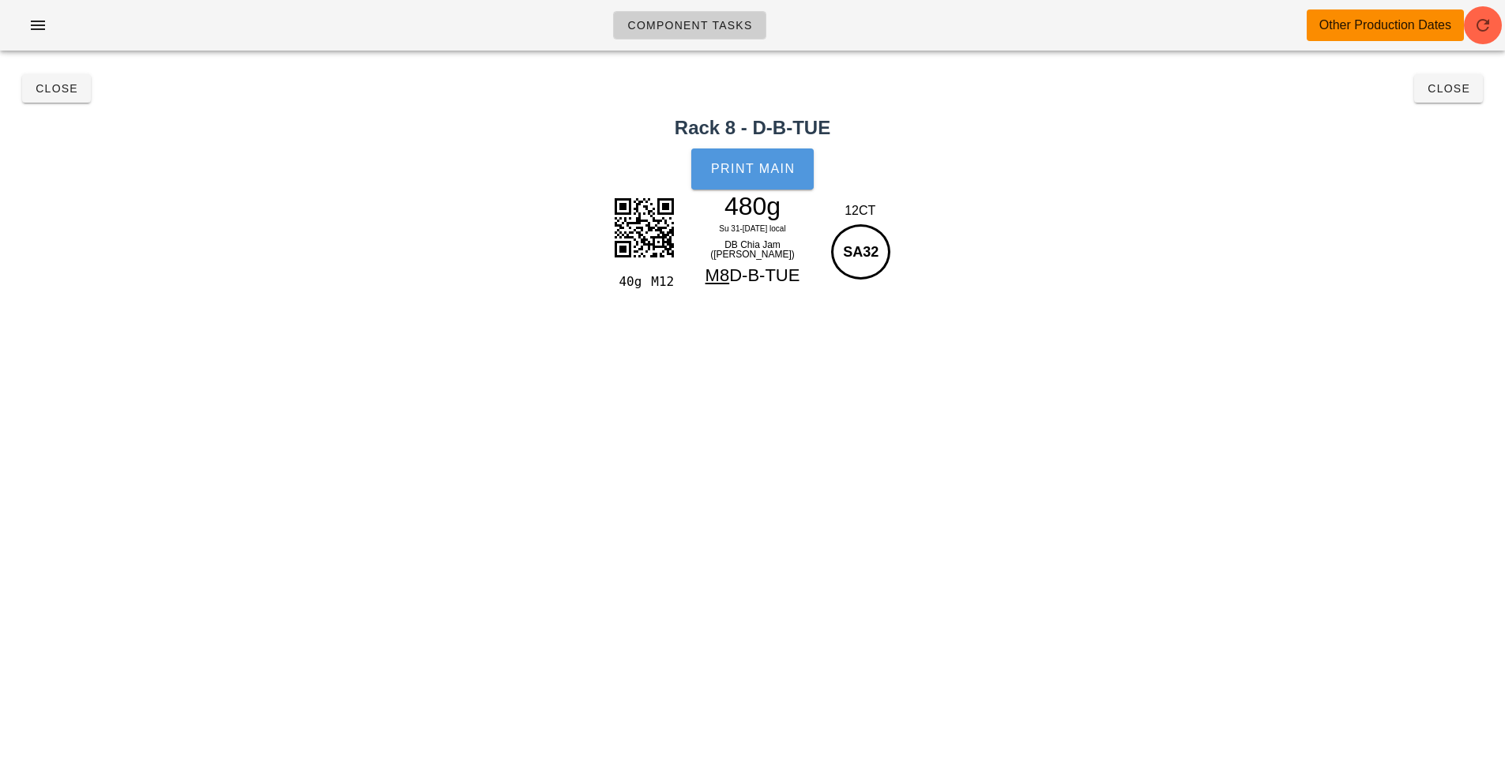
click at [781, 175] on span "Print Main" at bounding box center [752, 169] width 85 height 14
click at [65, 88] on span "Close" at bounding box center [56, 88] width 43 height 13
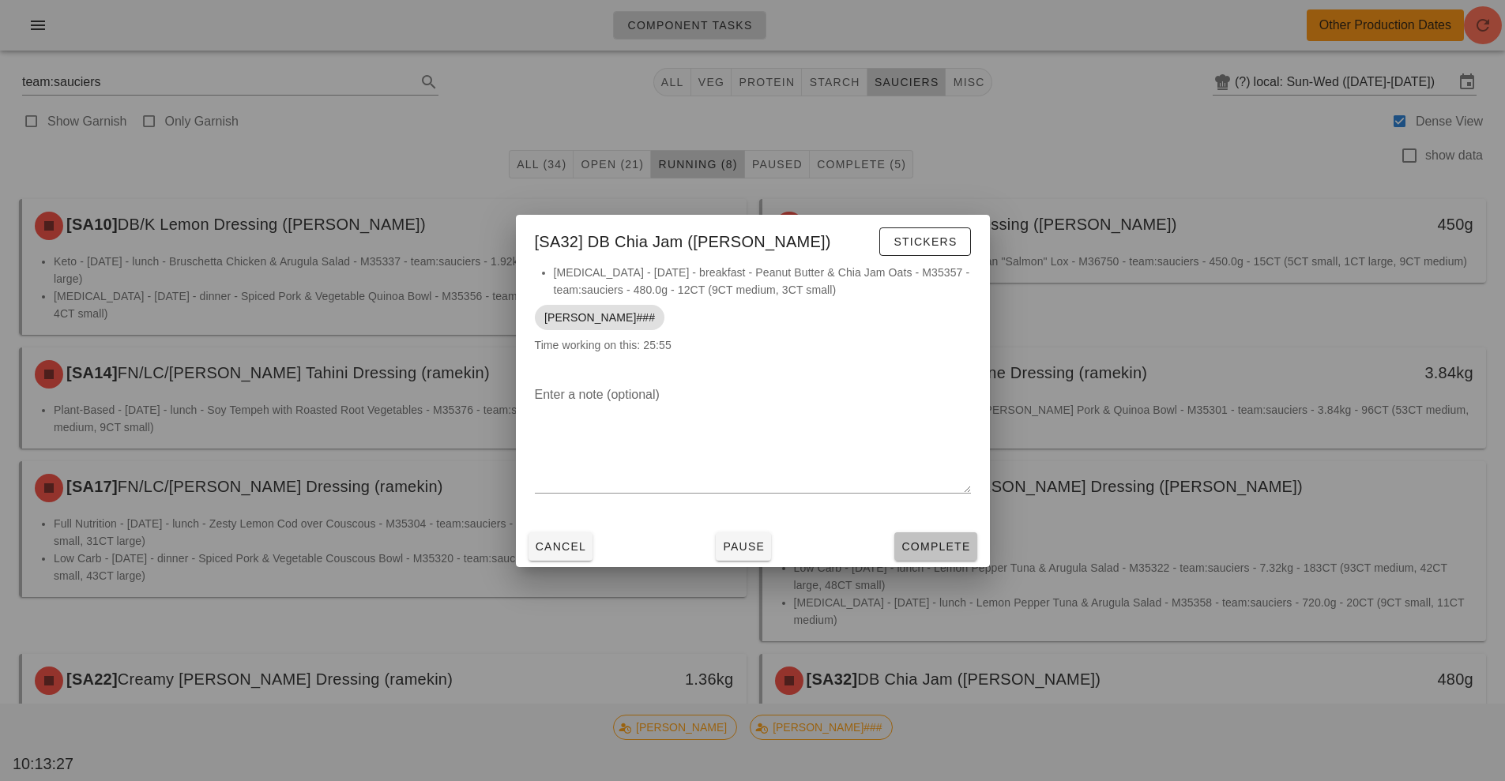
click at [929, 536] on button "Complete" at bounding box center [935, 546] width 82 height 28
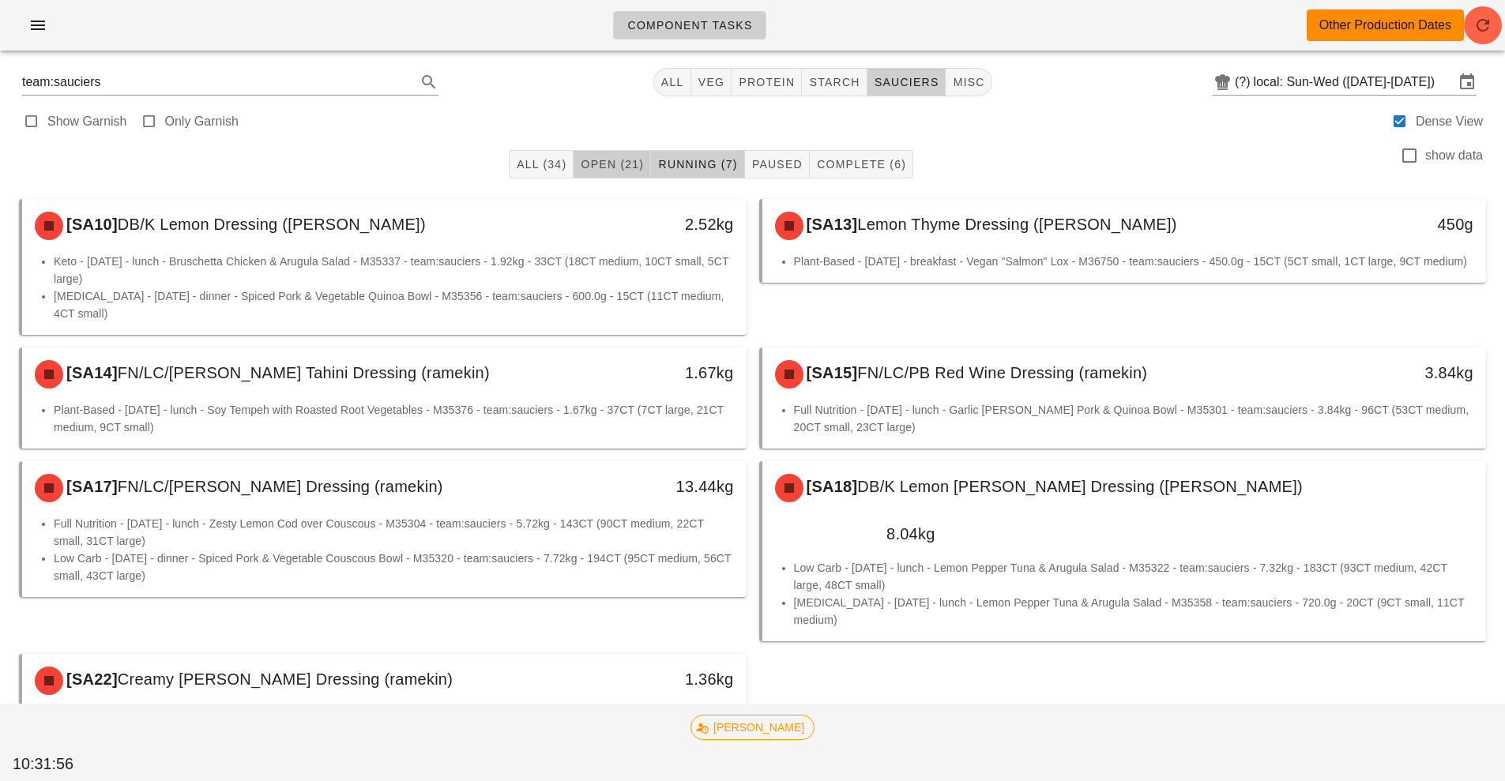
click at [622, 164] on span "Open (21)" at bounding box center [612, 164] width 64 height 13
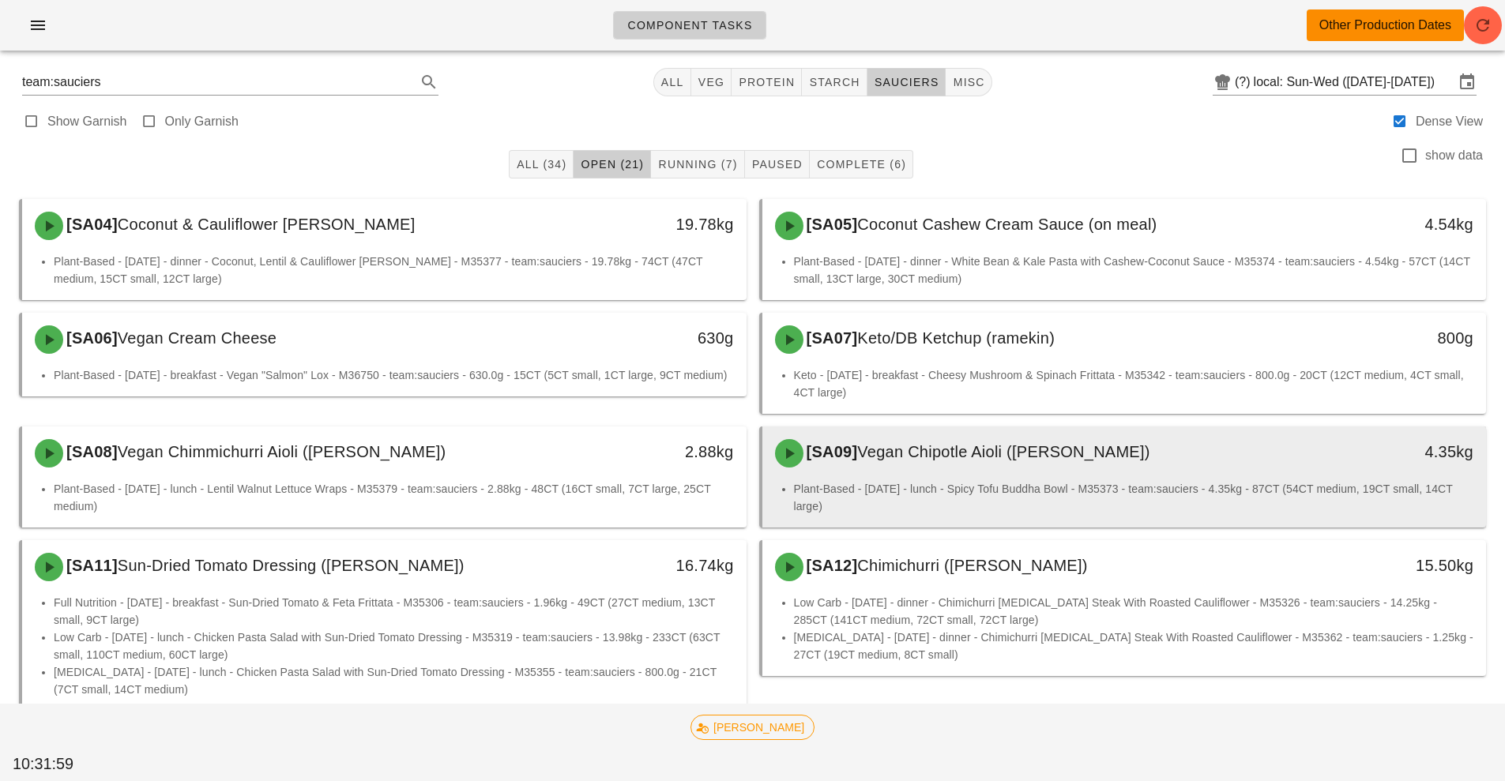
click at [990, 494] on li "Plant-Based - [DATE] - lunch - Spicy Tofu Buddha Bowl - M35373 - team:sauciers …" at bounding box center [1134, 497] width 680 height 35
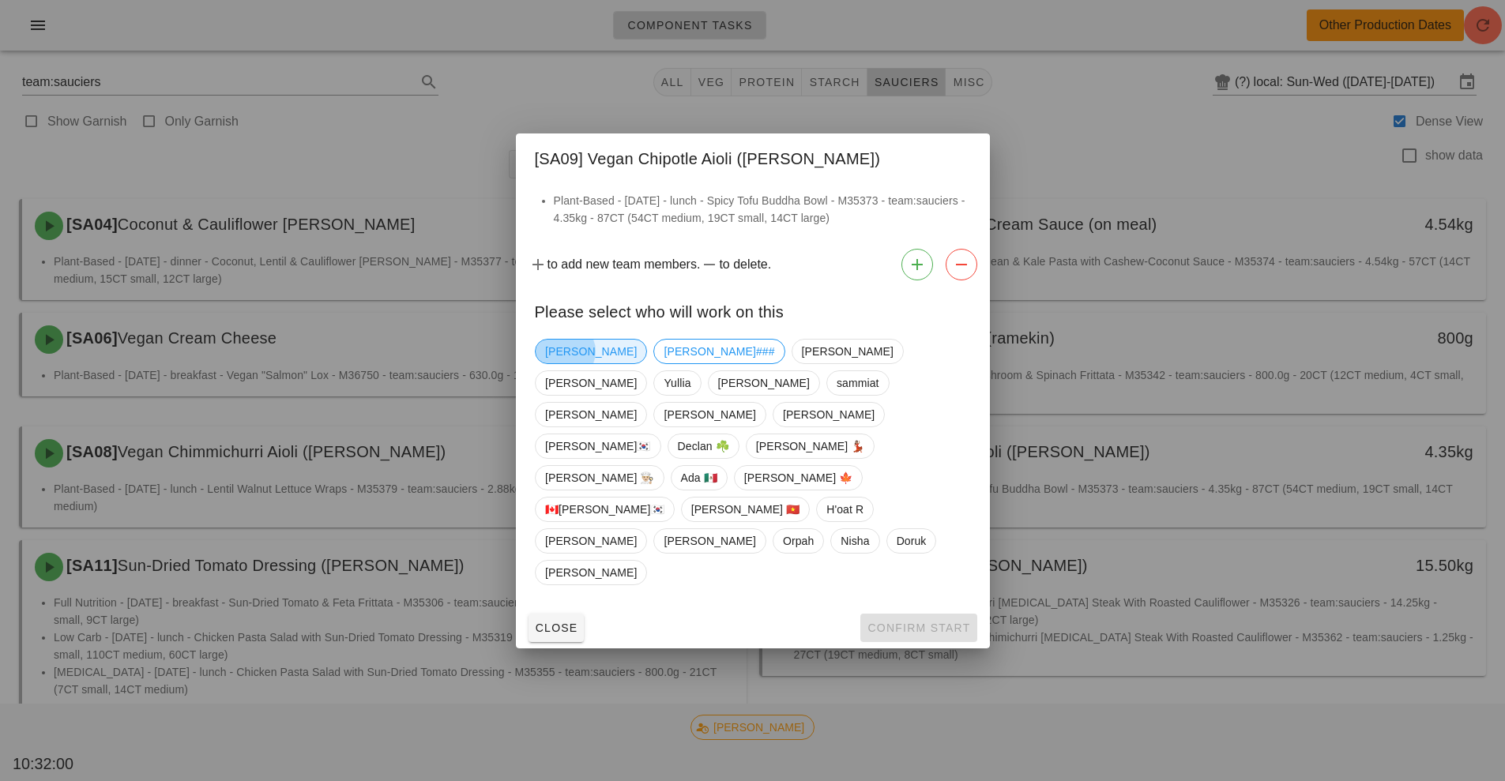
click at [559, 363] on span "[PERSON_NAME]" at bounding box center [591, 352] width 92 height 24
click at [903, 622] on span "Confirm Start" at bounding box center [917, 628] width 103 height 13
